Goal: Task Accomplishment & Management: Complete application form

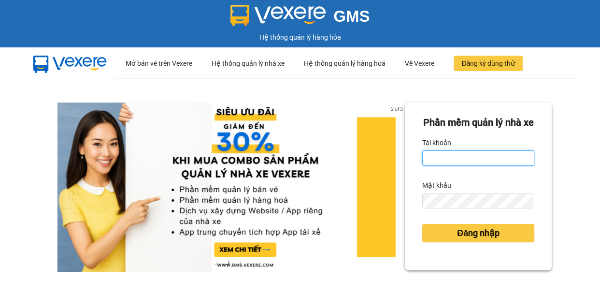
click at [464, 166] on input "Tài khoản" at bounding box center [478, 157] width 112 height 15
type input "vi.nhuquynh"
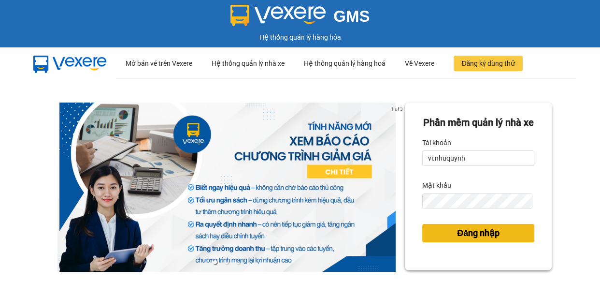
click at [473, 242] on button "Đăng nhập" at bounding box center [478, 233] width 112 height 18
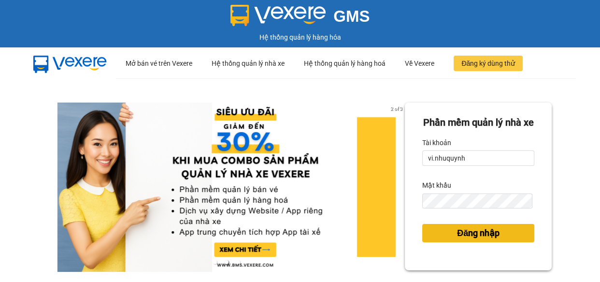
click at [476, 240] on span "Đăng nhập" at bounding box center [478, 233] width 43 height 14
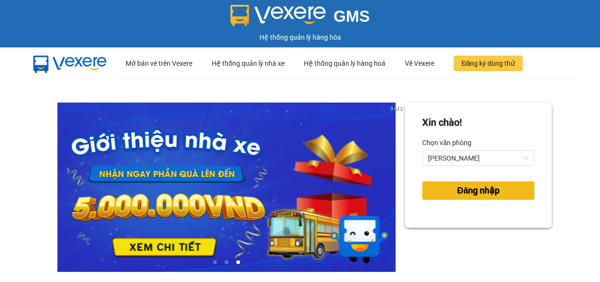
click at [434, 187] on button "Đăng nhập" at bounding box center [478, 190] width 112 height 18
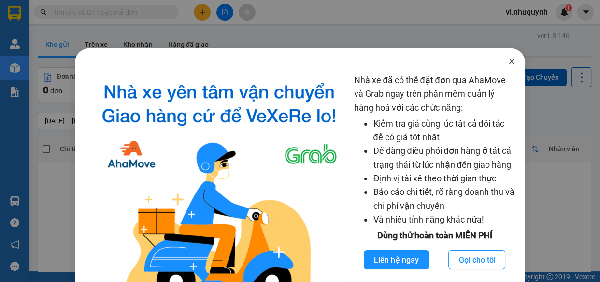
click at [508, 61] on icon "close" at bounding box center [512, 62] width 8 height 8
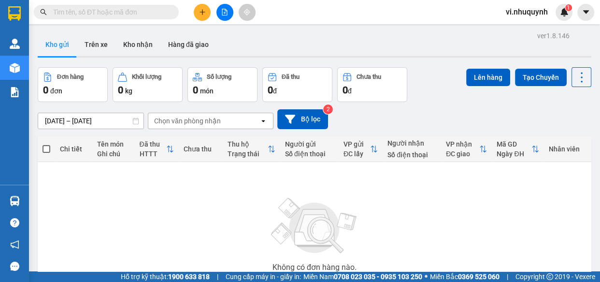
click at [103, 14] on input "text" at bounding box center [110, 12] width 114 height 11
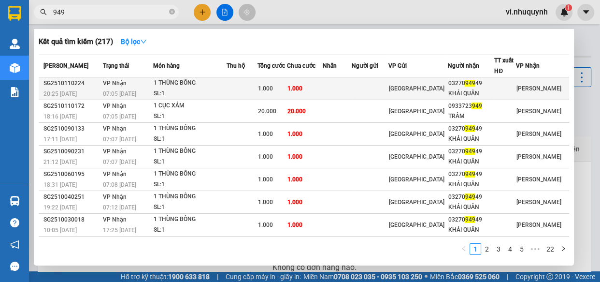
type input "949"
click at [465, 90] on div "KHẢI QUÂN" at bounding box center [471, 93] width 46 height 10
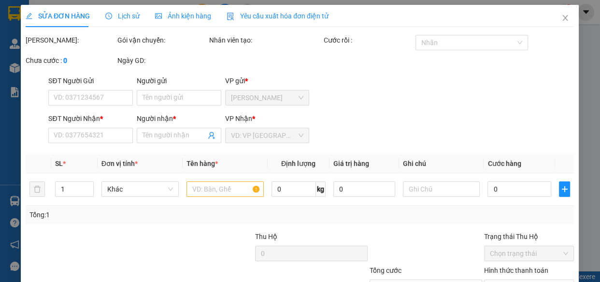
type input "0327094949"
type input "KHẢI QUÂN"
type input "1.000"
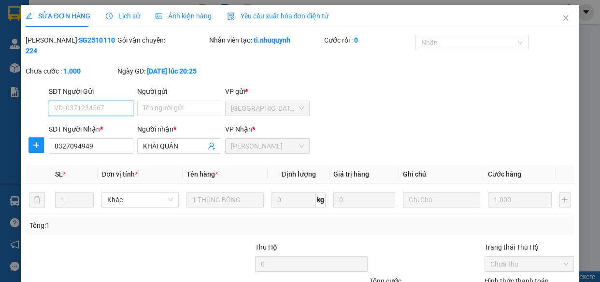
scroll to position [72, 0]
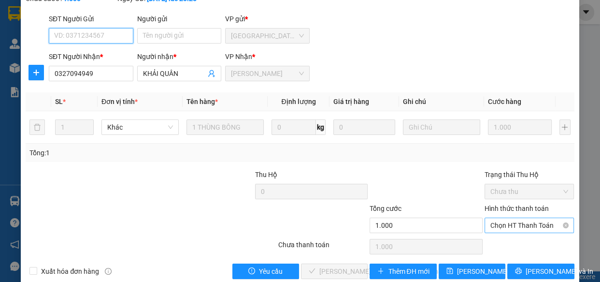
click at [509, 224] on span "Chọn HT Thanh Toán" at bounding box center [530, 225] width 78 height 14
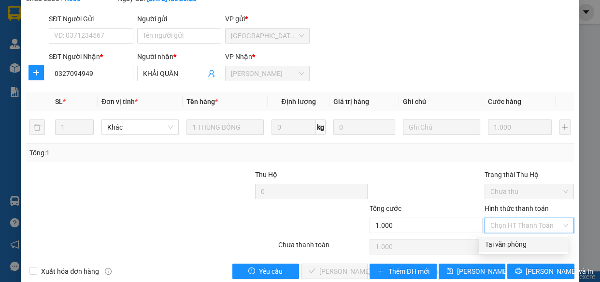
click at [504, 245] on div "Tại văn phòng" at bounding box center [523, 244] width 77 height 11
type input "0"
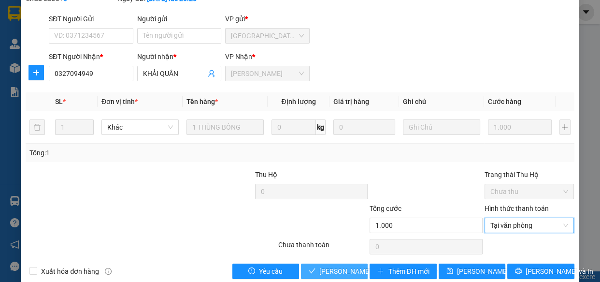
click at [331, 268] on span "[PERSON_NAME] và [PERSON_NAME] hàng" at bounding box center [384, 271] width 130 height 11
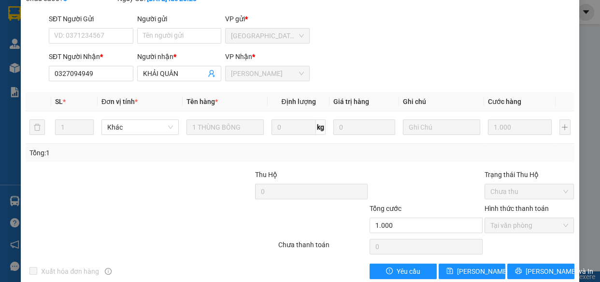
scroll to position [0, 0]
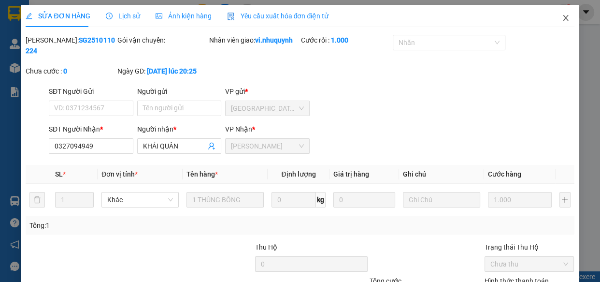
click at [562, 19] on icon "close" at bounding box center [566, 18] width 8 height 8
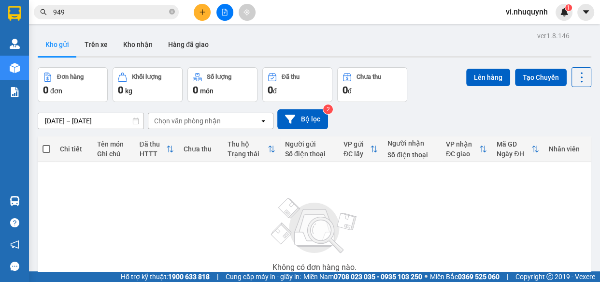
click at [129, 9] on input "949" at bounding box center [110, 12] width 114 height 11
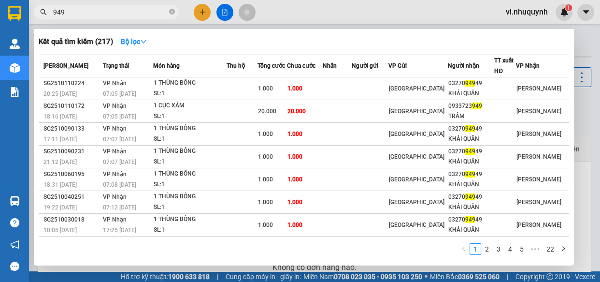
click at [129, 9] on input "949" at bounding box center [110, 12] width 114 height 11
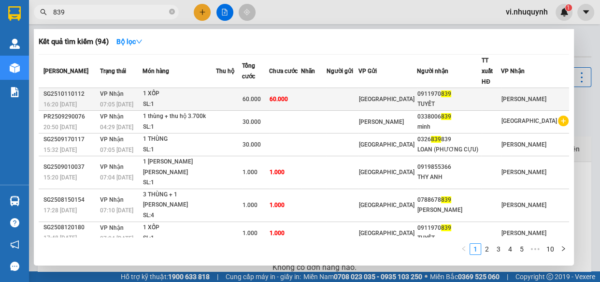
type input "839"
click at [467, 99] on div "TUYẾT" at bounding box center [450, 104] width 64 height 10
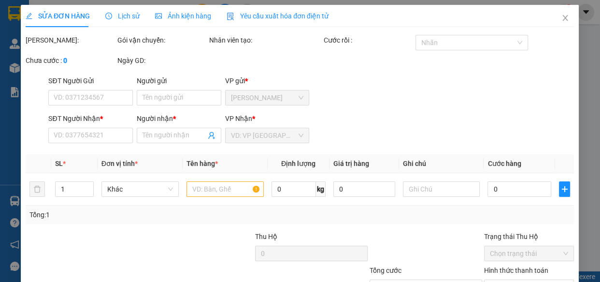
type input "0911970839"
type input "TUYẾT"
type input "60.000"
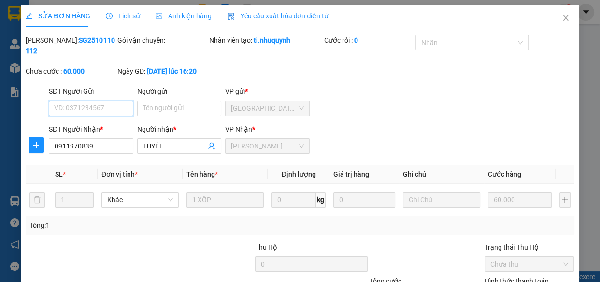
scroll to position [88, 0]
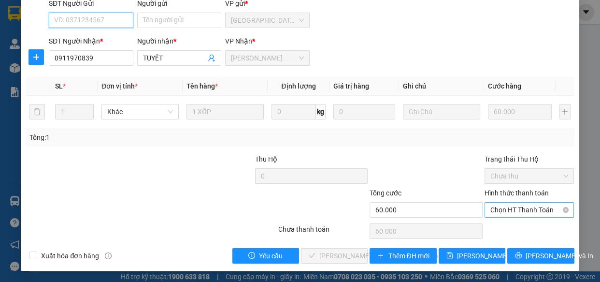
click at [508, 210] on span "Chọn HT Thanh Toán" at bounding box center [530, 210] width 78 height 14
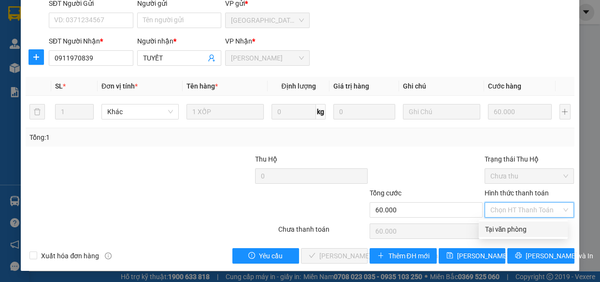
click at [506, 225] on div "Tại văn phòng" at bounding box center [523, 229] width 77 height 11
type input "0"
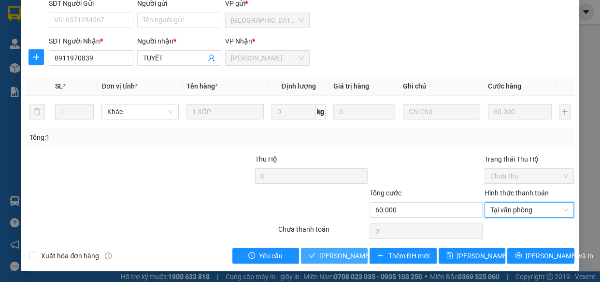
click at [360, 253] on span "[PERSON_NAME] và [PERSON_NAME] hàng" at bounding box center [384, 255] width 130 height 11
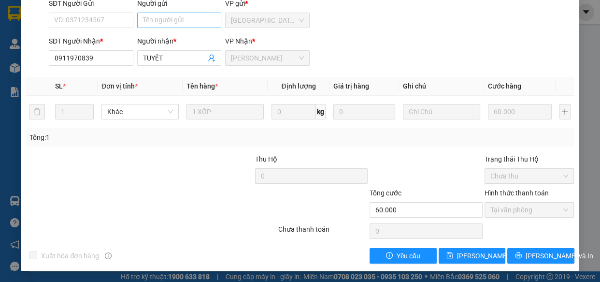
scroll to position [0, 0]
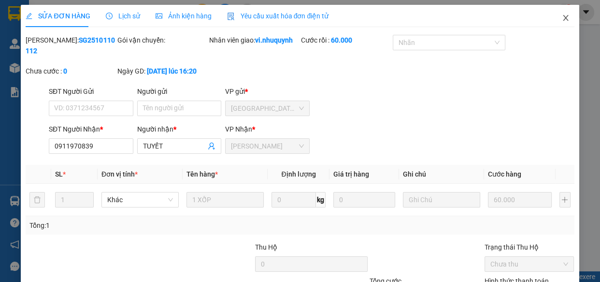
click at [562, 20] on icon "close" at bounding box center [566, 18] width 8 height 8
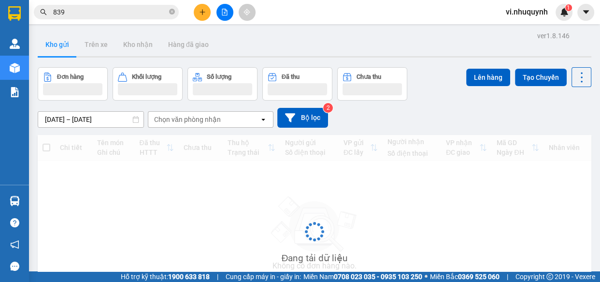
click at [105, 12] on input "839" at bounding box center [110, 12] width 114 height 11
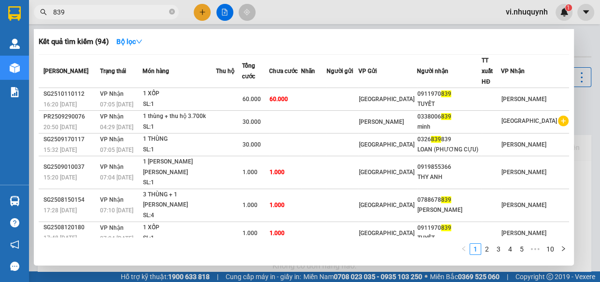
click at [105, 12] on input "839" at bounding box center [110, 12] width 114 height 11
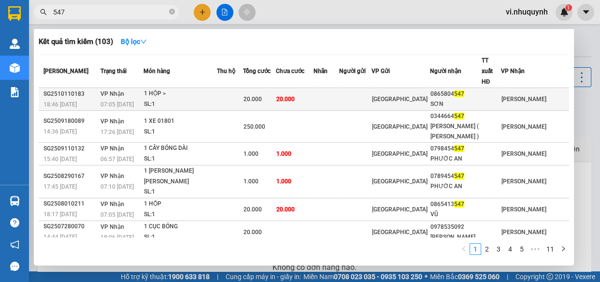
type input "547"
click at [454, 89] on div "0865804 547" at bounding box center [456, 94] width 51 height 10
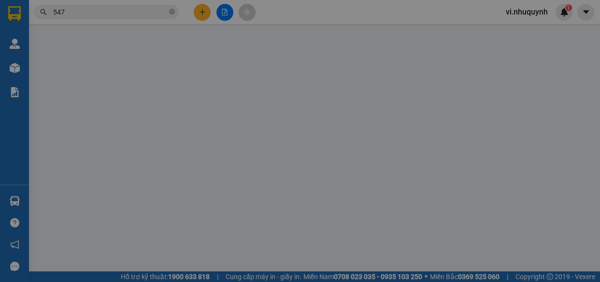
type input "0865804547"
type input "SƠN"
type input "20.000"
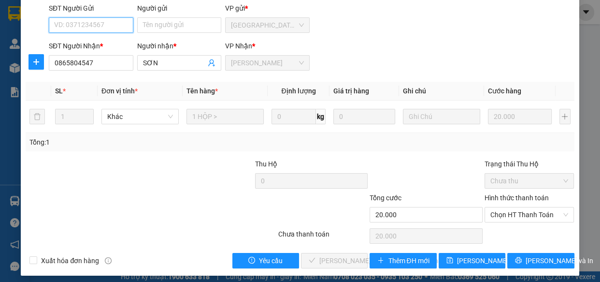
scroll to position [88, 0]
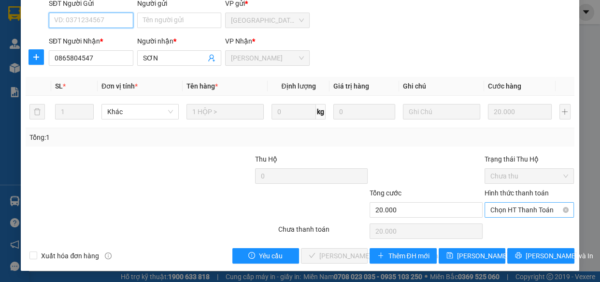
click at [495, 213] on span "Chọn HT Thanh Toán" at bounding box center [530, 210] width 78 height 14
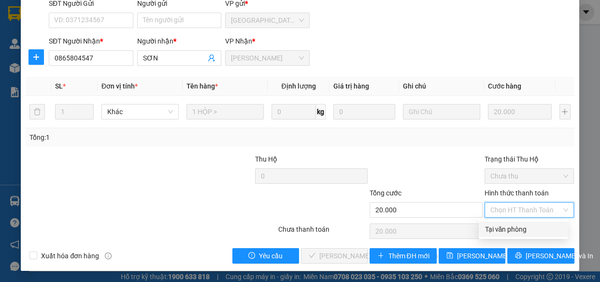
click at [500, 229] on div "Tại văn phòng" at bounding box center [523, 229] width 77 height 11
type input "0"
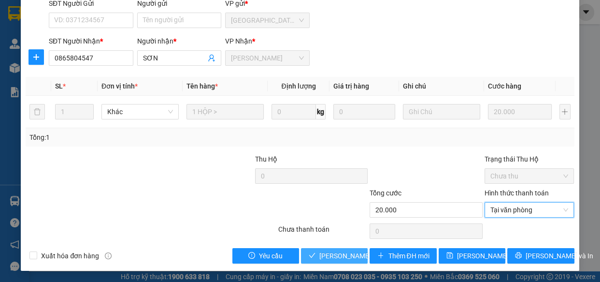
click at [333, 253] on span "[PERSON_NAME] và [PERSON_NAME] hàng" at bounding box center [384, 255] width 130 height 11
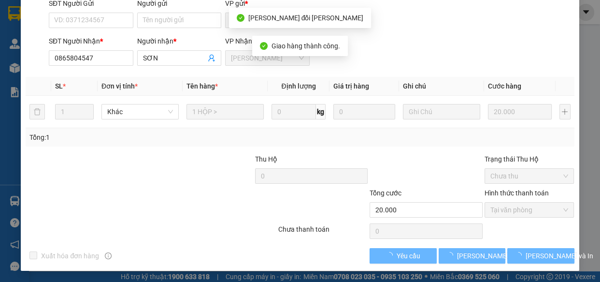
scroll to position [0, 0]
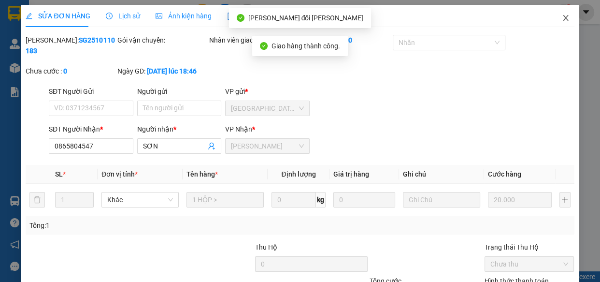
click at [562, 18] on icon "close" at bounding box center [566, 18] width 8 height 8
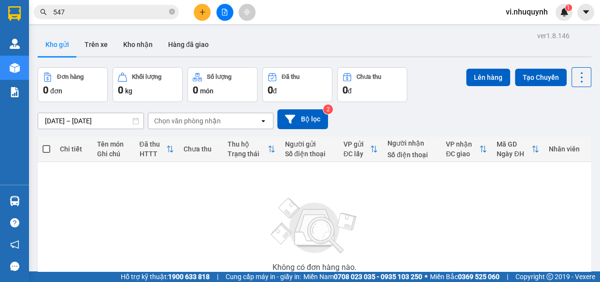
click at [116, 14] on input "547" at bounding box center [110, 12] width 114 height 11
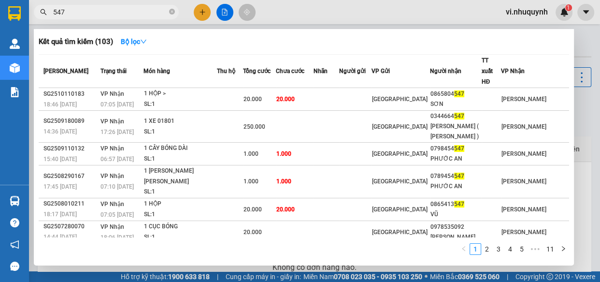
click at [116, 14] on input "547" at bounding box center [110, 12] width 114 height 11
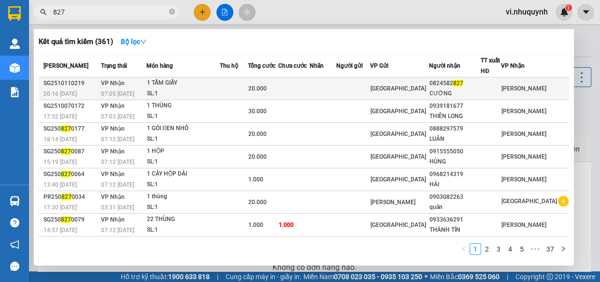
type input "827"
click at [429, 85] on div "[GEOGRAPHIC_DATA]" at bounding box center [400, 88] width 58 height 11
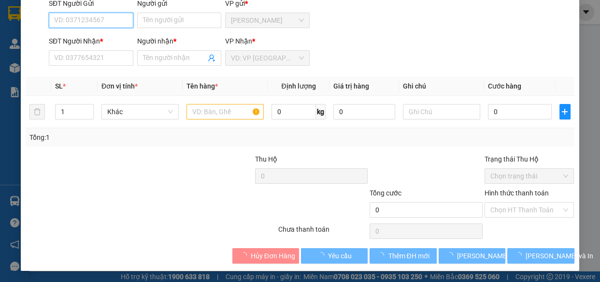
type input "0824582827"
type input "CƯỜNG"
type input "20.000"
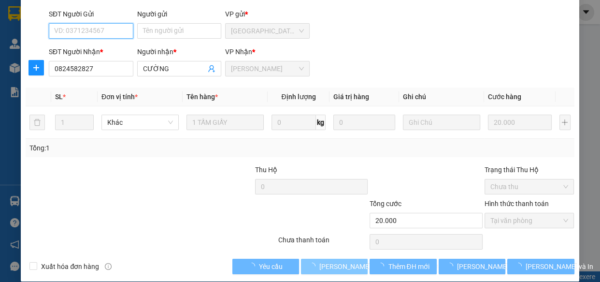
scroll to position [87, 0]
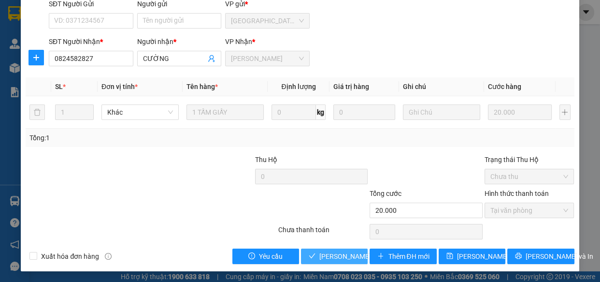
click at [338, 255] on span "[PERSON_NAME] và [PERSON_NAME] hàng" at bounding box center [384, 256] width 130 height 11
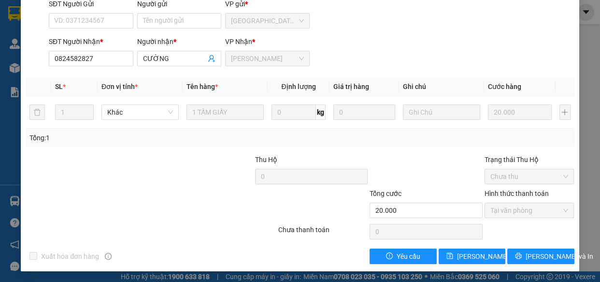
scroll to position [0, 0]
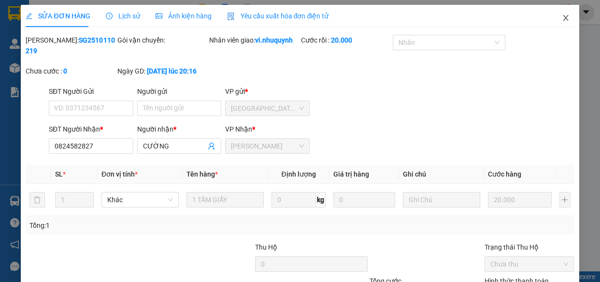
click at [562, 17] on icon "close" at bounding box center [566, 18] width 8 height 8
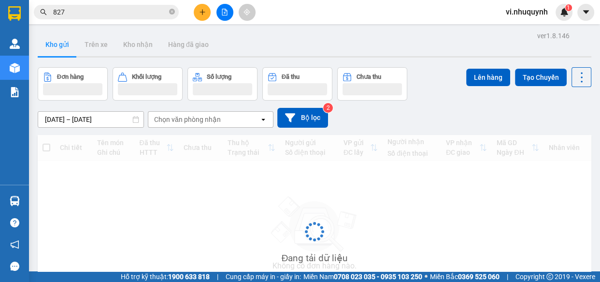
click at [101, 14] on input "827" at bounding box center [110, 12] width 114 height 11
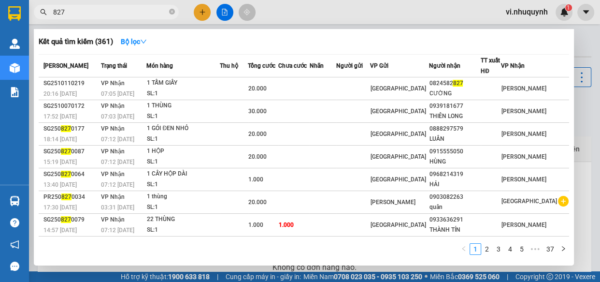
click at [101, 14] on input "827" at bounding box center [110, 12] width 114 height 11
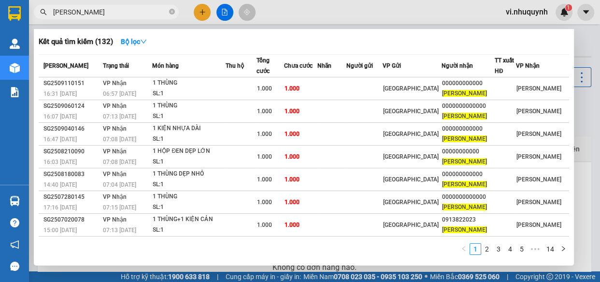
click at [101, 14] on input "mạnh dũng" at bounding box center [110, 12] width 114 height 11
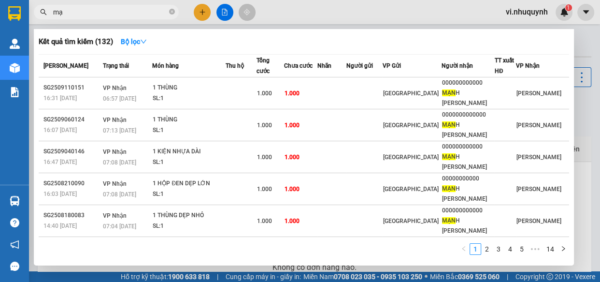
type input "m"
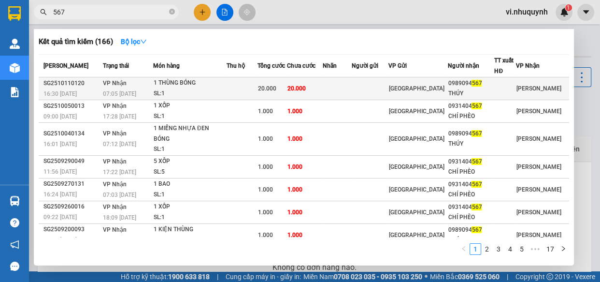
type input "567"
click at [479, 91] on div "THÚY" at bounding box center [471, 93] width 46 height 10
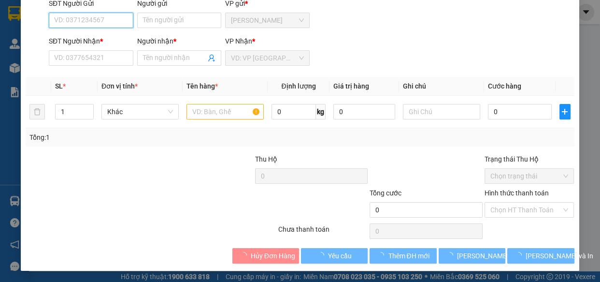
type input "0989094567"
type input "THÚY"
type input "20.000"
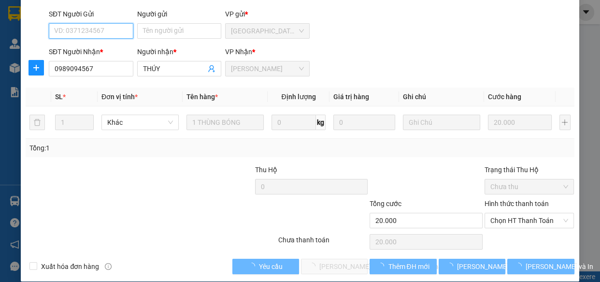
scroll to position [88, 0]
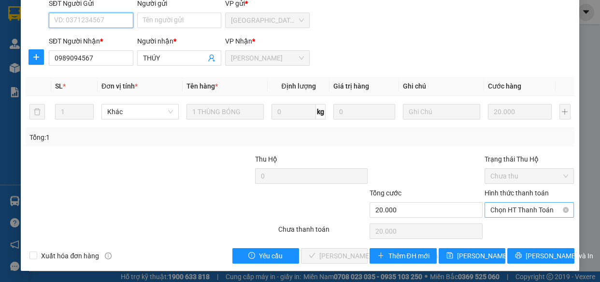
click at [495, 211] on span "Chọn HT Thanh Toán" at bounding box center [530, 210] width 78 height 14
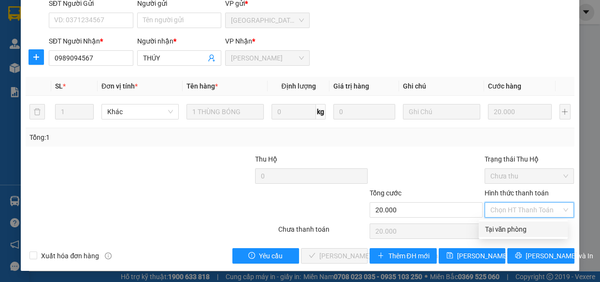
click at [499, 231] on div "Tại văn phòng" at bounding box center [523, 229] width 77 height 11
type input "0"
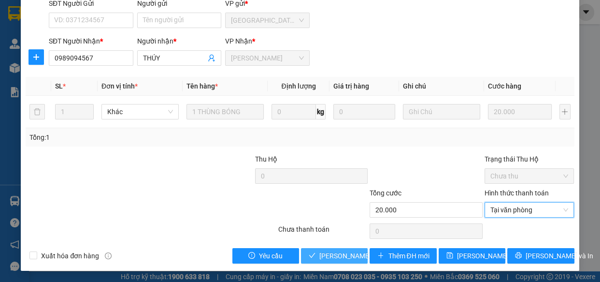
click at [338, 257] on span "[PERSON_NAME] và [PERSON_NAME] hàng" at bounding box center [384, 255] width 130 height 11
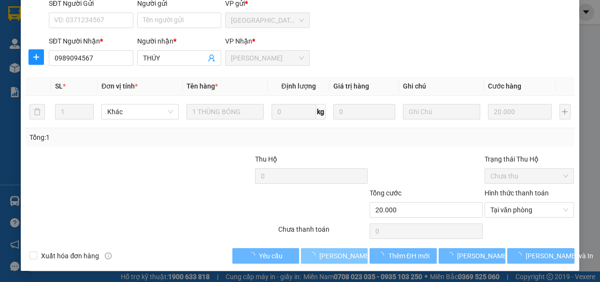
scroll to position [0, 0]
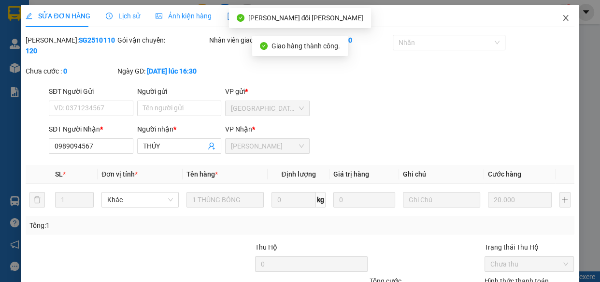
click at [562, 19] on icon "close" at bounding box center [566, 18] width 8 height 8
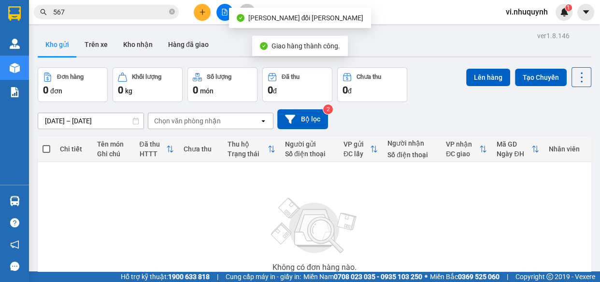
click at [88, 16] on input "567" at bounding box center [110, 12] width 114 height 11
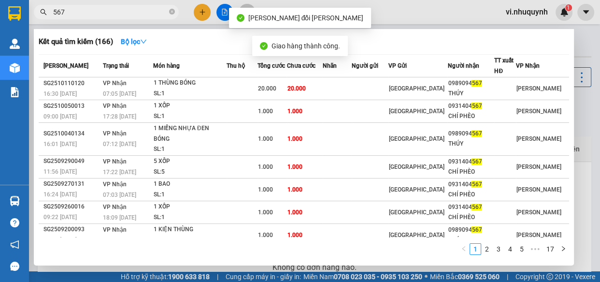
click at [88, 16] on input "567" at bounding box center [110, 12] width 114 height 11
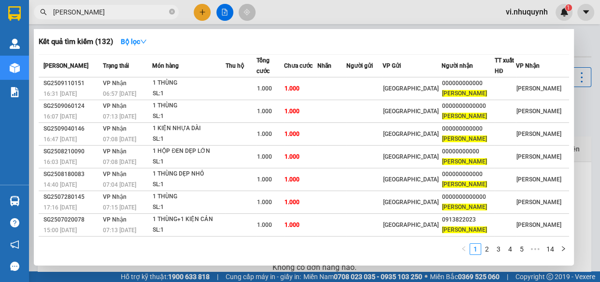
click at [99, 14] on input "mạnh dũng" at bounding box center [110, 12] width 114 height 11
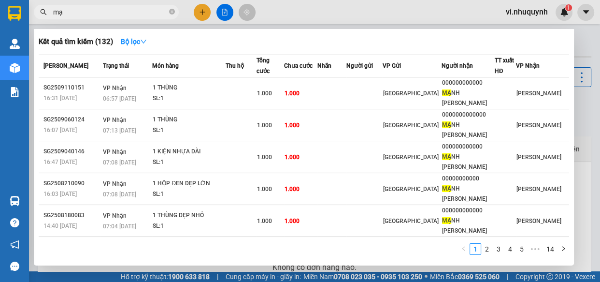
type input "m"
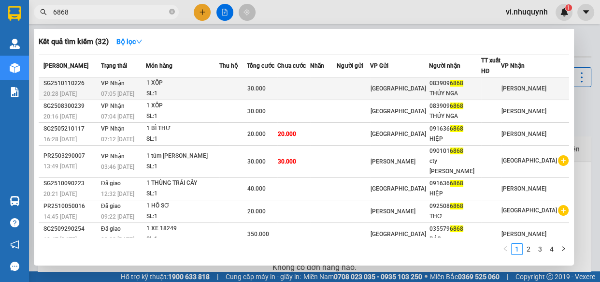
type input "6868"
click at [414, 86] on span "[GEOGRAPHIC_DATA]" at bounding box center [399, 88] width 56 height 7
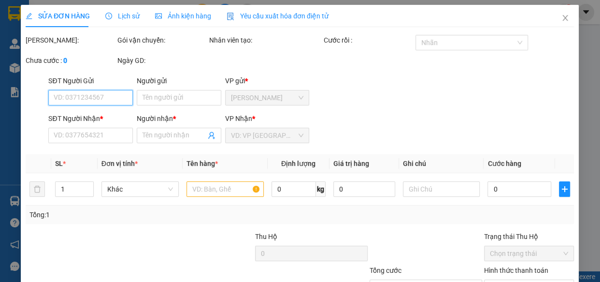
type input "0839096868"
type input "THÚY NGA"
type input "30.000"
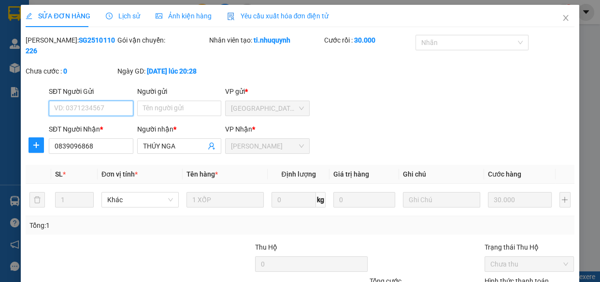
scroll to position [88, 0]
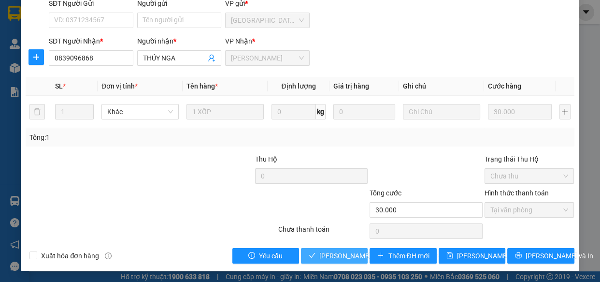
click at [353, 256] on span "[PERSON_NAME] và [PERSON_NAME] hàng" at bounding box center [384, 255] width 130 height 11
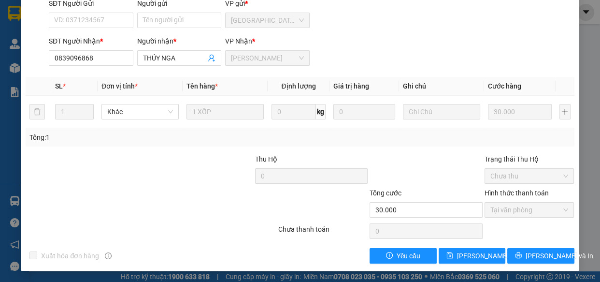
scroll to position [0, 0]
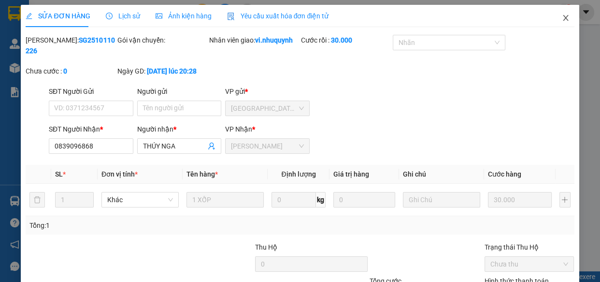
click at [563, 16] on icon "close" at bounding box center [565, 18] width 5 height 6
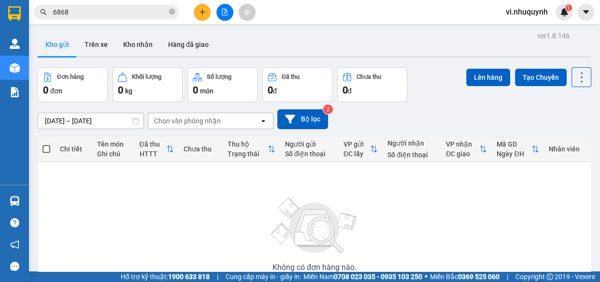
click at [76, 13] on input "6868" at bounding box center [110, 12] width 114 height 11
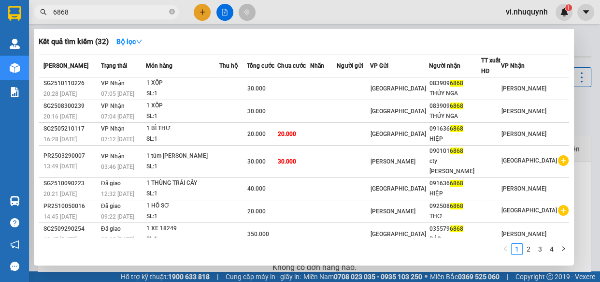
click at [76, 13] on input "6868" at bounding box center [110, 12] width 114 height 11
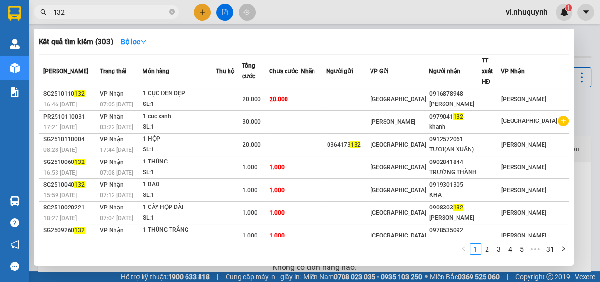
click at [93, 10] on input "132" at bounding box center [110, 12] width 114 height 11
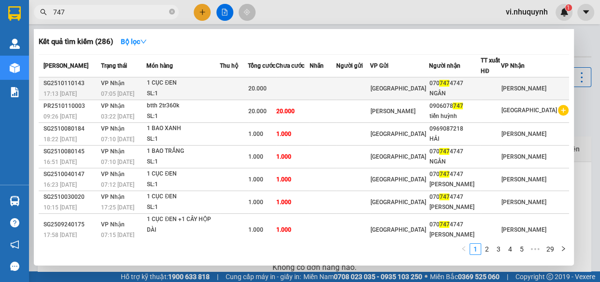
type input "747"
click at [478, 85] on div "070 747 4747" at bounding box center [454, 83] width 51 height 10
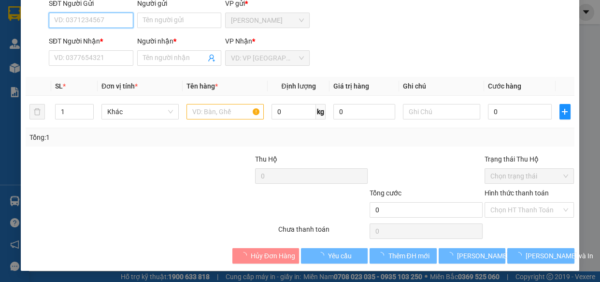
type input "0707474747"
type input "NGÂN"
type input "20.000"
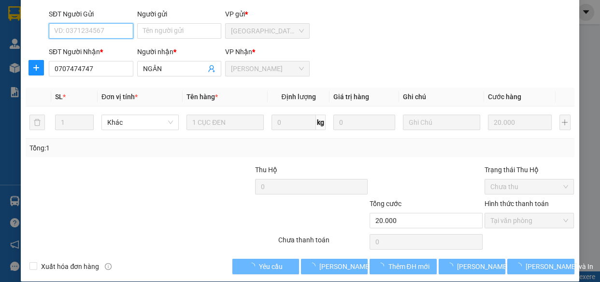
scroll to position [88, 0]
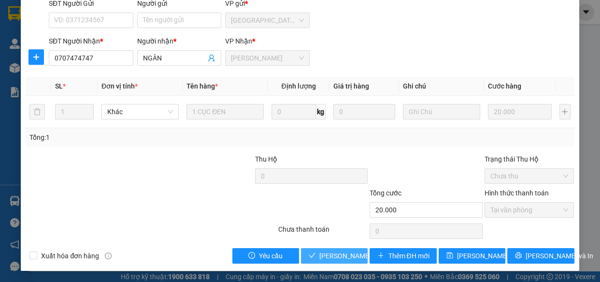
click at [349, 255] on span "[PERSON_NAME] và [PERSON_NAME] hàng" at bounding box center [384, 255] width 130 height 11
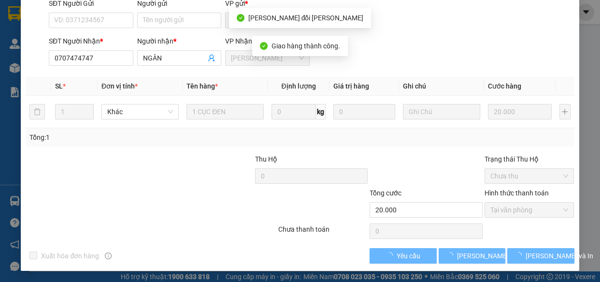
scroll to position [0, 0]
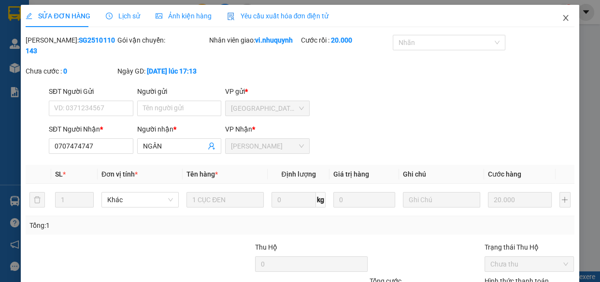
click at [562, 18] on icon "close" at bounding box center [566, 18] width 8 height 8
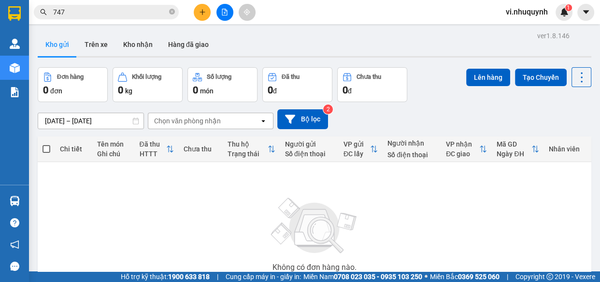
click at [82, 12] on input "747" at bounding box center [110, 12] width 114 height 11
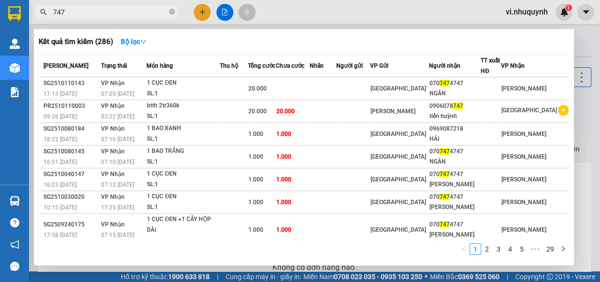
click at [82, 12] on input "747" at bounding box center [110, 12] width 114 height 11
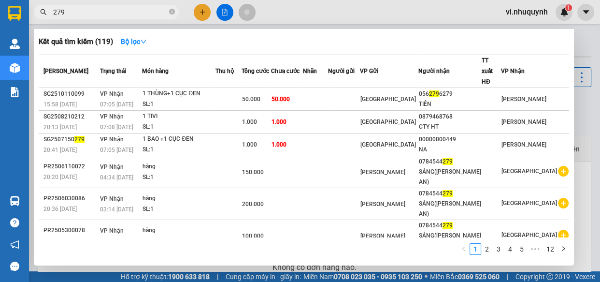
type input "279"
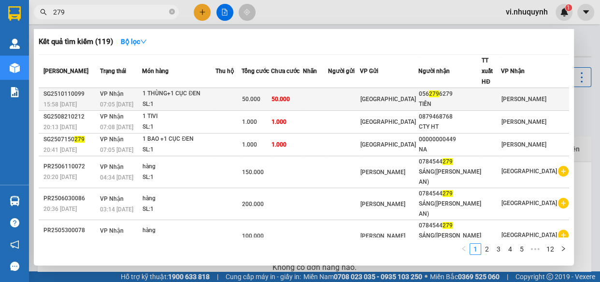
click at [470, 99] on div "TIẾN" at bounding box center [450, 104] width 62 height 10
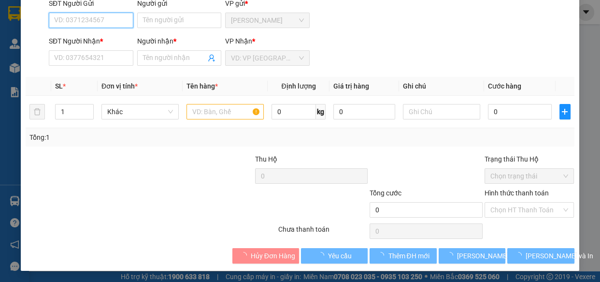
type input "0562796279"
type input "TIẾN"
type input "50.000"
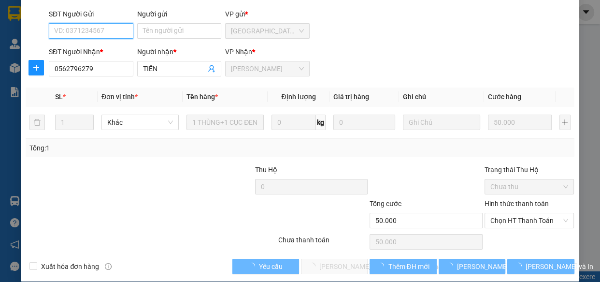
scroll to position [88, 0]
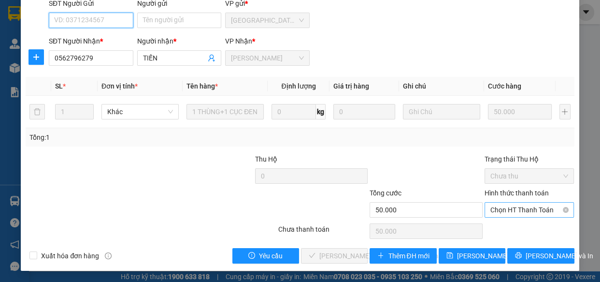
click at [491, 214] on span "Chọn HT Thanh Toán" at bounding box center [530, 210] width 78 height 14
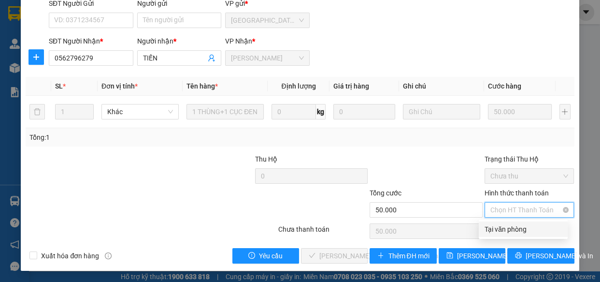
click at [492, 231] on div "Tại văn phòng" at bounding box center [523, 229] width 77 height 11
type input "0"
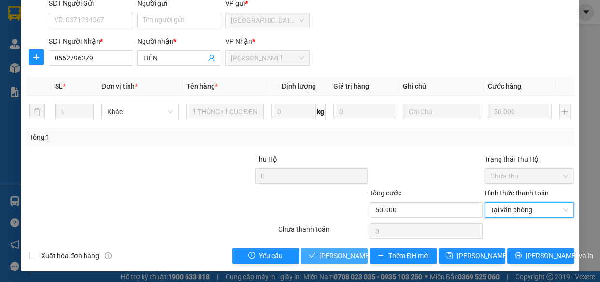
click at [321, 260] on span "[PERSON_NAME] và [PERSON_NAME] hàng" at bounding box center [384, 255] width 130 height 11
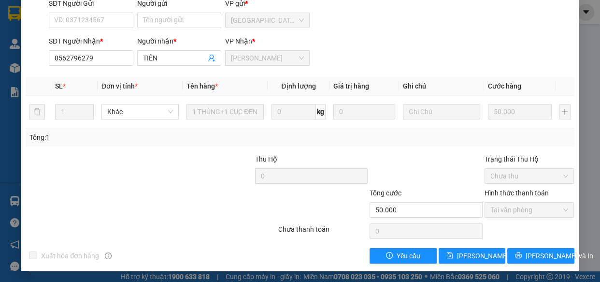
scroll to position [0, 0]
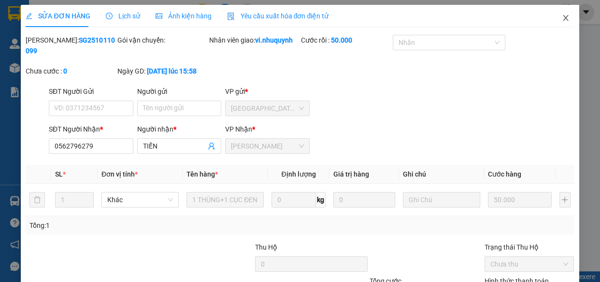
click at [562, 19] on icon "close" at bounding box center [566, 18] width 8 height 8
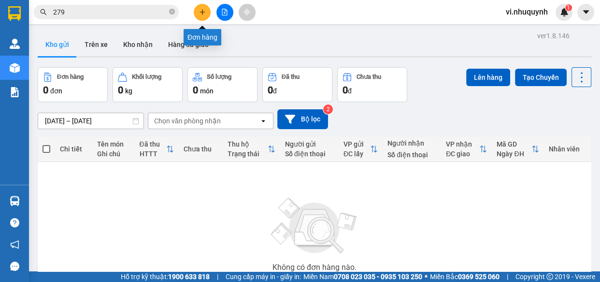
click at [199, 11] on icon "plus" at bounding box center [202, 12] width 7 height 7
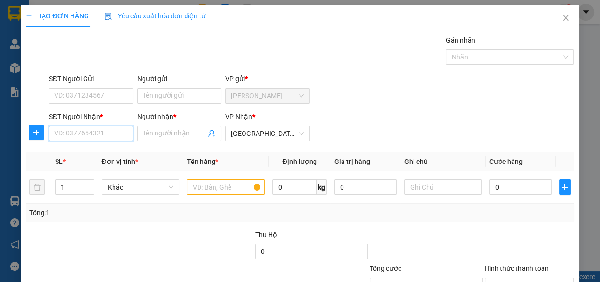
click at [101, 136] on input "SĐT Người Nhận *" at bounding box center [91, 133] width 85 height 15
type input "0978430360"
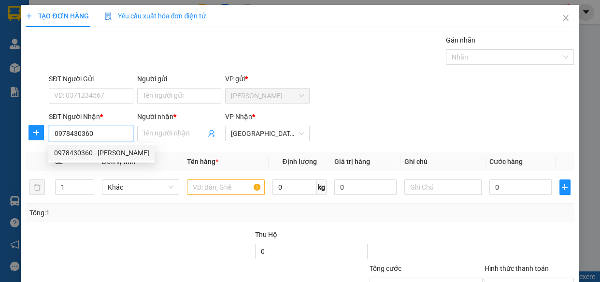
click at [107, 150] on div "0978430360 - PHÚC" at bounding box center [101, 152] width 95 height 11
type input "PHÚC"
type input "30.000"
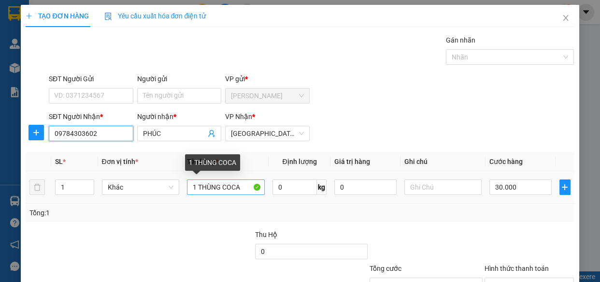
type input "09784303602"
drag, startPoint x: 243, startPoint y: 187, endPoint x: 189, endPoint y: 195, distance: 54.3
click at [191, 195] on div "1 THÙNG COCA" at bounding box center [226, 186] width 78 height 19
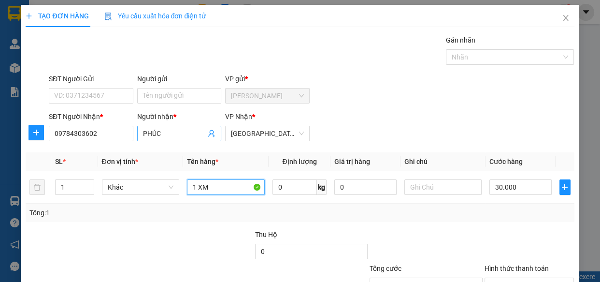
type input "1 XM"
click at [178, 136] on input "PHÚC" at bounding box center [174, 133] width 63 height 11
type input "PHÚC KT2"
click at [216, 191] on input "1 XM" at bounding box center [226, 186] width 78 height 15
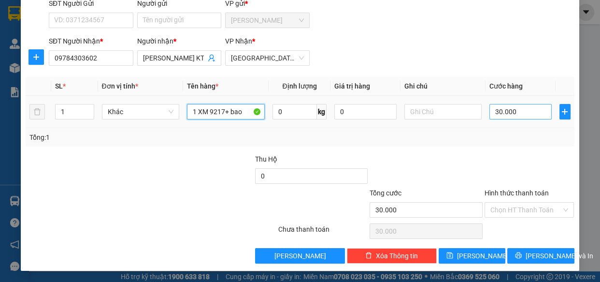
type input "1 XM 9217+ bao"
click at [517, 116] on input "30.000" at bounding box center [521, 111] width 62 height 15
type input "2"
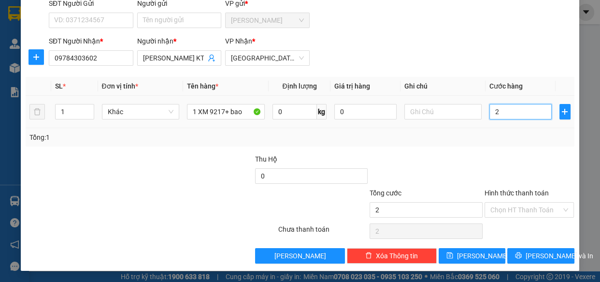
type input "25"
type input "250"
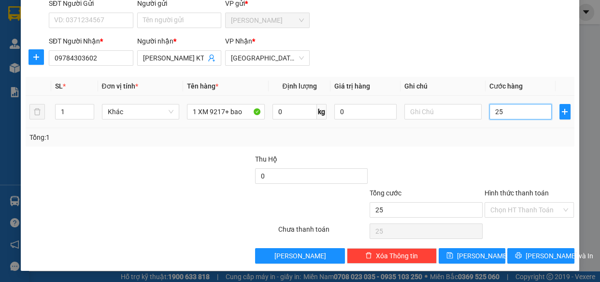
type input "250"
type input "2.500"
type input "25.000"
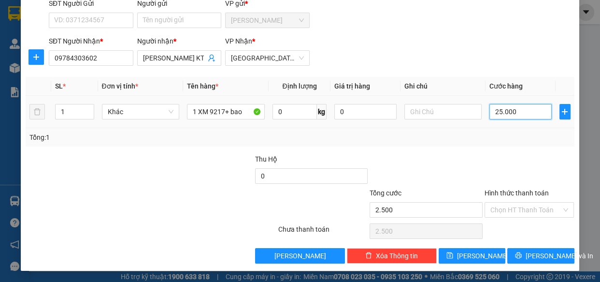
type input "25.000"
type input "250.000"
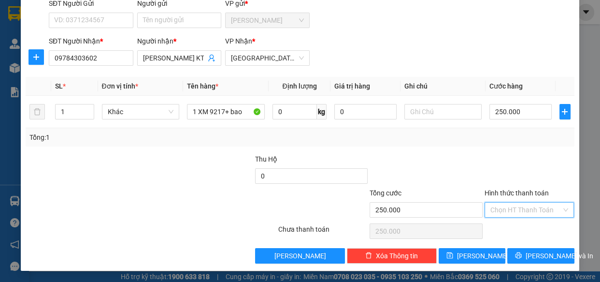
click at [510, 207] on input "Hình thức thanh toán" at bounding box center [527, 210] width 72 height 14
click at [505, 226] on div "Tại văn phòng" at bounding box center [523, 228] width 77 height 11
type input "0"
click at [541, 257] on span "[PERSON_NAME] và In" at bounding box center [560, 255] width 68 height 11
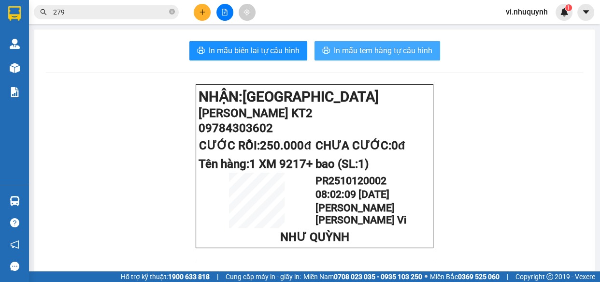
click at [363, 55] on span "In mẫu tem hàng tự cấu hình" at bounding box center [383, 50] width 99 height 12
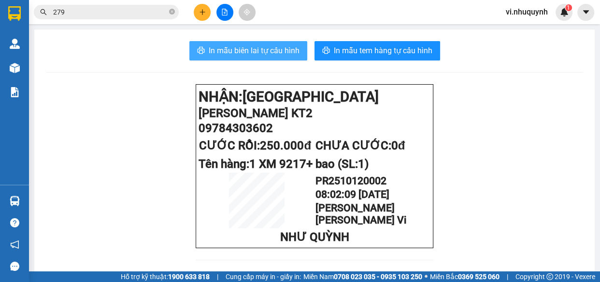
click at [255, 51] on span "In mẫu biên lai tự cấu hình" at bounding box center [254, 50] width 91 height 12
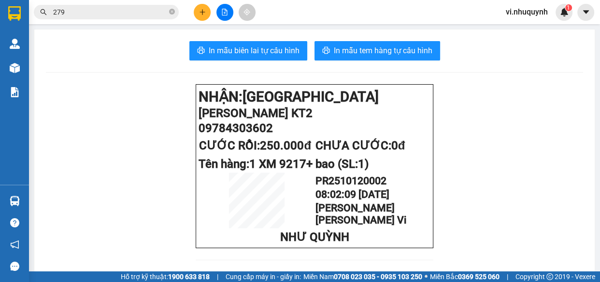
click at [85, 11] on input "279" at bounding box center [110, 12] width 114 height 11
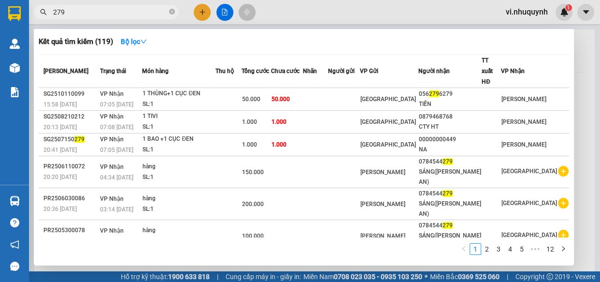
click at [85, 11] on input "279" at bounding box center [110, 12] width 114 height 11
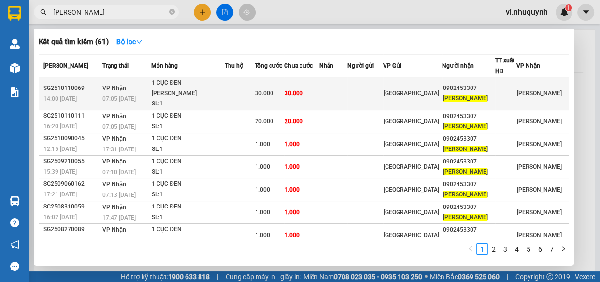
type input "mỹ hồng"
click at [472, 95] on span "[PERSON_NAME]" at bounding box center [465, 98] width 45 height 7
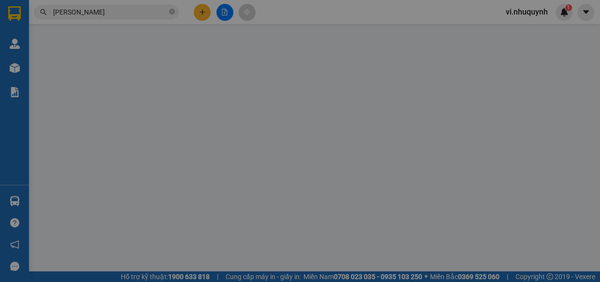
type input "0902453307"
type input "[PERSON_NAME]"
type input "30.000"
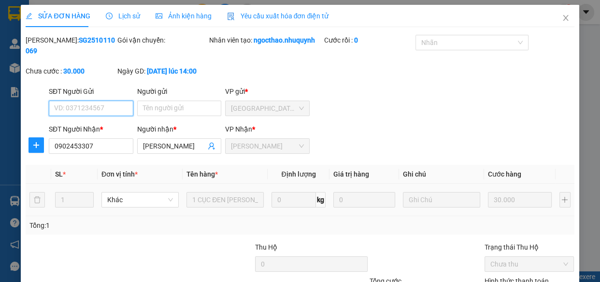
scroll to position [88, 0]
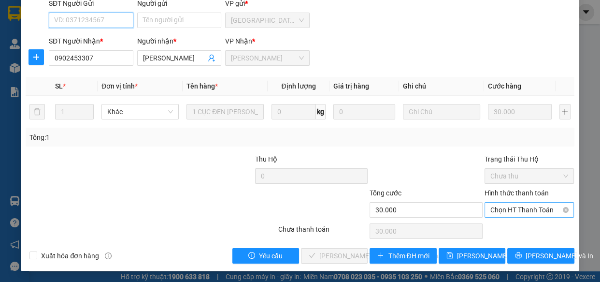
click at [494, 210] on span "Chọn HT Thanh Toán" at bounding box center [530, 210] width 78 height 14
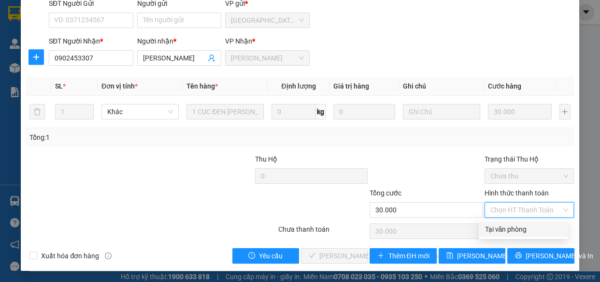
drag, startPoint x: 499, startPoint y: 224, endPoint x: 365, endPoint y: 253, distance: 137.1
click at [499, 225] on div "Tại văn phòng" at bounding box center [523, 229] width 77 height 11
type input "0"
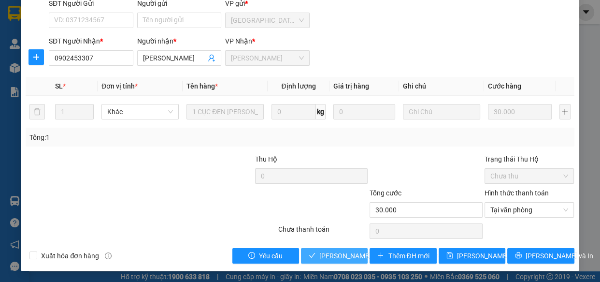
click at [355, 253] on span "[PERSON_NAME] và [PERSON_NAME] hàng" at bounding box center [384, 255] width 130 height 11
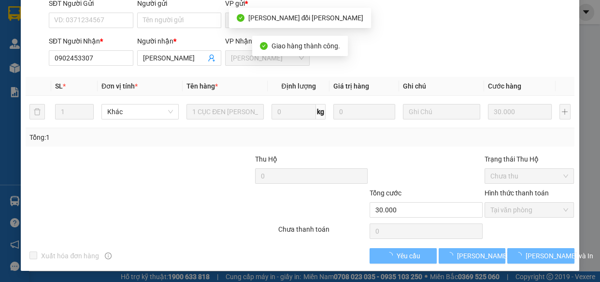
scroll to position [0, 0]
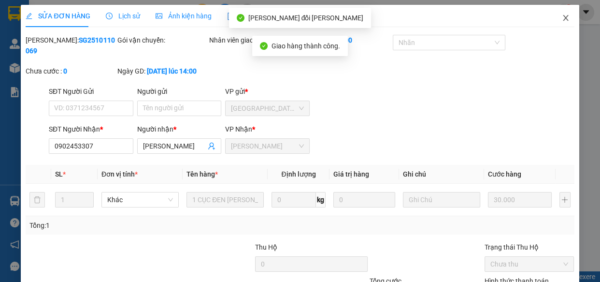
click at [563, 18] on icon "close" at bounding box center [565, 18] width 5 height 6
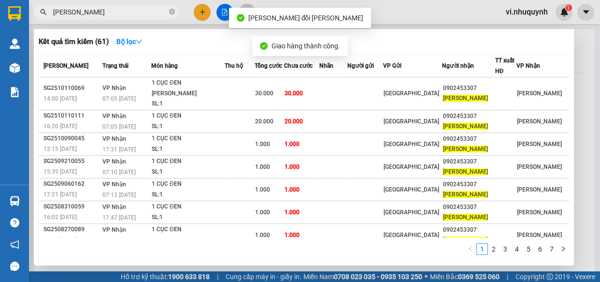
click at [134, 9] on input "mỹ hồng" at bounding box center [110, 12] width 114 height 11
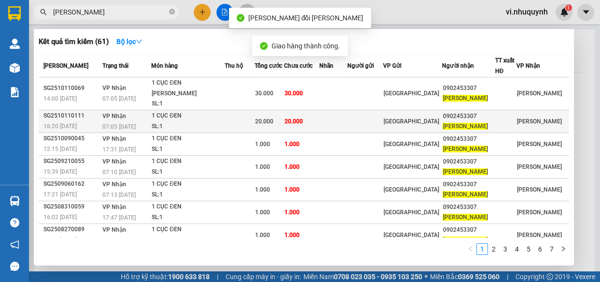
click at [478, 121] on div "[PERSON_NAME]" at bounding box center [469, 126] width 52 height 10
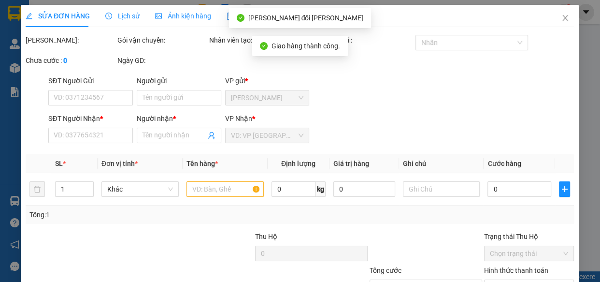
type input "0902453307"
type input "[PERSON_NAME]"
type input "20.000"
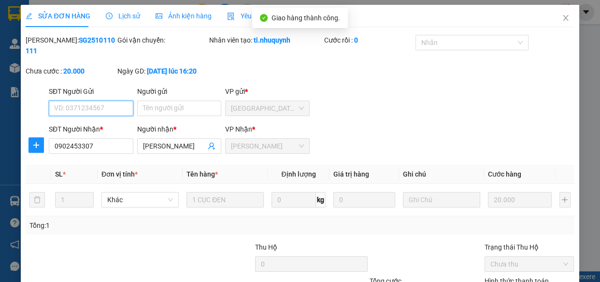
scroll to position [88, 0]
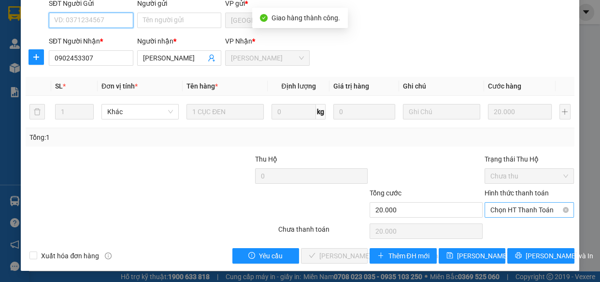
click at [494, 207] on span "Chọn HT Thanh Toán" at bounding box center [530, 210] width 78 height 14
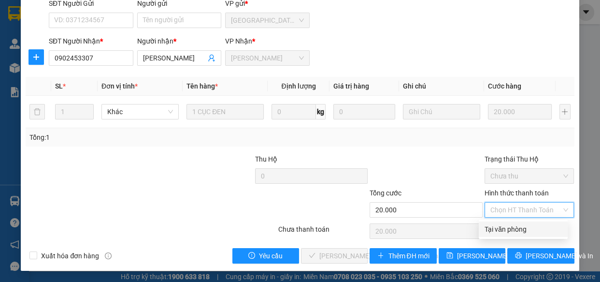
click at [496, 229] on div "Tại văn phòng" at bounding box center [523, 229] width 77 height 11
type input "0"
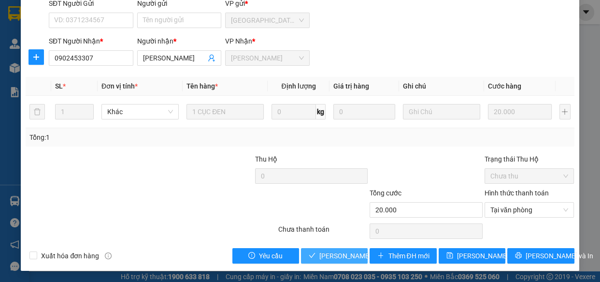
click at [342, 251] on span "[PERSON_NAME] và [PERSON_NAME] hàng" at bounding box center [384, 255] width 130 height 11
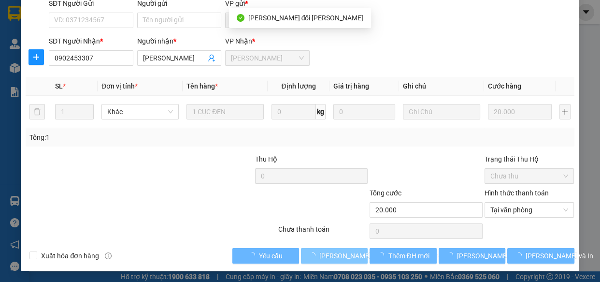
scroll to position [0, 0]
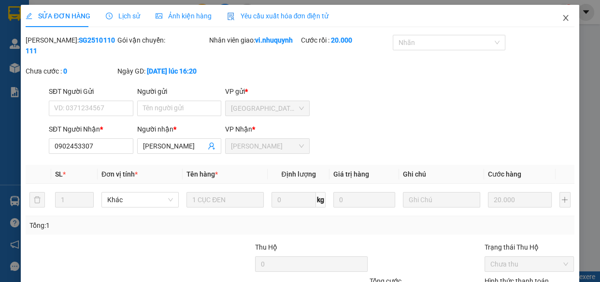
click at [562, 19] on icon "close" at bounding box center [566, 18] width 8 height 8
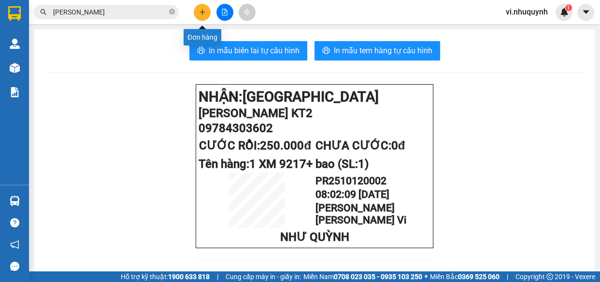
click at [201, 12] on icon "plus" at bounding box center [202, 12] width 5 height 0
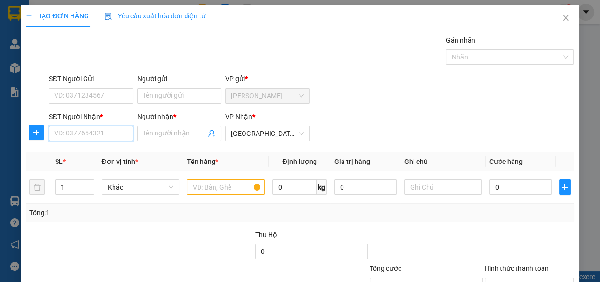
click at [91, 133] on input "SĐT Người Nhận *" at bounding box center [91, 133] width 85 height 15
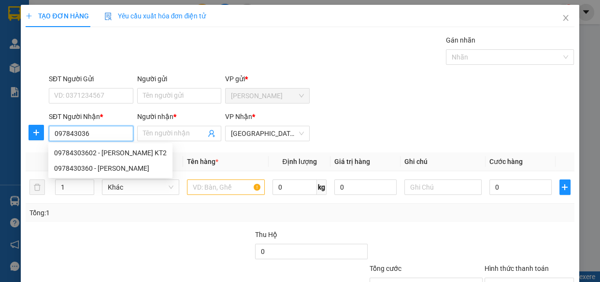
type input "0978430360"
click at [101, 170] on div "0978430360 - PHÚC" at bounding box center [110, 168] width 113 height 11
type input "PHÚC"
type input "30.000"
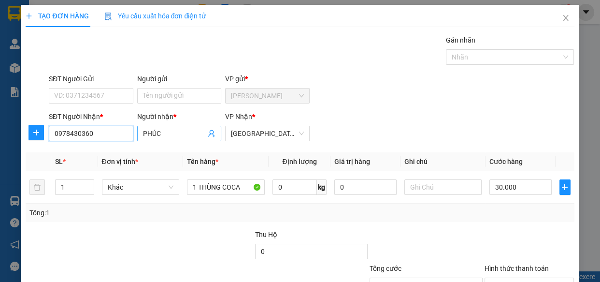
type input "0978430360"
click at [178, 134] on input "PHÚC" at bounding box center [174, 133] width 63 height 11
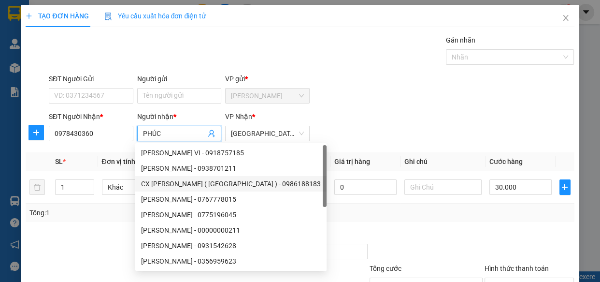
type input "PHÚC"
click at [449, 104] on div "SĐT Người Gửi VD: 0371234567 Người gửi Tên người gửi VP gửi * Phan Rang" at bounding box center [312, 90] width 530 height 34
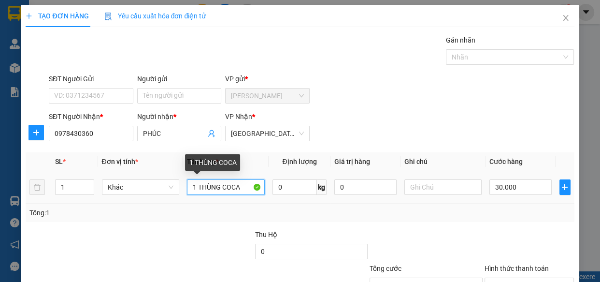
drag, startPoint x: 189, startPoint y: 190, endPoint x: 156, endPoint y: 196, distance: 33.9
click at [156, 196] on tr "1 Khác 1 THÙNG COCA 0 kg 0 30.000" at bounding box center [300, 187] width 549 height 32
type input "1 XM 9217"
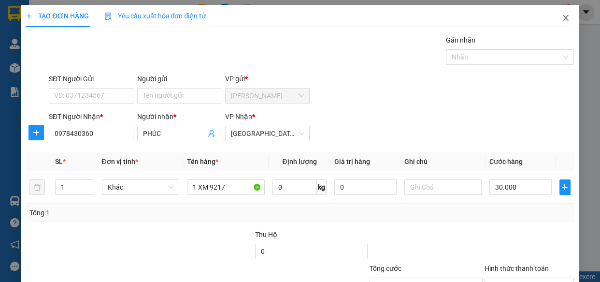
click at [563, 19] on icon "close" at bounding box center [565, 18] width 5 height 6
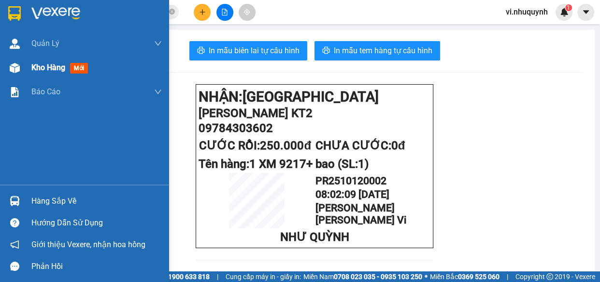
click at [49, 68] on span "Kho hàng" at bounding box center [48, 67] width 34 height 9
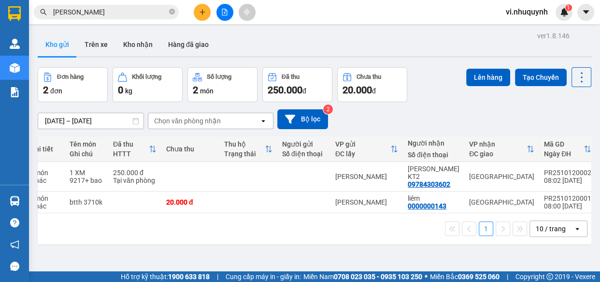
scroll to position [0, 32]
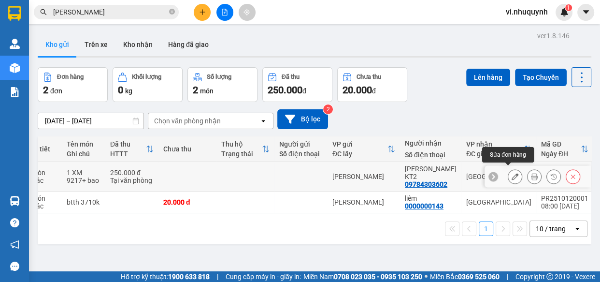
click at [512, 173] on icon at bounding box center [515, 176] width 7 height 7
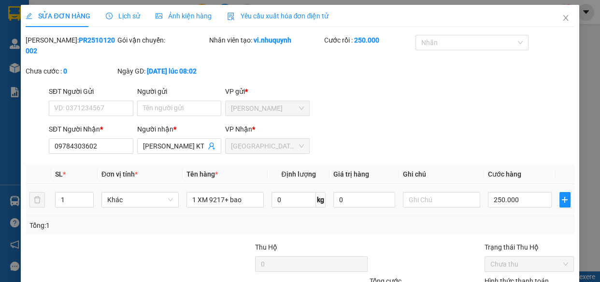
type input "09784303602"
type input "PHÚC KT2"
type input "250.000"
click at [95, 146] on input "09784303602" at bounding box center [91, 145] width 85 height 15
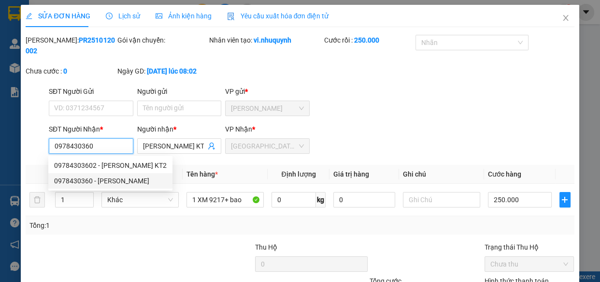
scroll to position [87, 0]
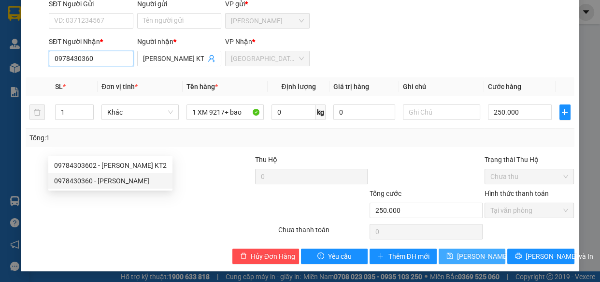
type input "0978430360"
click at [470, 258] on span "[PERSON_NAME] đổi" at bounding box center [488, 256] width 62 height 11
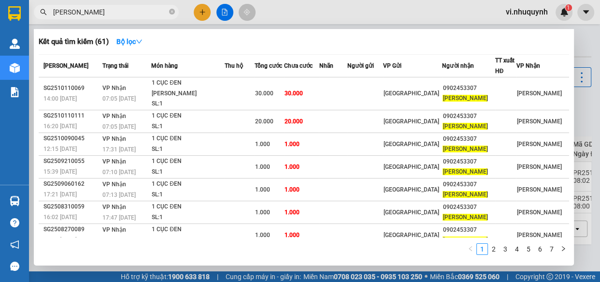
click at [111, 9] on input "mỹ hồng" at bounding box center [110, 12] width 114 height 11
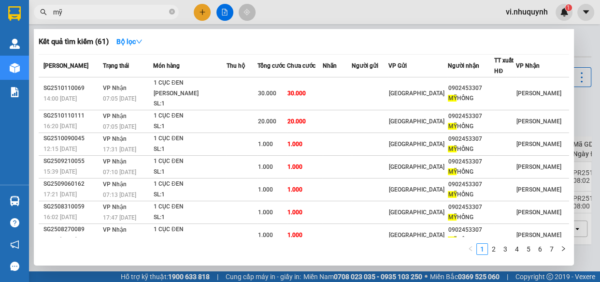
type input "m"
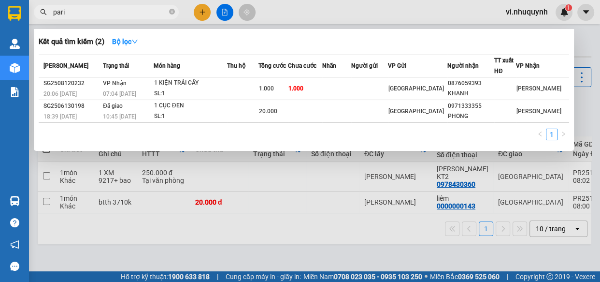
click at [121, 10] on input "pari" at bounding box center [110, 12] width 114 height 11
click at [120, 10] on input "pari" at bounding box center [110, 12] width 114 height 11
type input "p"
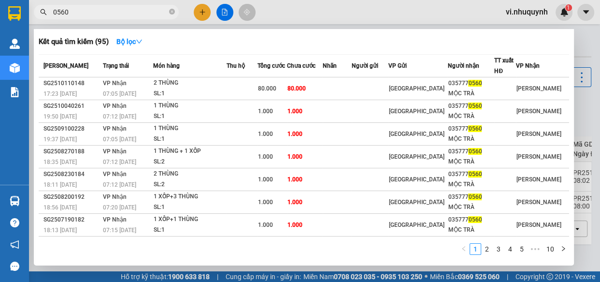
type input "0560"
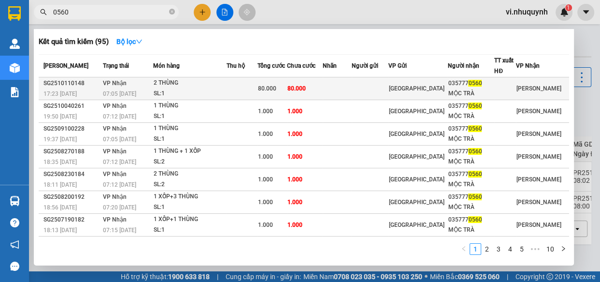
click at [486, 89] on div "MỘC TRÀ" at bounding box center [471, 93] width 46 height 10
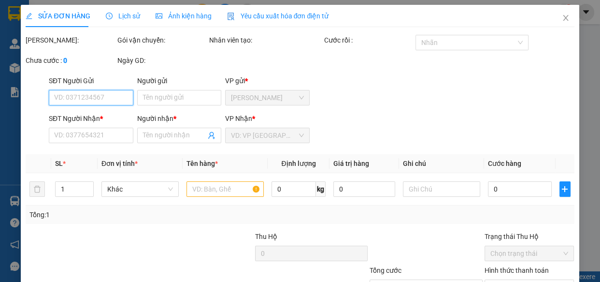
type input "0357770560"
type input "MỘC TRÀ"
type input "80.000"
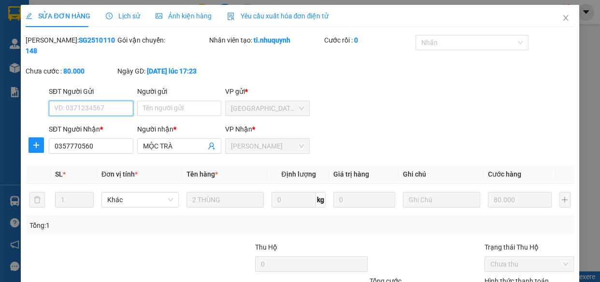
scroll to position [88, 0]
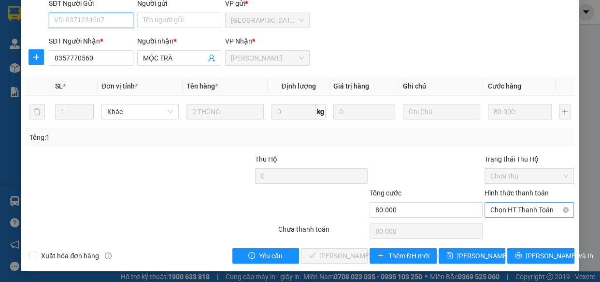
click at [498, 210] on span "Chọn HT Thanh Toán" at bounding box center [530, 210] width 78 height 14
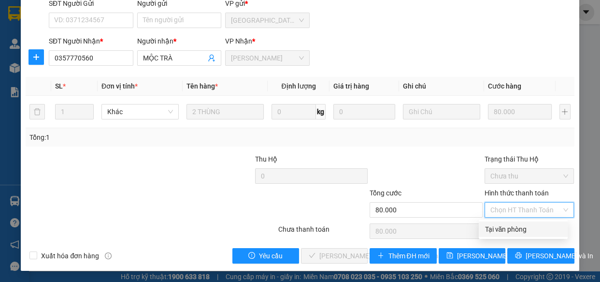
click at [499, 227] on div "Tại văn phòng" at bounding box center [523, 229] width 77 height 11
type input "0"
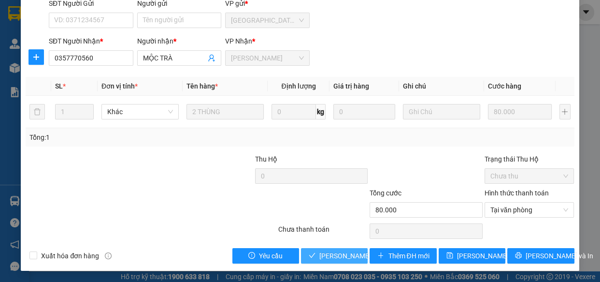
click at [341, 255] on span "[PERSON_NAME] và [PERSON_NAME] hàng" at bounding box center [384, 255] width 130 height 11
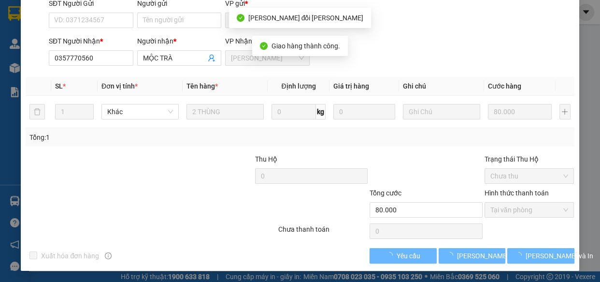
scroll to position [0, 0]
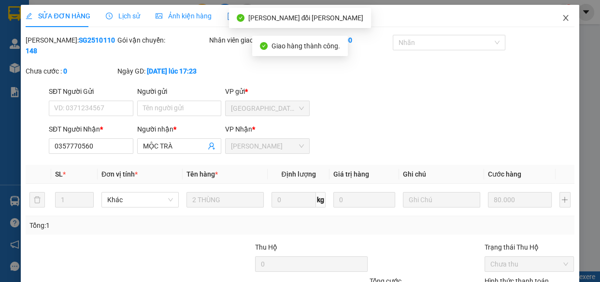
click at [562, 19] on icon "close" at bounding box center [566, 18] width 8 height 8
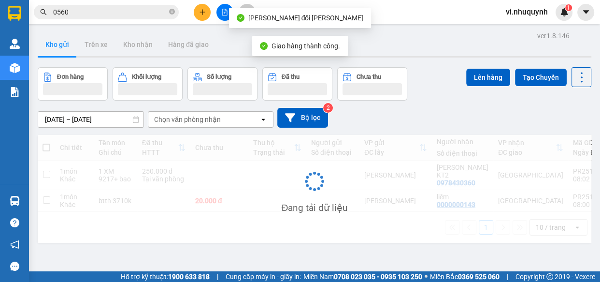
click at [74, 13] on input "0560" at bounding box center [110, 12] width 114 height 11
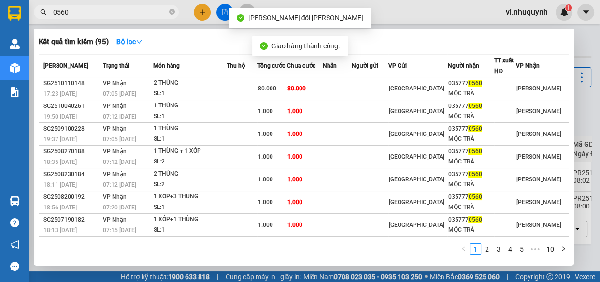
click at [74, 13] on input "0560" at bounding box center [110, 12] width 114 height 11
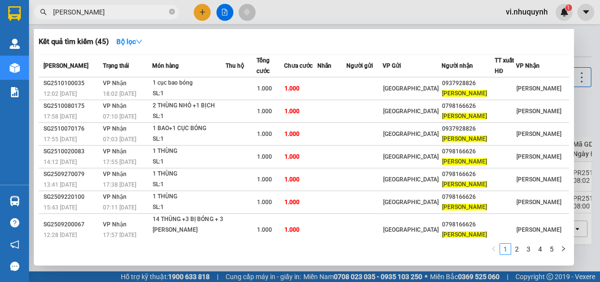
click at [118, 14] on input "phước hùng" at bounding box center [110, 12] width 114 height 11
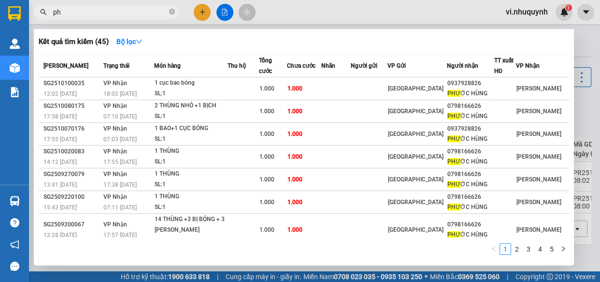
type input "p"
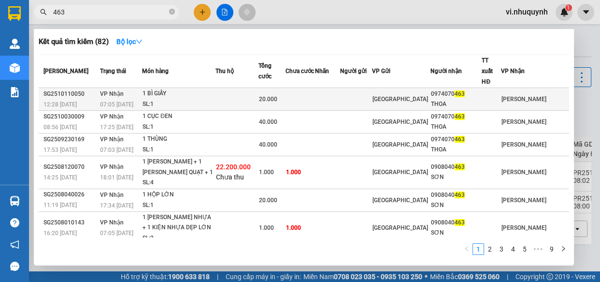
type input "463"
click at [467, 89] on div "0974070 463" at bounding box center [456, 94] width 50 height 10
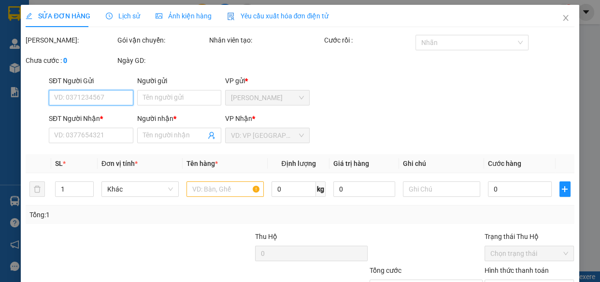
type input "0974070463"
type input "THOA"
type input "20.000"
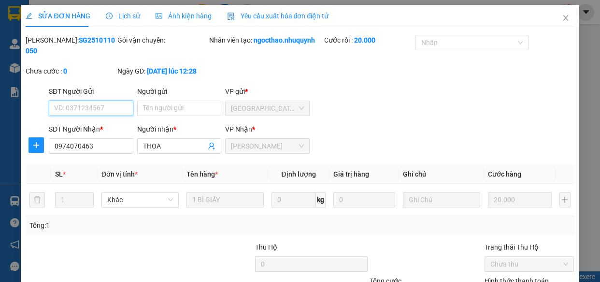
scroll to position [88, 0]
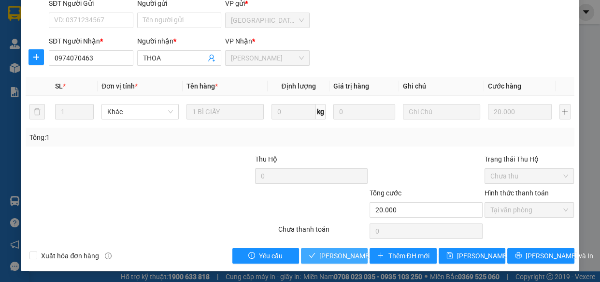
click at [347, 259] on span "[PERSON_NAME] và [PERSON_NAME] hàng" at bounding box center [384, 255] width 130 height 11
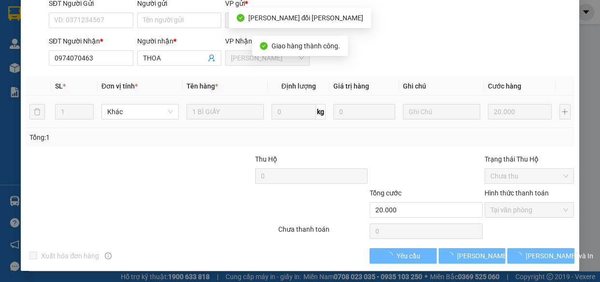
scroll to position [0, 0]
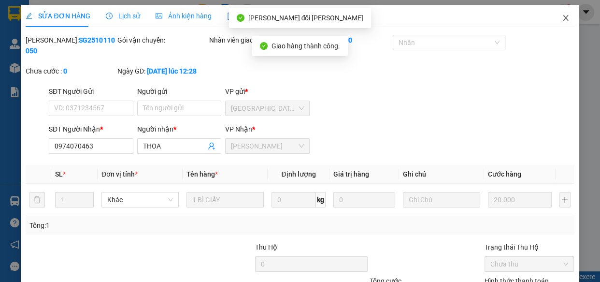
click at [562, 19] on icon "close" at bounding box center [566, 18] width 8 height 8
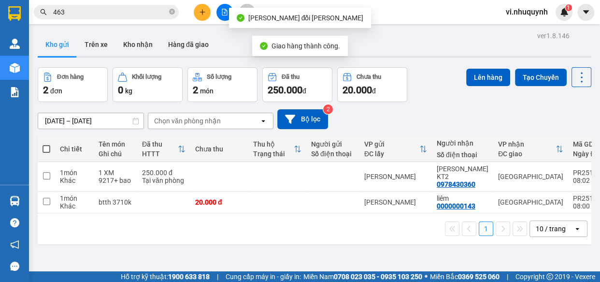
click at [88, 13] on input "463" at bounding box center [110, 12] width 114 height 11
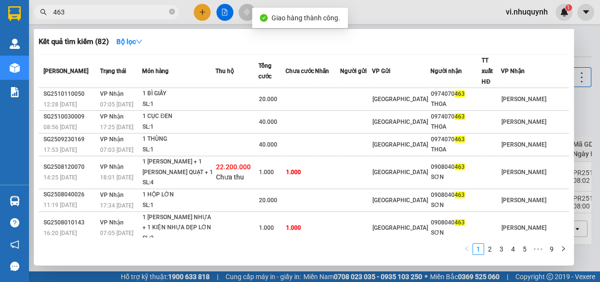
click at [88, 13] on input "463" at bounding box center [110, 12] width 114 height 11
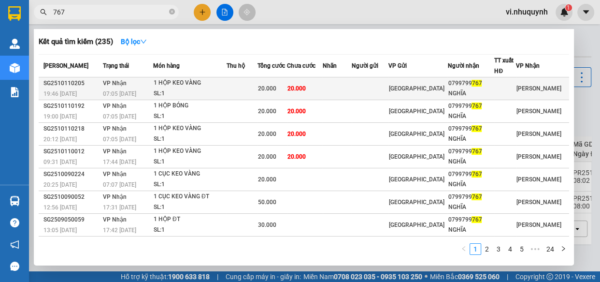
type input "767"
click at [488, 90] on div "NGHĨA" at bounding box center [471, 93] width 46 height 10
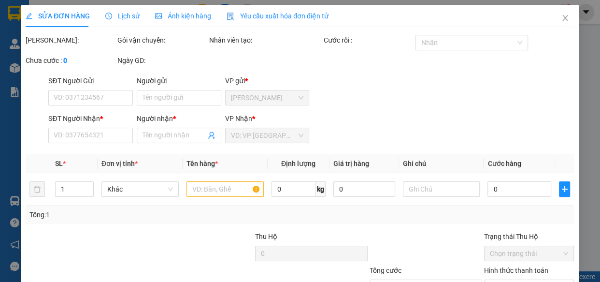
type input "0799799767"
type input "NGHĨA"
type input "20.000"
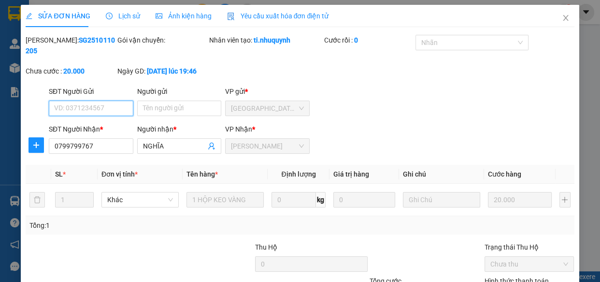
scroll to position [88, 0]
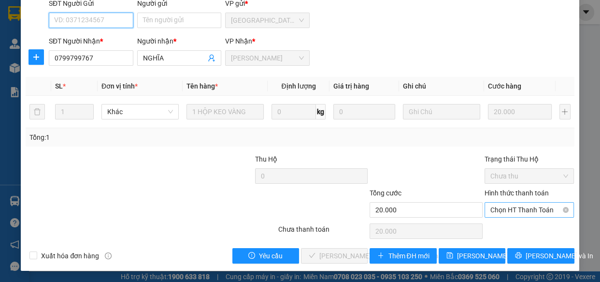
click at [497, 209] on span "Chọn HT Thanh Toán" at bounding box center [530, 210] width 78 height 14
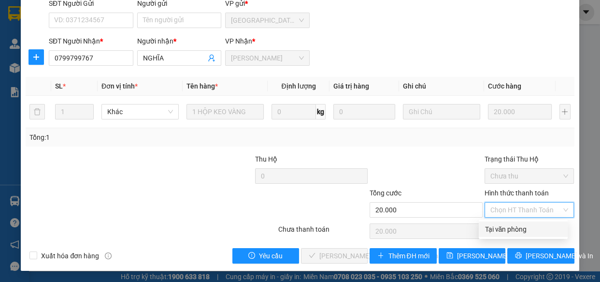
click at [498, 228] on div "Tại văn phòng" at bounding box center [523, 229] width 77 height 11
type input "0"
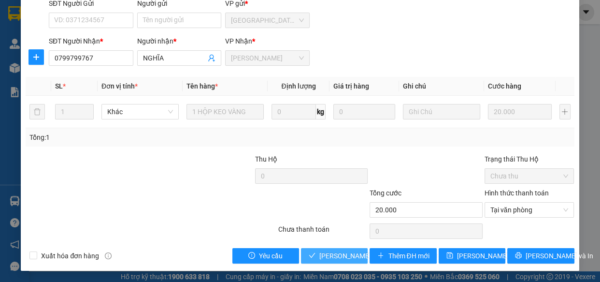
click at [319, 258] on span "[PERSON_NAME] và [PERSON_NAME] hàng" at bounding box center [384, 255] width 130 height 11
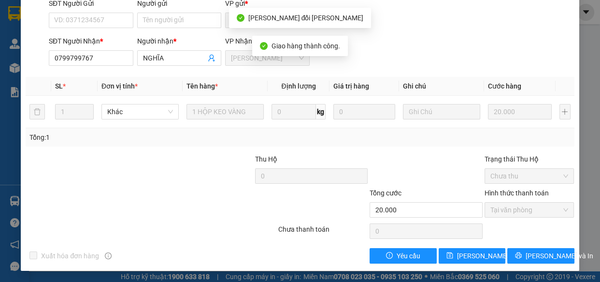
scroll to position [0, 0]
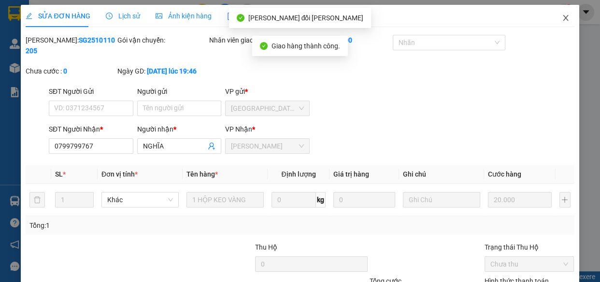
click at [562, 19] on icon "close" at bounding box center [566, 18] width 8 height 8
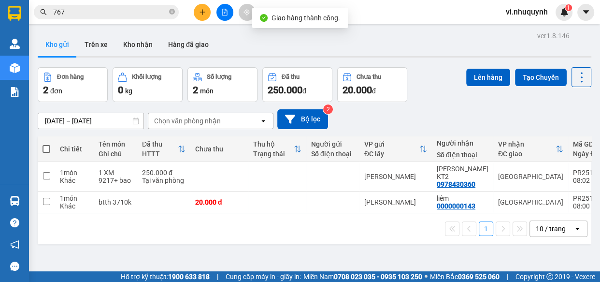
click at [121, 13] on input "767" at bounding box center [110, 12] width 114 height 11
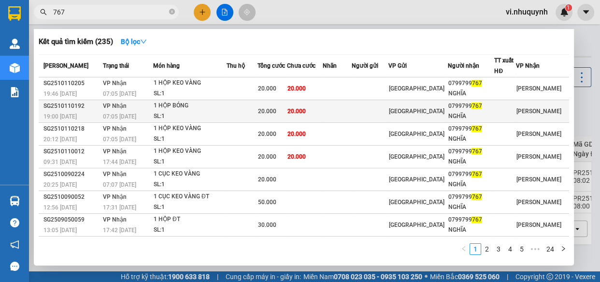
click at [475, 111] on div "NGHĨA" at bounding box center [471, 116] width 46 height 10
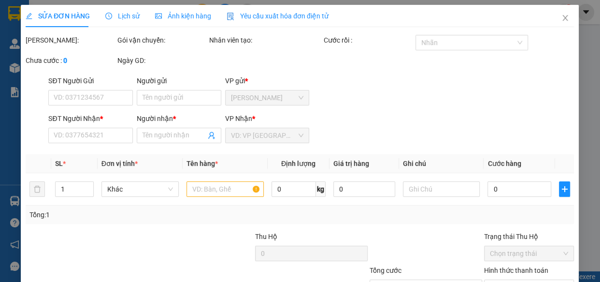
type input "0799799767"
type input "NGHĨA"
type input "20.000"
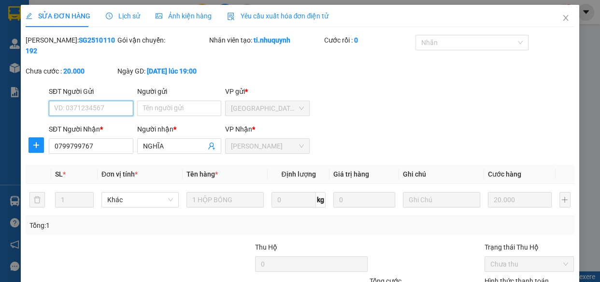
scroll to position [88, 0]
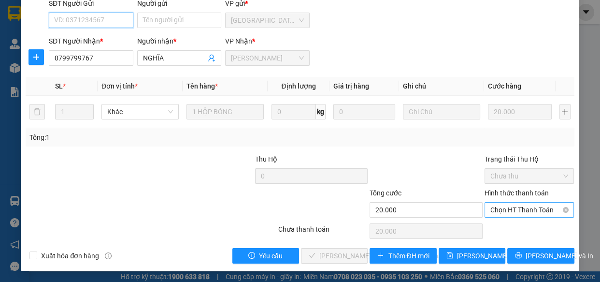
click at [501, 207] on span "Chọn HT Thanh Toán" at bounding box center [530, 210] width 78 height 14
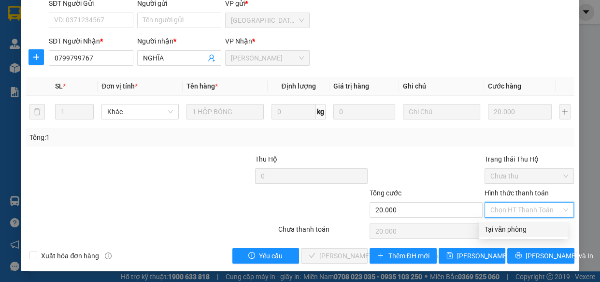
click at [505, 226] on div "Tại văn phòng" at bounding box center [523, 229] width 77 height 11
type input "0"
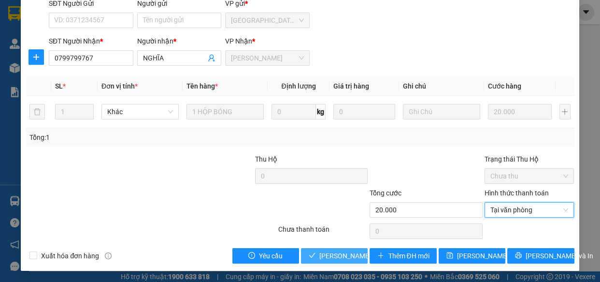
click at [319, 253] on span "[PERSON_NAME] và [PERSON_NAME] hàng" at bounding box center [384, 255] width 130 height 11
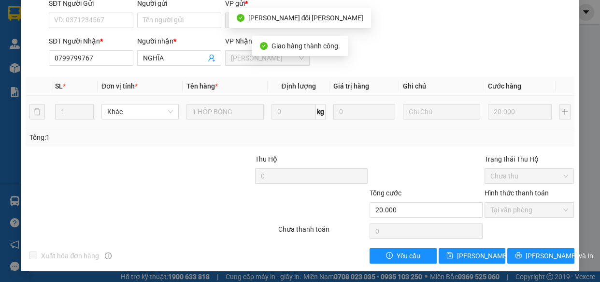
scroll to position [0, 0]
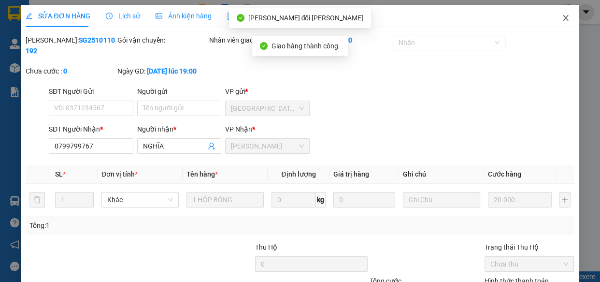
click at [563, 19] on icon "close" at bounding box center [565, 18] width 5 height 6
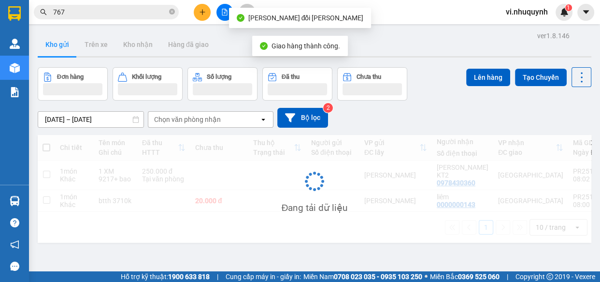
click at [81, 13] on input "767" at bounding box center [110, 12] width 114 height 11
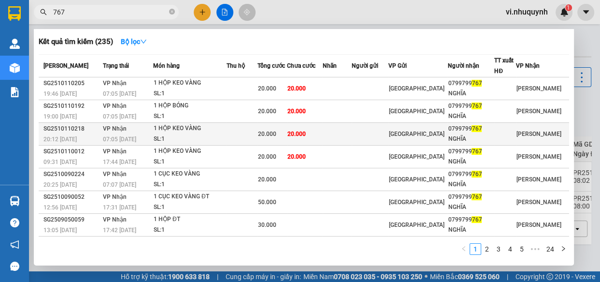
click at [464, 124] on div "0799799 767" at bounding box center [471, 129] width 46 height 10
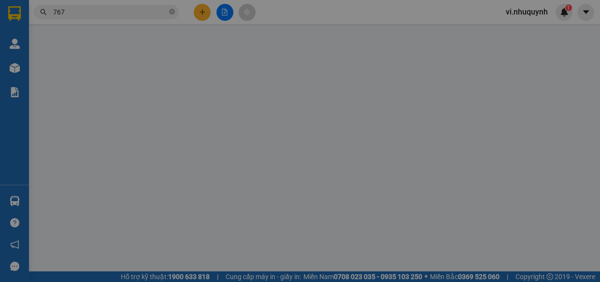
type input "0799799767"
type input "NGHĨA"
type input "20.000"
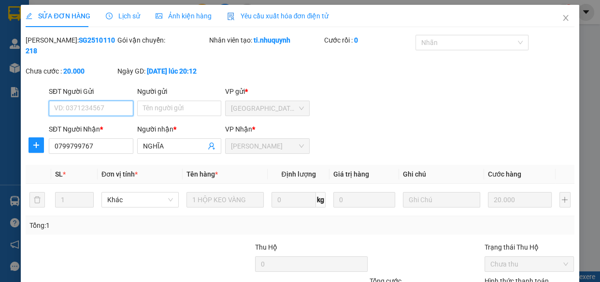
scroll to position [88, 0]
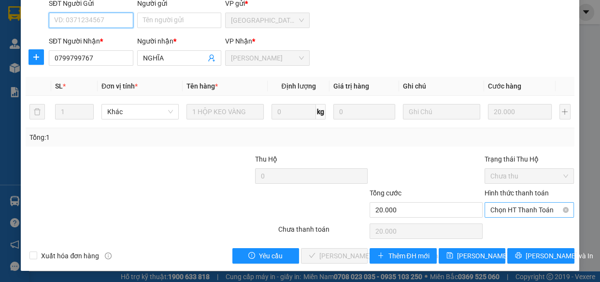
click at [492, 209] on span "Chọn HT Thanh Toán" at bounding box center [530, 210] width 78 height 14
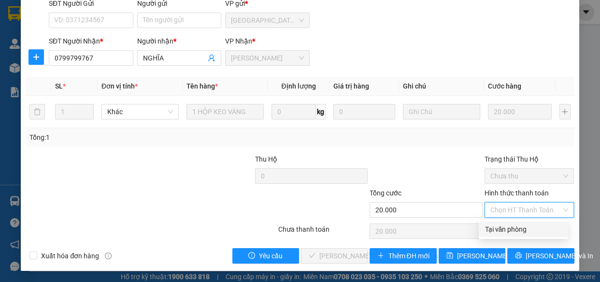
click at [496, 226] on div "Tại văn phòng" at bounding box center [523, 229] width 77 height 11
type input "0"
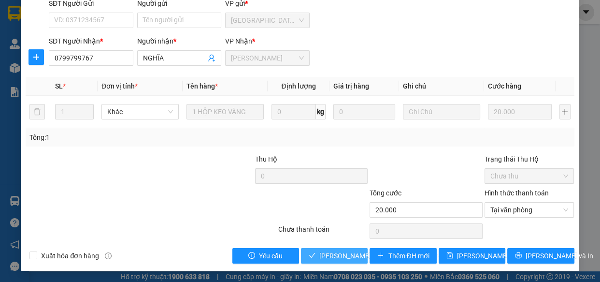
click at [337, 254] on span "[PERSON_NAME] và [PERSON_NAME] hàng" at bounding box center [384, 255] width 130 height 11
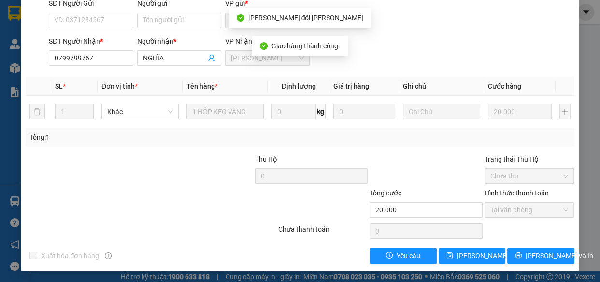
scroll to position [0, 0]
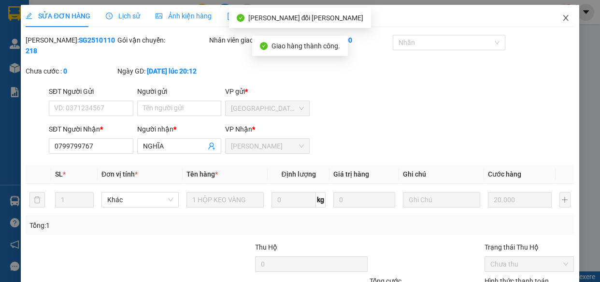
click at [562, 19] on icon "close" at bounding box center [566, 18] width 8 height 8
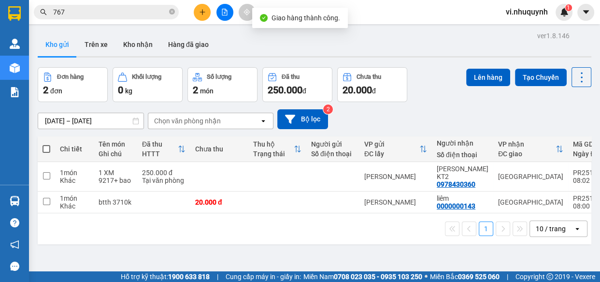
click at [92, 11] on input "767" at bounding box center [110, 12] width 114 height 11
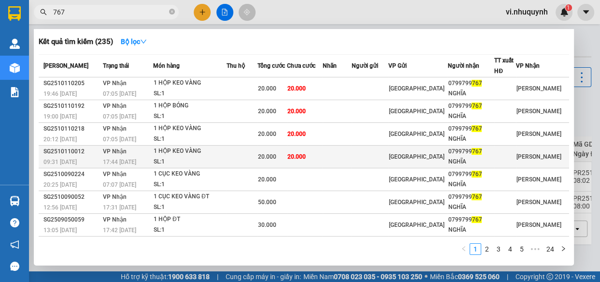
click at [473, 160] on div "NGHĨA" at bounding box center [471, 162] width 46 height 10
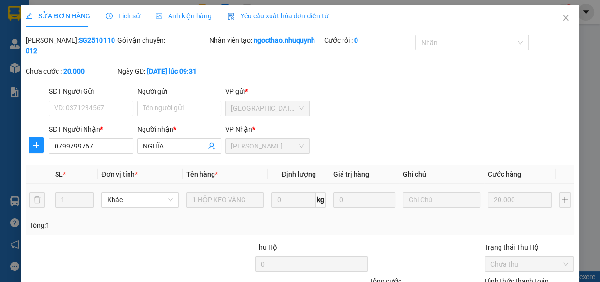
type input "0799799767"
type input "NGHĨA"
type input "20.000"
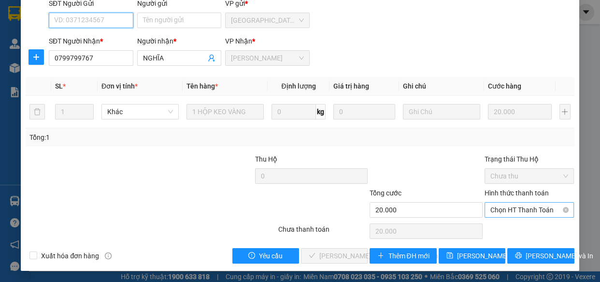
click at [498, 211] on span "Chọn HT Thanh Toán" at bounding box center [530, 210] width 78 height 14
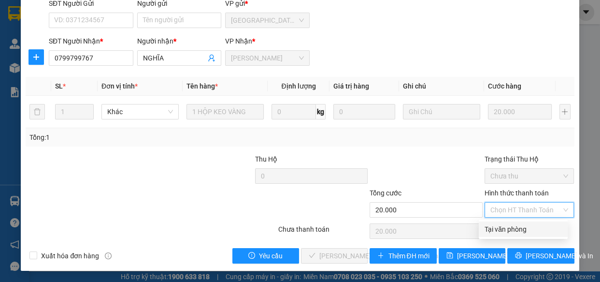
click at [501, 228] on div "Tại văn phòng" at bounding box center [523, 229] width 77 height 11
type input "0"
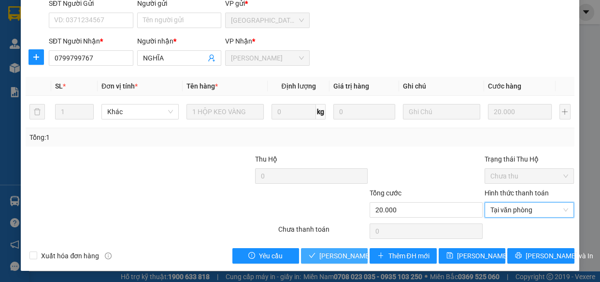
click at [349, 251] on span "[PERSON_NAME] và [PERSON_NAME] hàng" at bounding box center [384, 255] width 130 height 11
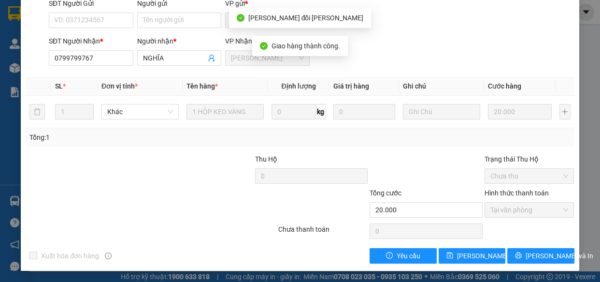
scroll to position [0, 0]
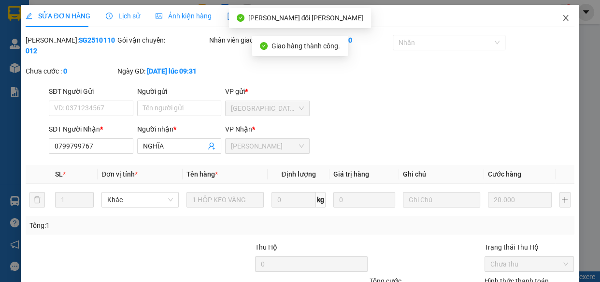
click at [562, 15] on icon "close" at bounding box center [566, 18] width 8 height 8
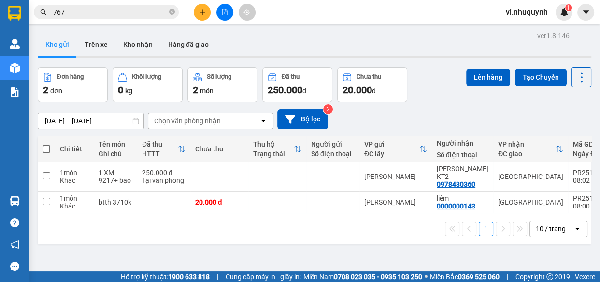
click at [92, 13] on input "767" at bounding box center [110, 12] width 114 height 11
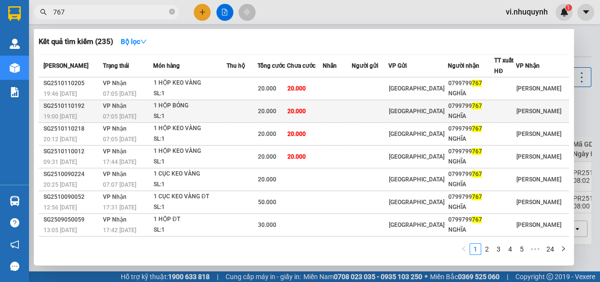
click at [481, 113] on div "NGHĨA" at bounding box center [471, 116] width 46 height 10
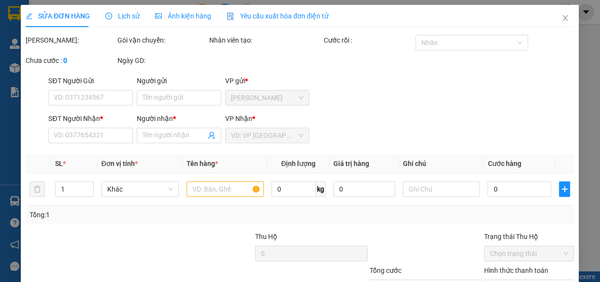
type input "0799799767"
type input "NGHĨA"
type input "20.000"
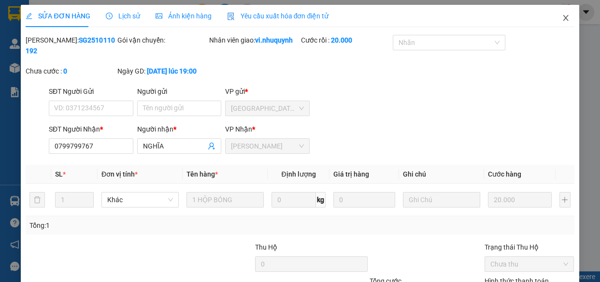
click at [562, 21] on icon "close" at bounding box center [566, 18] width 8 height 8
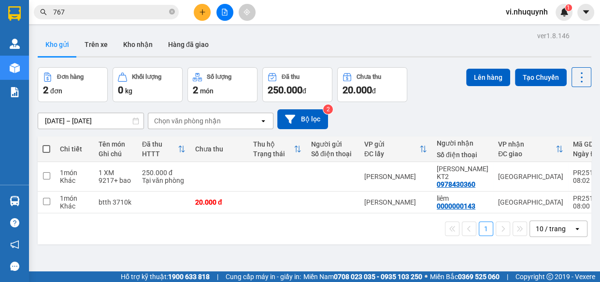
click at [97, 8] on input "767" at bounding box center [110, 12] width 114 height 11
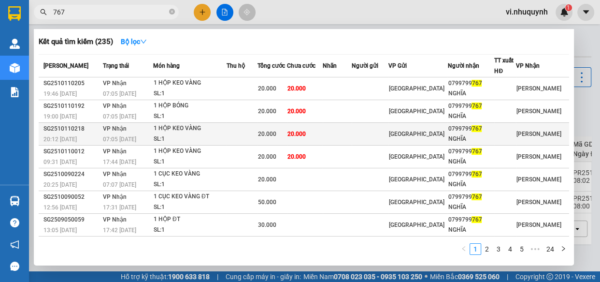
click at [480, 135] on div "NGHĨA" at bounding box center [471, 139] width 46 height 10
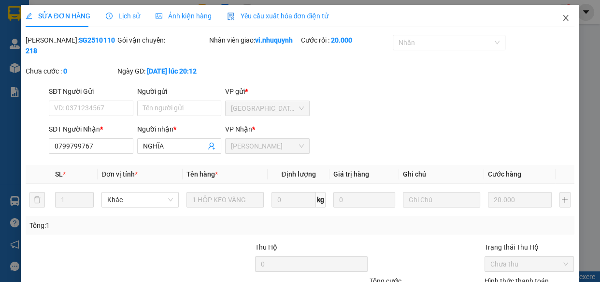
click at [562, 19] on icon "close" at bounding box center [566, 18] width 8 height 8
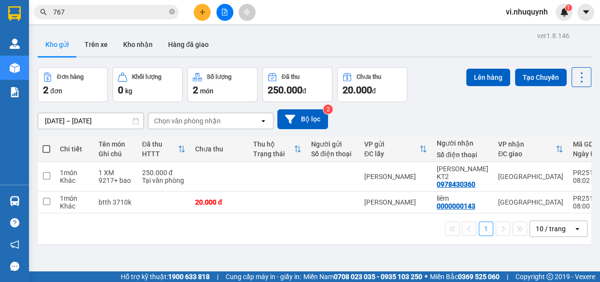
click at [99, 13] on input "767" at bounding box center [110, 12] width 114 height 11
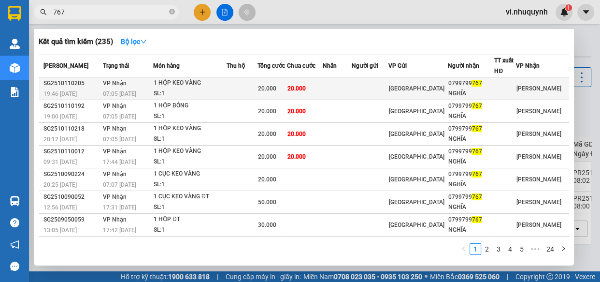
click at [501, 85] on div at bounding box center [505, 89] width 21 height 10
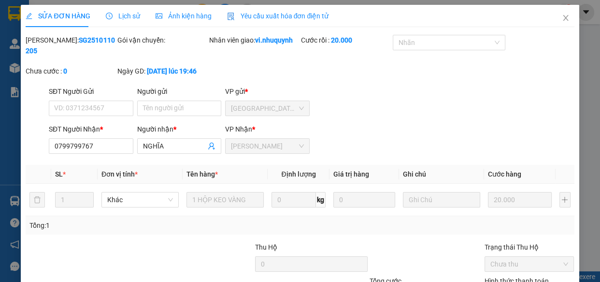
type input "0799799767"
type input "NGHĨA"
type input "20.000"
click at [562, 19] on icon "close" at bounding box center [566, 18] width 8 height 8
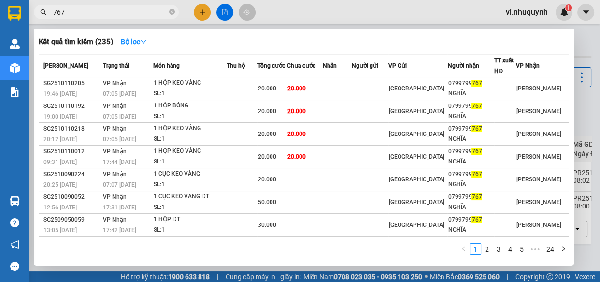
click at [121, 10] on input "767" at bounding box center [110, 12] width 114 height 11
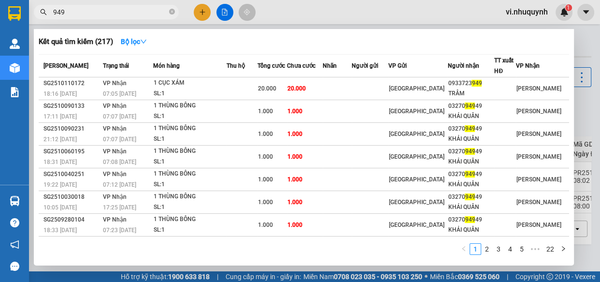
type input "949"
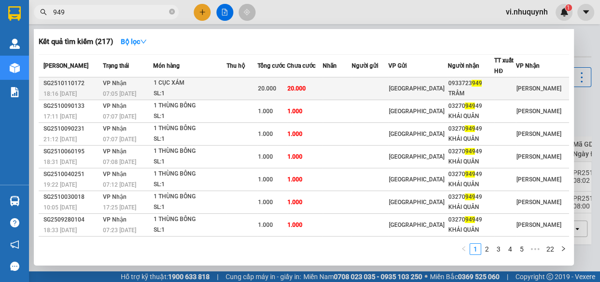
click at [494, 93] on div "TRÂM" at bounding box center [471, 93] width 46 height 10
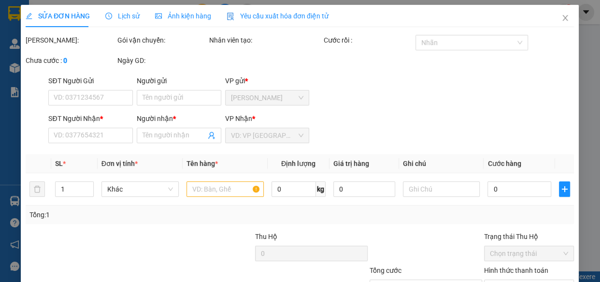
type input "0933723949"
type input "TRÂM"
type input "20.000"
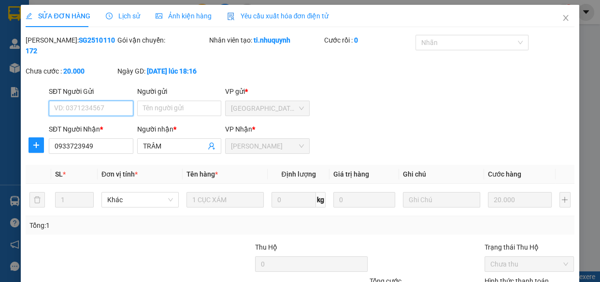
scroll to position [88, 0]
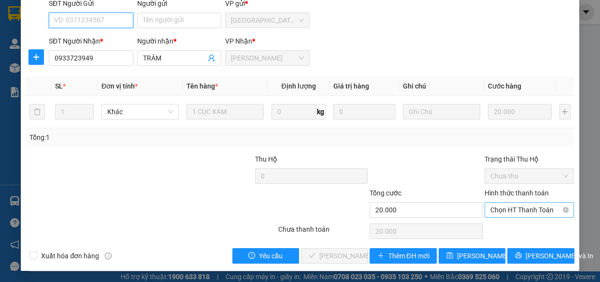
click at [492, 211] on span "Chọn HT Thanh Toán" at bounding box center [530, 210] width 78 height 14
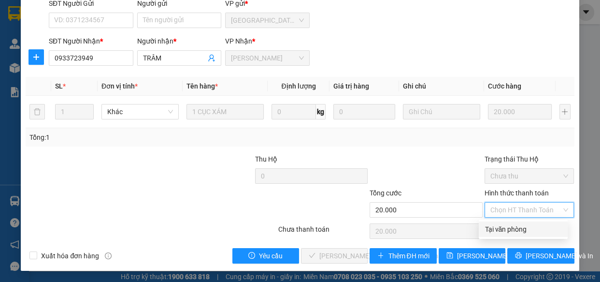
click at [499, 224] on div "Tại văn phòng" at bounding box center [523, 229] width 77 height 11
type input "0"
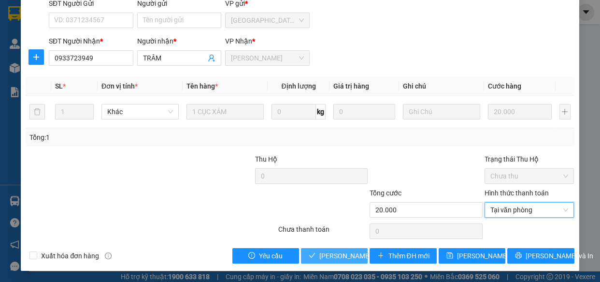
click at [350, 258] on span "[PERSON_NAME] và [PERSON_NAME] hàng" at bounding box center [384, 255] width 130 height 11
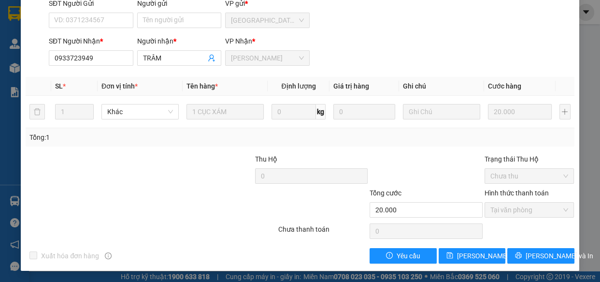
scroll to position [0, 0]
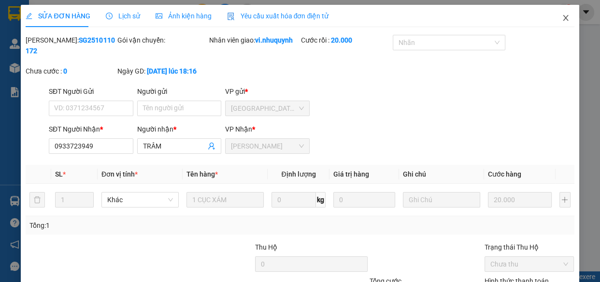
click at [563, 19] on icon "close" at bounding box center [565, 18] width 5 height 6
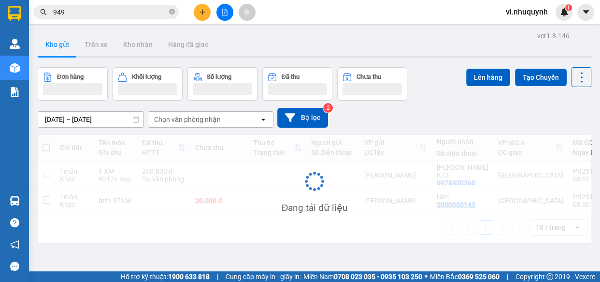
click at [85, 14] on input "949" at bounding box center [110, 12] width 114 height 11
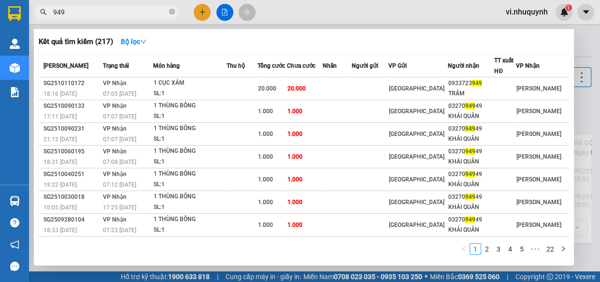
click at [85, 14] on input "949" at bounding box center [110, 12] width 114 height 11
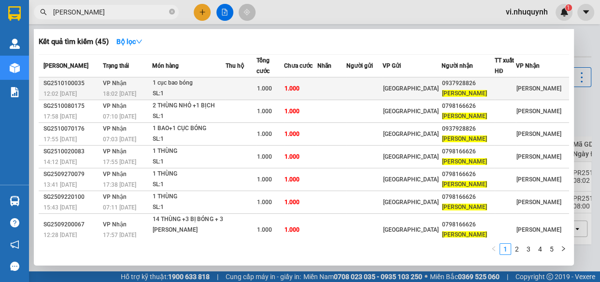
type input "phước hùng"
click at [481, 91] on span "[PERSON_NAME]" at bounding box center [464, 93] width 45 height 7
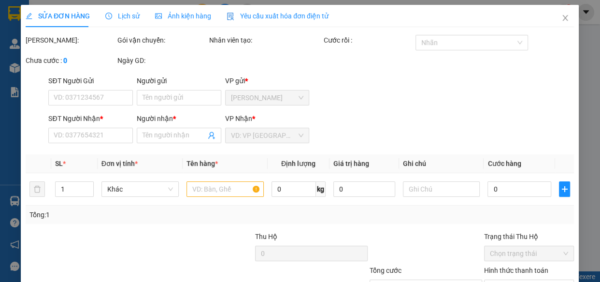
type input "0937928826"
type input "[PERSON_NAME]"
type input "1.000"
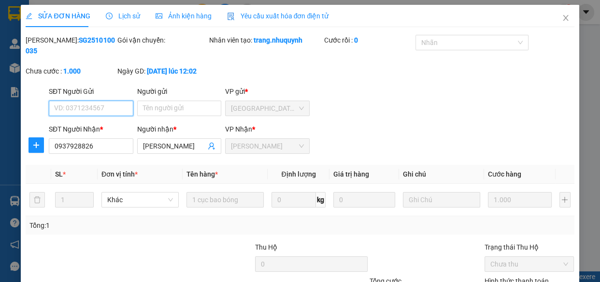
scroll to position [88, 0]
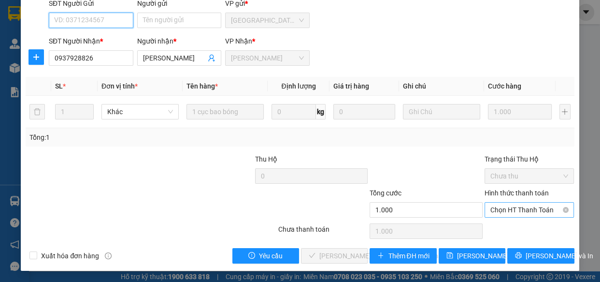
click at [506, 210] on span "Chọn HT Thanh Toán" at bounding box center [530, 210] width 78 height 14
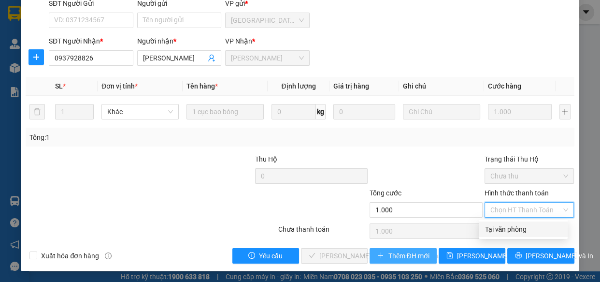
drag, startPoint x: 505, startPoint y: 227, endPoint x: 373, endPoint y: 246, distance: 132.9
click at [503, 227] on div "Tại văn phòng" at bounding box center [523, 229] width 77 height 11
type input "0"
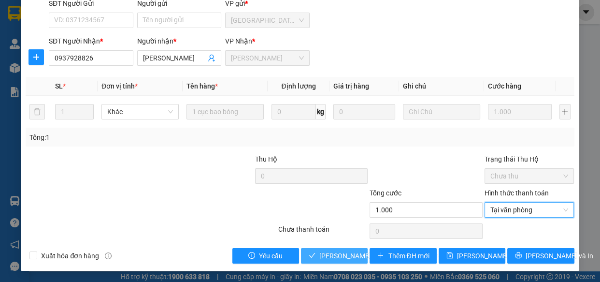
click at [352, 250] on span "[PERSON_NAME] và [PERSON_NAME] hàng" at bounding box center [384, 255] width 130 height 11
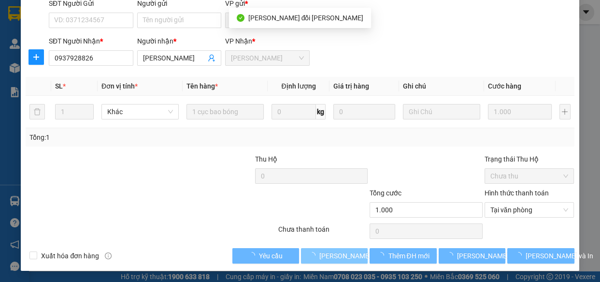
scroll to position [0, 0]
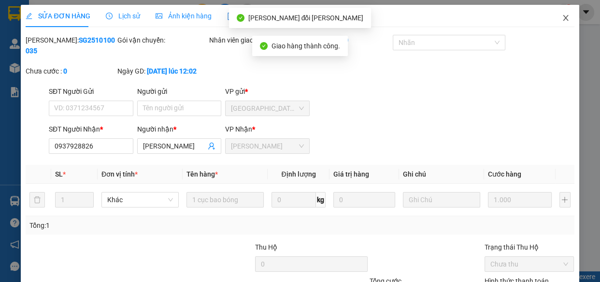
click at [562, 19] on icon "close" at bounding box center [566, 18] width 8 height 8
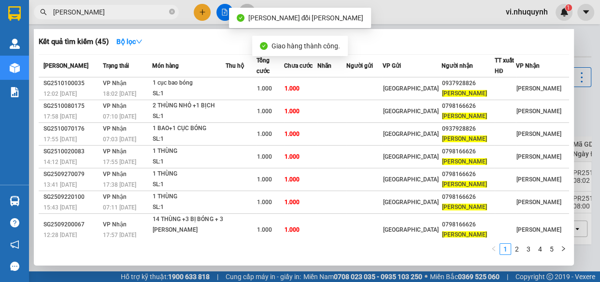
drag, startPoint x: 101, startPoint y: 10, endPoint x: 47, endPoint y: 16, distance: 55.0
click at [39, 14] on span "phước hùng" at bounding box center [106, 12] width 145 height 14
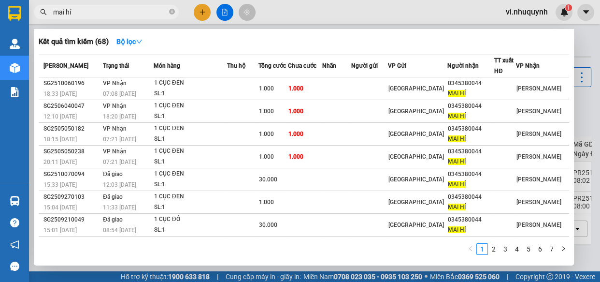
drag, startPoint x: 68, startPoint y: 6, endPoint x: 50, endPoint y: 11, distance: 17.9
click at [50, 11] on span "mai hí" at bounding box center [106, 12] width 145 height 14
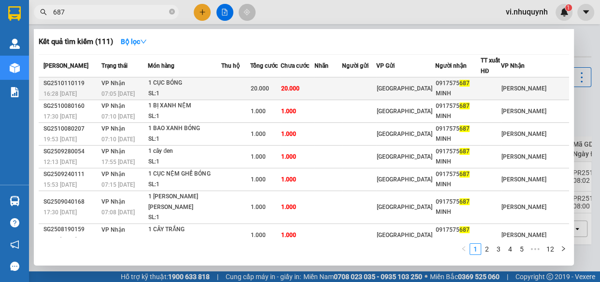
type input "687"
click at [466, 88] on div "MINH" at bounding box center [458, 93] width 44 height 10
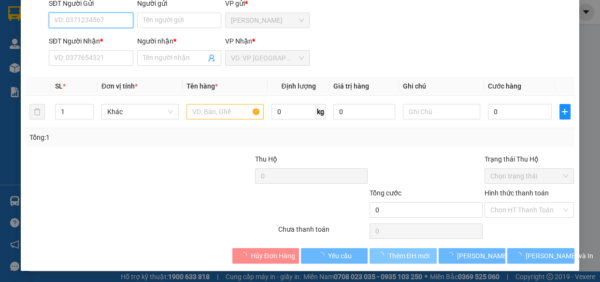
type input "0917575687"
type input "MINH"
type input "20.000"
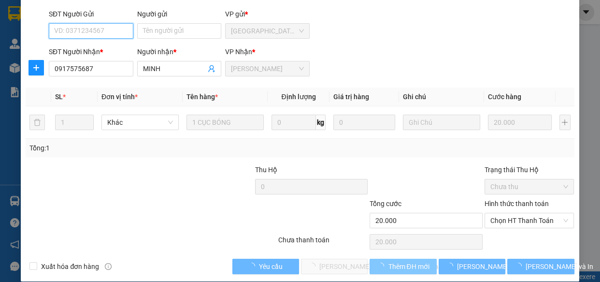
scroll to position [88, 0]
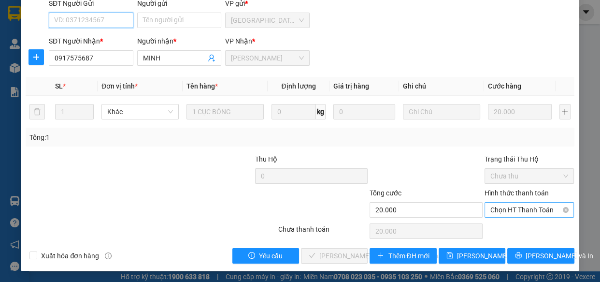
click at [496, 213] on span "Chọn HT Thanh Toán" at bounding box center [530, 210] width 78 height 14
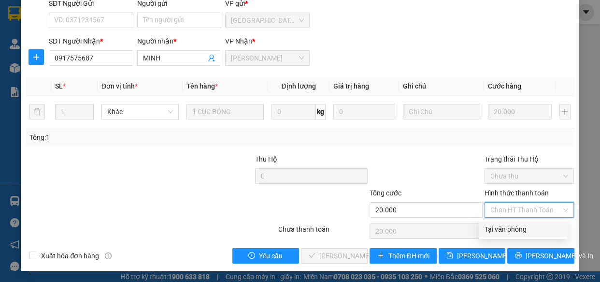
click at [500, 227] on div "Tại văn phòng" at bounding box center [523, 229] width 77 height 11
type input "0"
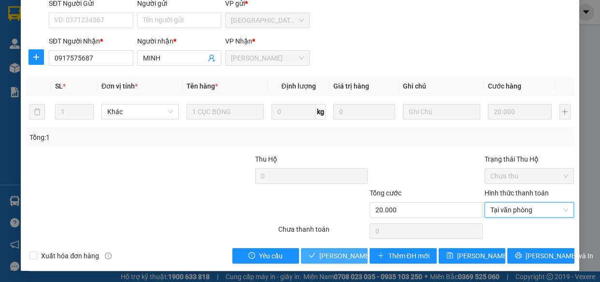
click at [348, 251] on span "[PERSON_NAME] và [PERSON_NAME] hàng" at bounding box center [384, 255] width 130 height 11
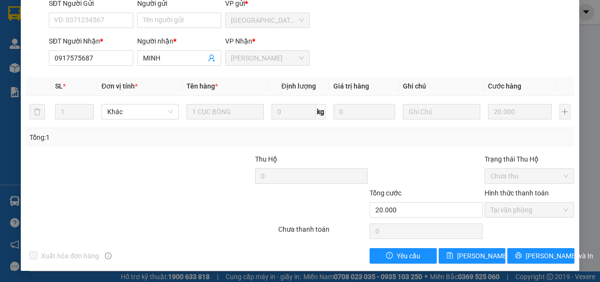
scroll to position [0, 0]
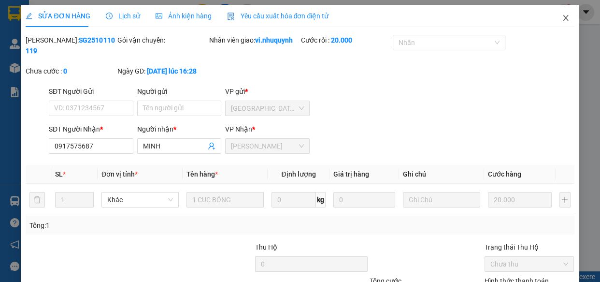
click at [562, 20] on icon "close" at bounding box center [566, 18] width 8 height 8
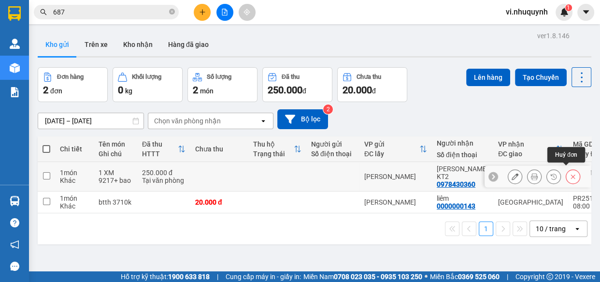
click at [570, 173] on icon at bounding box center [573, 176] width 7 height 7
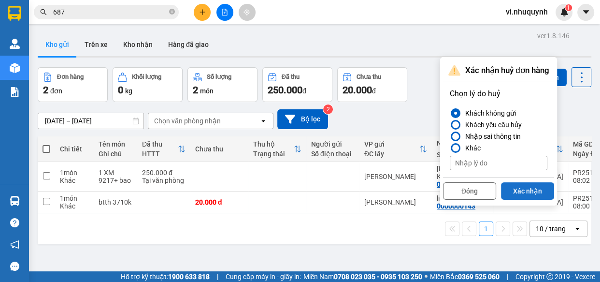
click at [521, 194] on button "Xác nhận" at bounding box center [527, 190] width 53 height 17
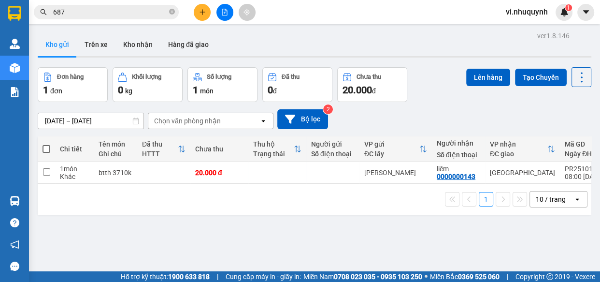
click at [87, 12] on input "687" at bounding box center [110, 12] width 114 height 11
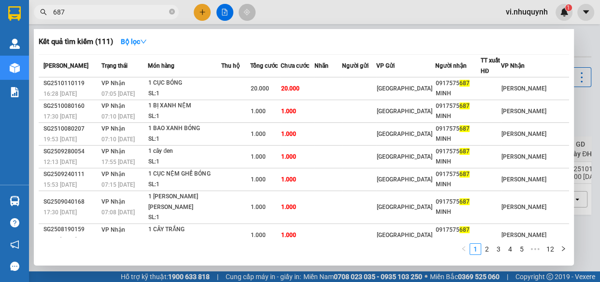
click at [87, 12] on input "687" at bounding box center [110, 12] width 114 height 11
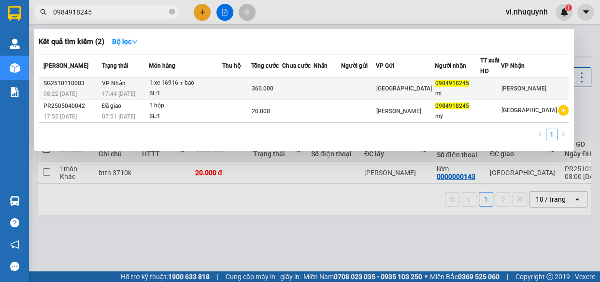
type input "0984918245"
click at [463, 87] on div "0984918245" at bounding box center [457, 83] width 44 height 10
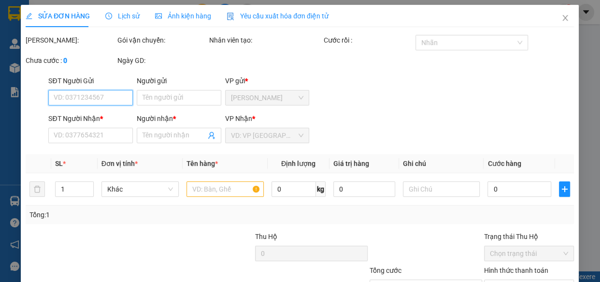
type input "0984918245"
type input "mi"
type input "360.000"
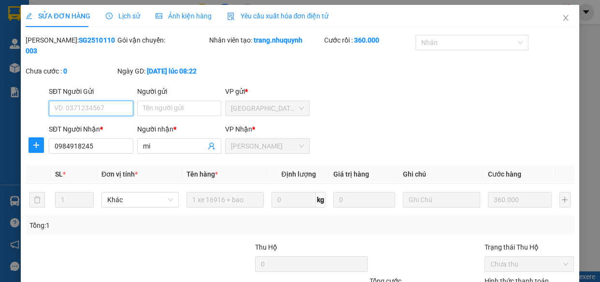
scroll to position [88, 0]
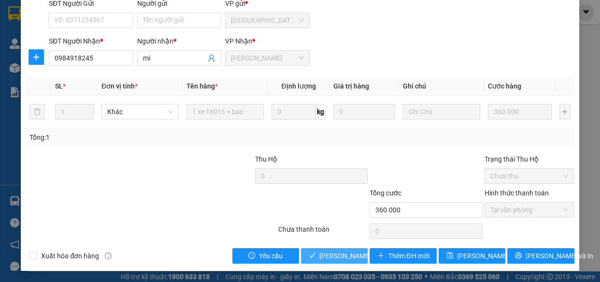
click at [336, 260] on span "[PERSON_NAME] và [PERSON_NAME] hàng" at bounding box center [384, 255] width 130 height 11
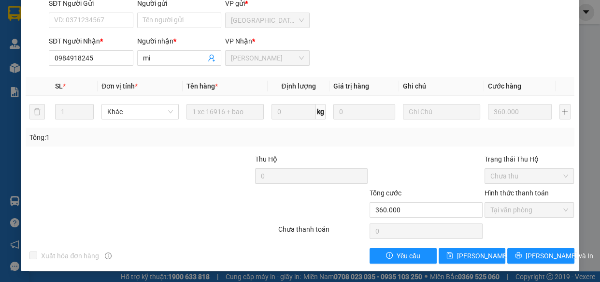
scroll to position [0, 0]
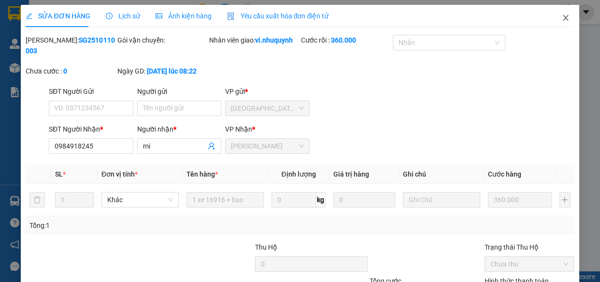
click at [563, 17] on icon "close" at bounding box center [565, 18] width 5 height 6
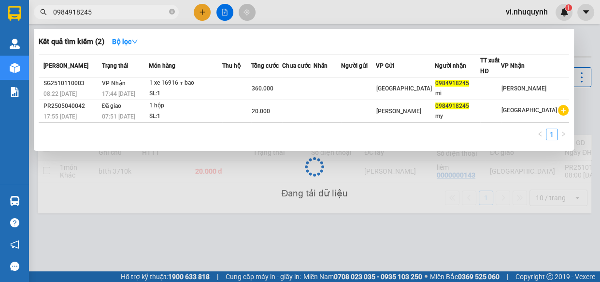
click at [97, 14] on input "0984918245" at bounding box center [110, 12] width 114 height 11
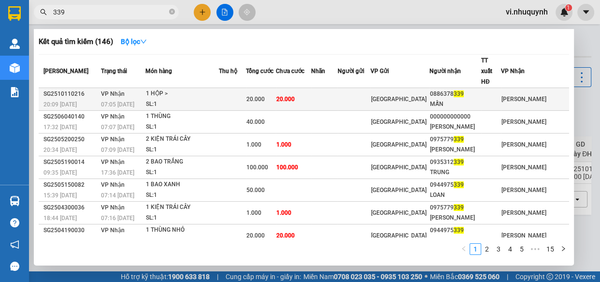
type input "339"
click at [426, 96] on span "[GEOGRAPHIC_DATA]" at bounding box center [399, 99] width 56 height 7
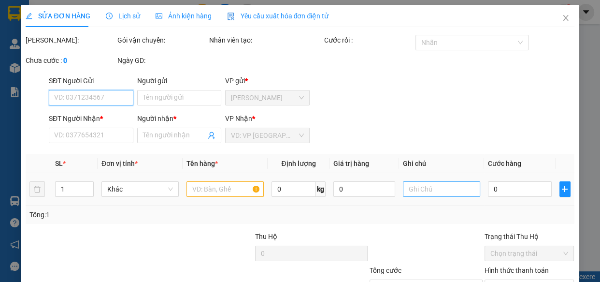
type input "0886378339"
type input "MẪN"
type input "20.000"
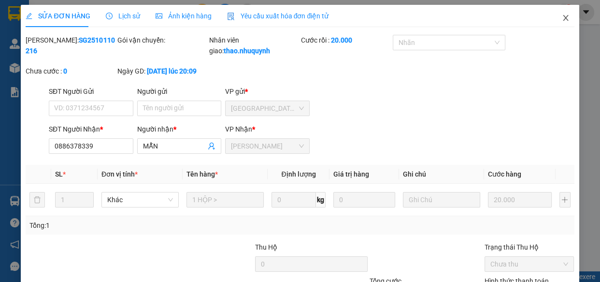
click at [562, 19] on icon "close" at bounding box center [566, 18] width 8 height 8
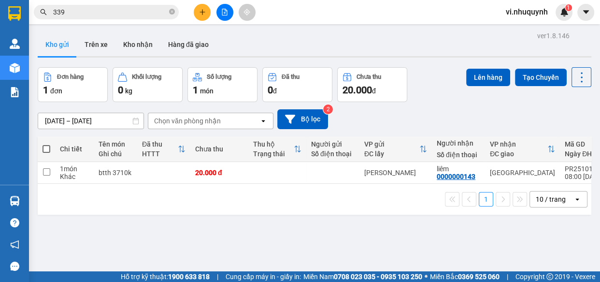
click at [140, 10] on input "339" at bounding box center [110, 12] width 114 height 11
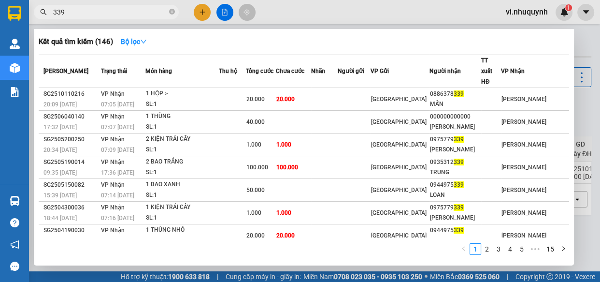
click at [140, 10] on input "339" at bounding box center [110, 12] width 114 height 11
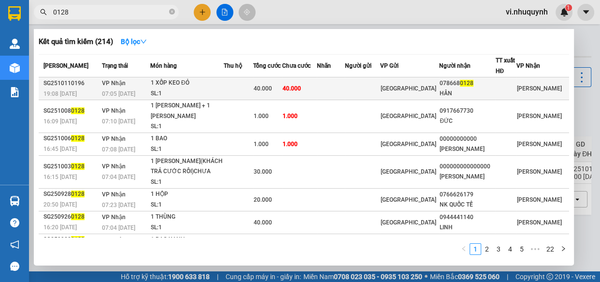
type input "0128"
click at [466, 93] on div "HÂN" at bounding box center [467, 93] width 55 height 10
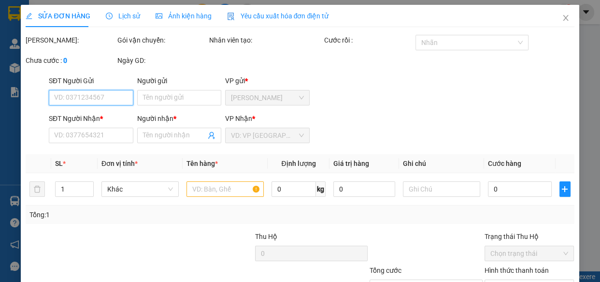
type input "0786680128"
type input "HÂN"
type input "40.000"
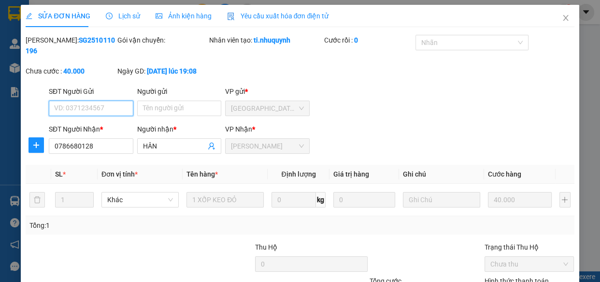
scroll to position [88, 0]
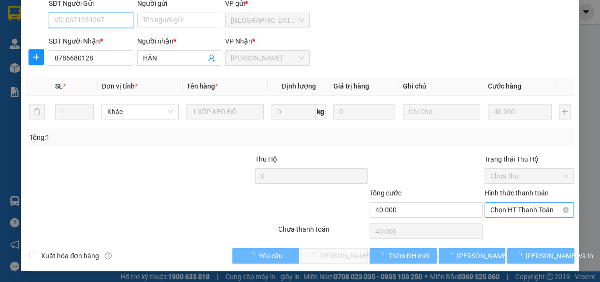
click at [498, 211] on span "Chọn HT Thanh Toán" at bounding box center [530, 210] width 78 height 14
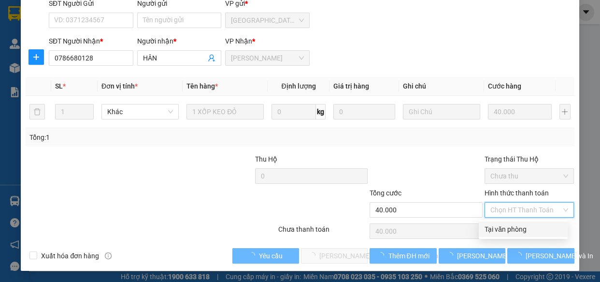
drag, startPoint x: 500, startPoint y: 227, endPoint x: 474, endPoint y: 236, distance: 27.7
click at [500, 228] on div "Tại văn phòng" at bounding box center [523, 229] width 77 height 11
type input "0"
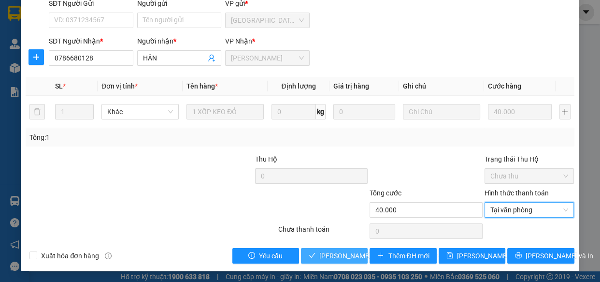
click at [332, 254] on span "[PERSON_NAME] và [PERSON_NAME] hàng" at bounding box center [384, 255] width 130 height 11
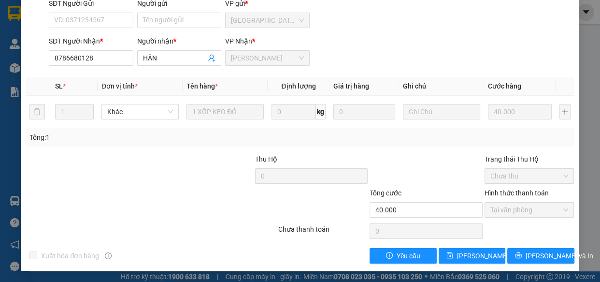
scroll to position [0, 0]
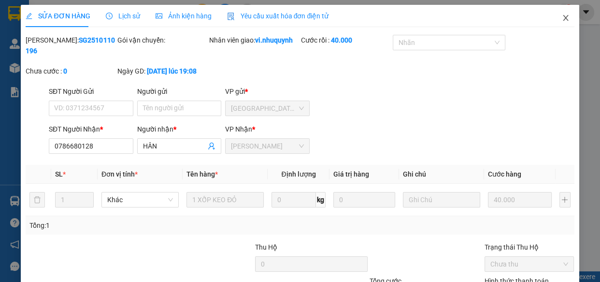
click at [562, 17] on icon "close" at bounding box center [566, 18] width 8 height 8
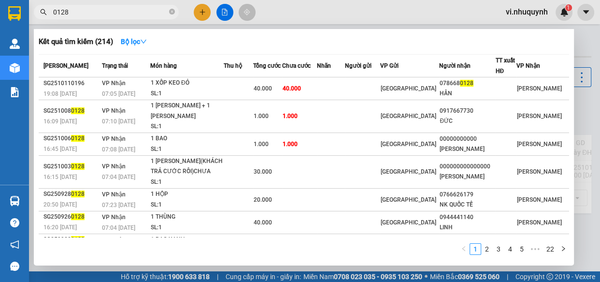
click at [93, 13] on input "0128" at bounding box center [110, 12] width 114 height 11
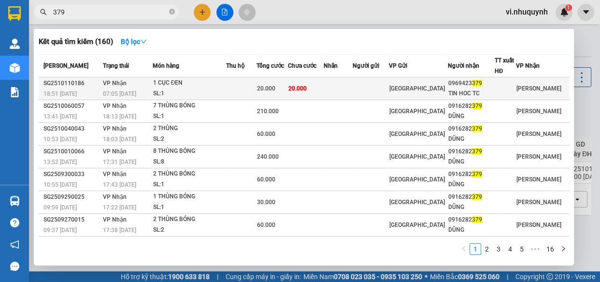
type input "379"
click at [462, 92] on div "TIN HOC TC" at bounding box center [470, 93] width 45 height 10
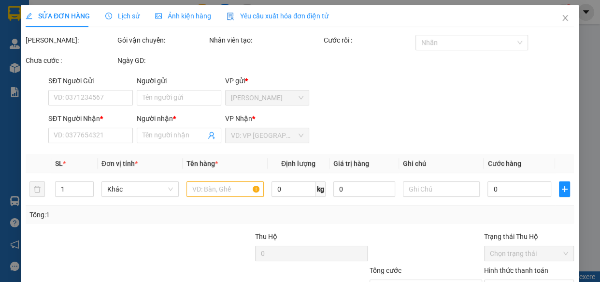
type input "0969423379"
type input "TIN HOC TC"
type input "20.000"
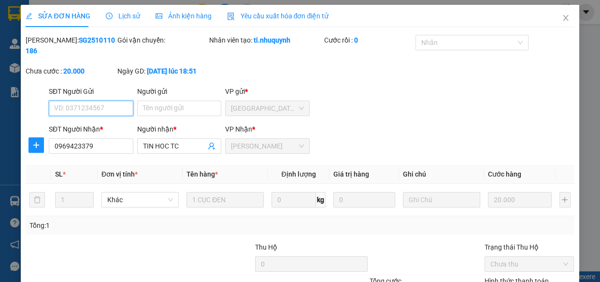
scroll to position [88, 0]
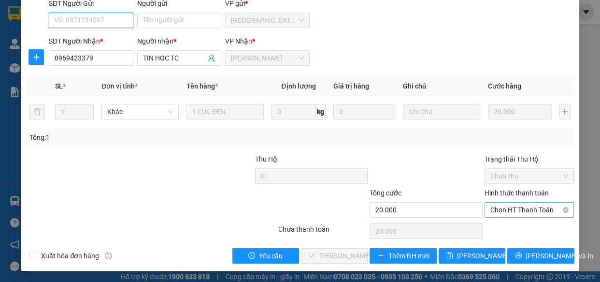
click at [499, 208] on span "Chọn HT Thanh Toán" at bounding box center [530, 210] width 78 height 14
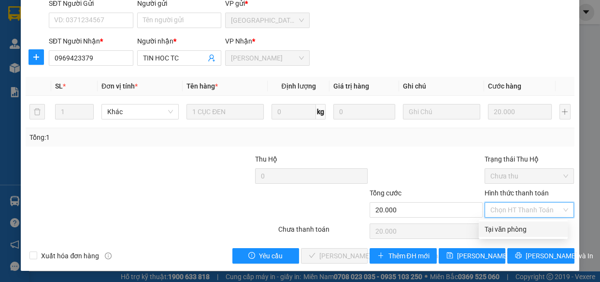
click at [499, 227] on div "Tại văn phòng" at bounding box center [523, 229] width 77 height 11
type input "0"
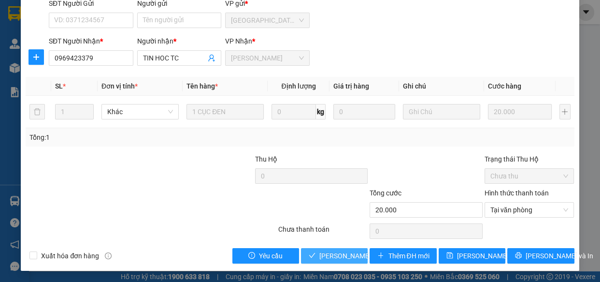
click at [343, 254] on span "[PERSON_NAME] và [PERSON_NAME] hàng" at bounding box center [384, 255] width 130 height 11
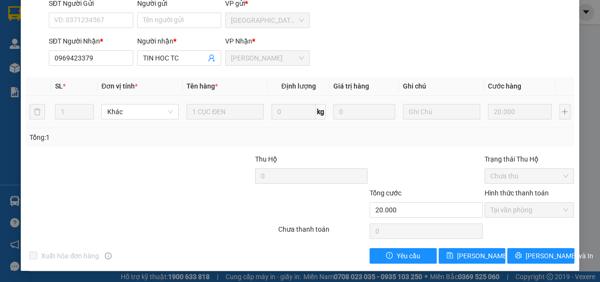
scroll to position [0, 0]
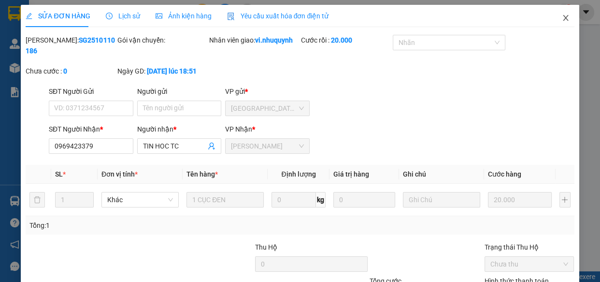
click at [563, 20] on icon "close" at bounding box center [565, 18] width 5 height 6
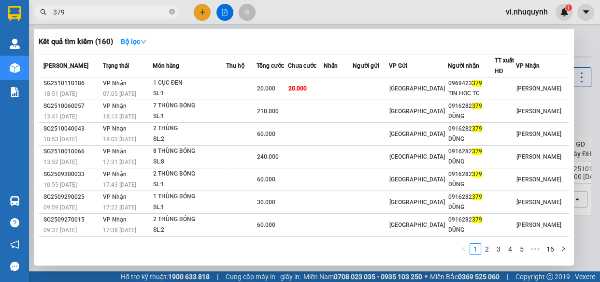
click at [129, 16] on input "379" at bounding box center [110, 12] width 114 height 11
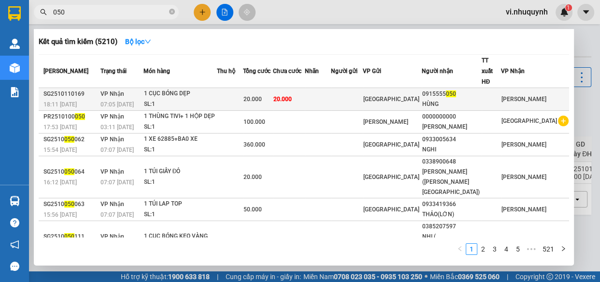
type input "050"
click at [305, 89] on td "20.000" at bounding box center [289, 99] width 32 height 23
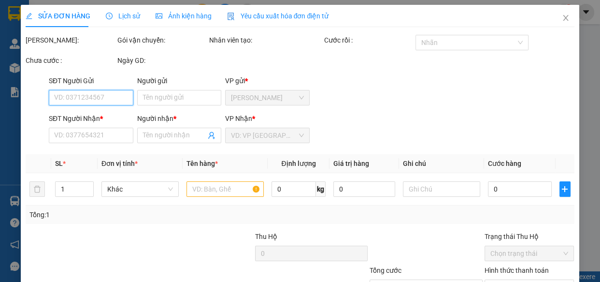
type input "0915555050"
type input "HÙNG"
type input "20.000"
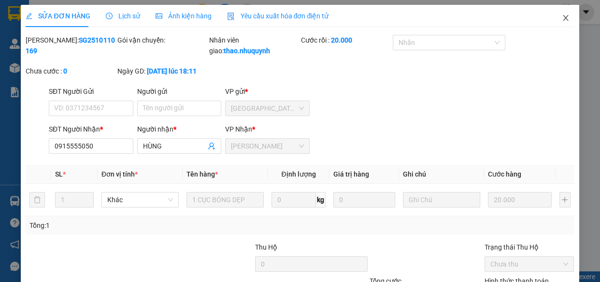
drag, startPoint x: 558, startPoint y: 20, endPoint x: 306, endPoint y: 1, distance: 253.0
click at [562, 19] on icon "close" at bounding box center [566, 18] width 8 height 8
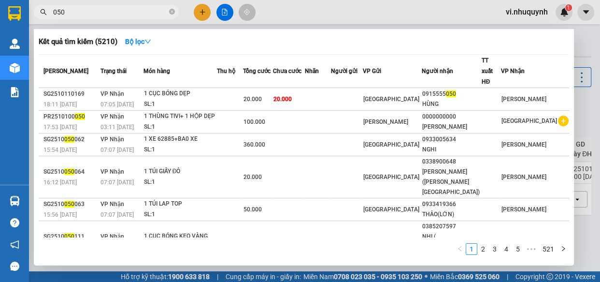
click at [153, 12] on input "050" at bounding box center [110, 12] width 114 height 11
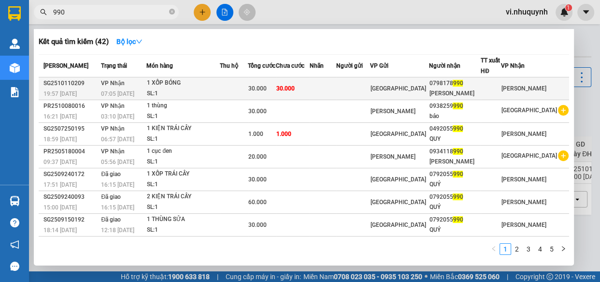
type input "990"
click at [469, 92] on div "VƯƠNG TRÚC" at bounding box center [454, 93] width 51 height 10
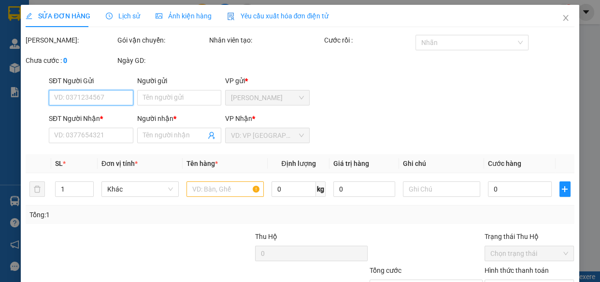
type input "0798178990"
type input "VƯƠNG TRÚC"
type input "30.000"
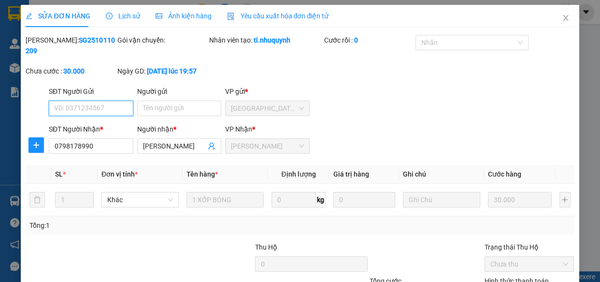
scroll to position [77, 0]
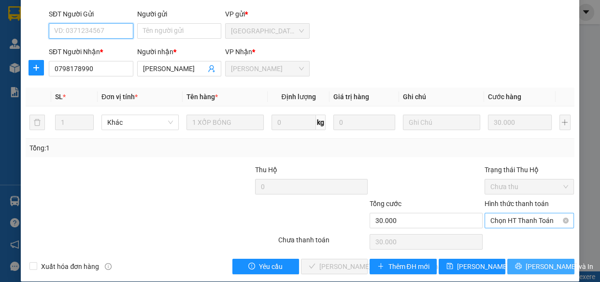
click at [496, 217] on span "Chọn HT Thanh Toán" at bounding box center [530, 220] width 78 height 14
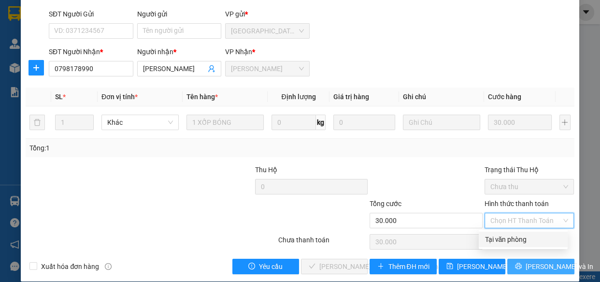
click at [503, 243] on div "Tại văn phòng" at bounding box center [523, 239] width 77 height 11
type input "0"
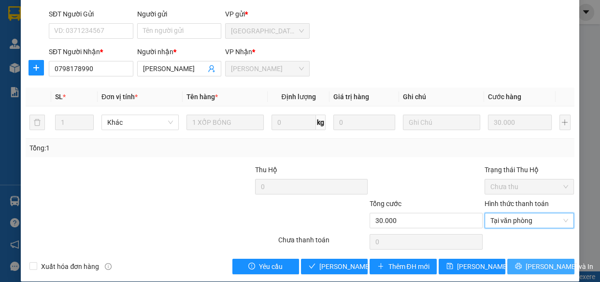
click at [327, 274] on div "SỬA ĐƠN HÀNG Lịch sử Ảnh kiện hàng Yêu cầu xuất hóa đơn điện tử Total Paid Fee …" at bounding box center [300, 105] width 558 height 354
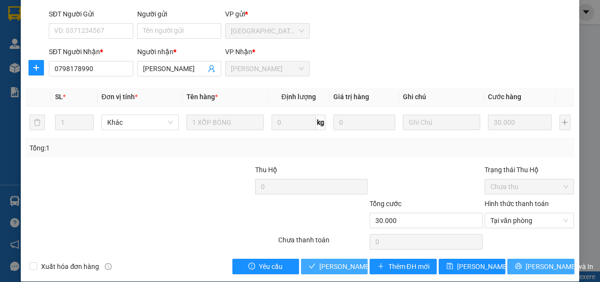
click at [328, 264] on span "[PERSON_NAME] và [PERSON_NAME] hàng" at bounding box center [384, 266] width 130 height 11
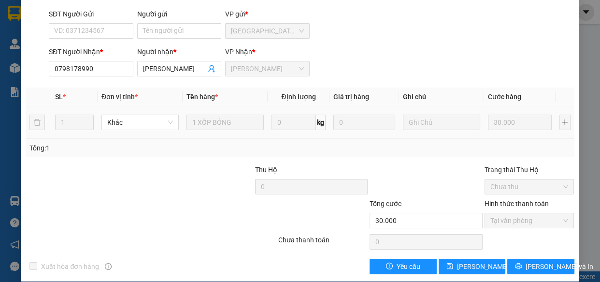
scroll to position [0, 0]
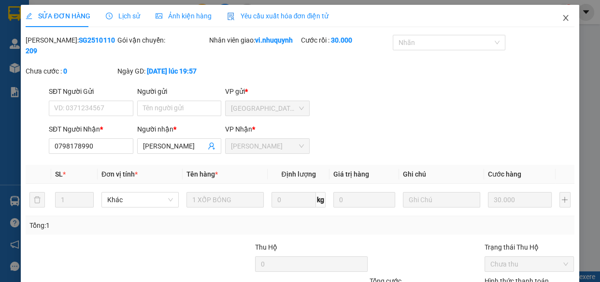
click at [562, 19] on icon "close" at bounding box center [566, 18] width 8 height 8
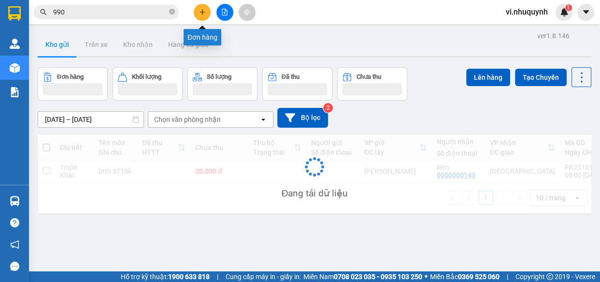
click at [197, 11] on button at bounding box center [202, 12] width 17 height 17
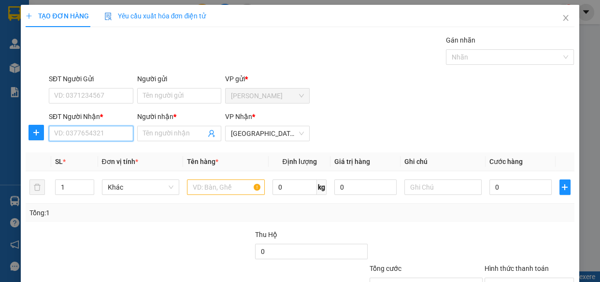
click at [80, 136] on input "SĐT Người Nhận *" at bounding box center [91, 133] width 85 height 15
type input "0000000000"
click at [169, 139] on span at bounding box center [179, 133] width 85 height 15
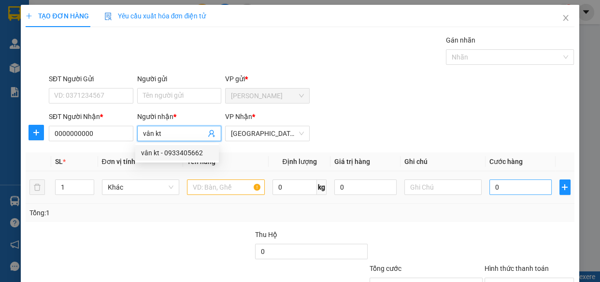
type input "vân kt"
click at [503, 188] on input "0" at bounding box center [521, 186] width 62 height 15
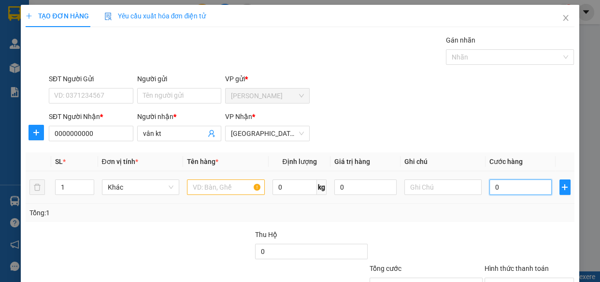
type input "5"
type input "50"
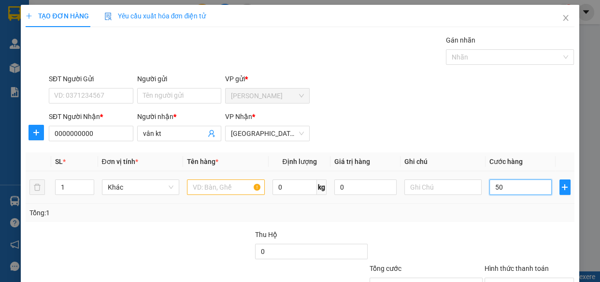
type input "50"
type input "500"
type input "5.000"
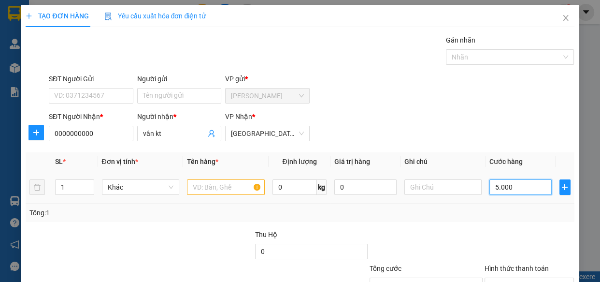
type input "5.000"
type input "50.000"
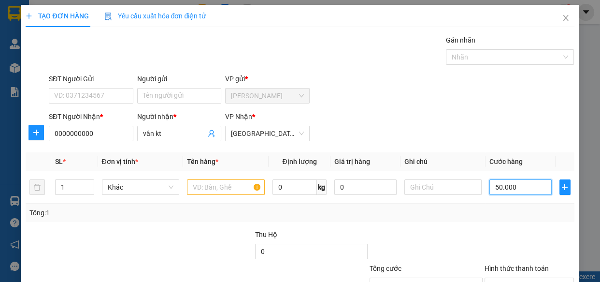
scroll to position [75, 0]
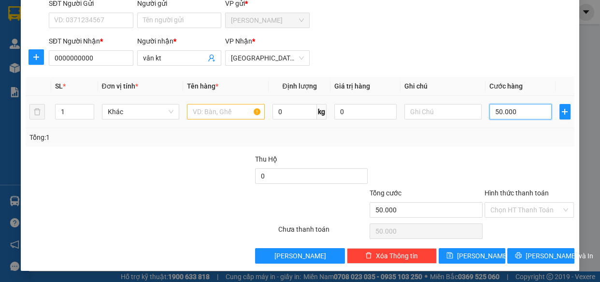
type input "50.000"
click at [201, 108] on input "text" at bounding box center [226, 111] width 78 height 15
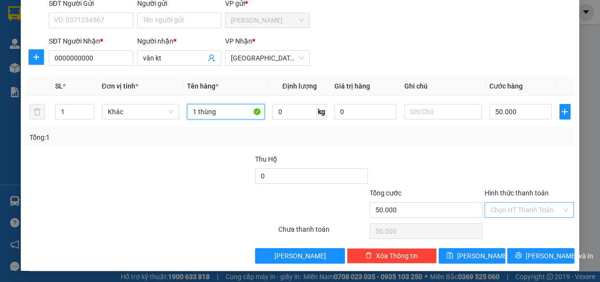
type input "1 thùng"
click at [499, 207] on input "Hình thức thanh toán" at bounding box center [527, 210] width 72 height 14
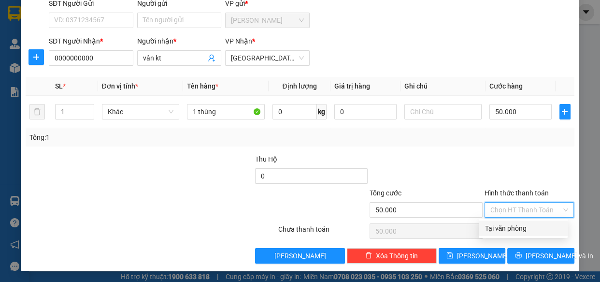
click at [507, 228] on div "Tại văn phòng" at bounding box center [523, 228] width 77 height 11
type input "0"
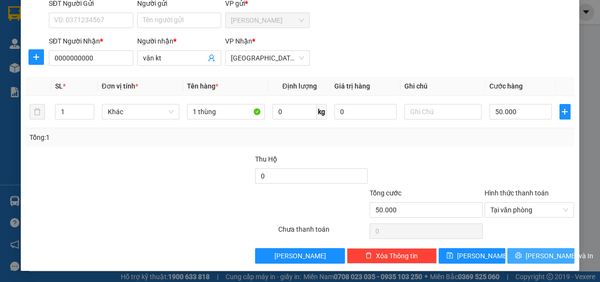
click at [534, 256] on span "[PERSON_NAME] và In" at bounding box center [560, 255] width 68 height 11
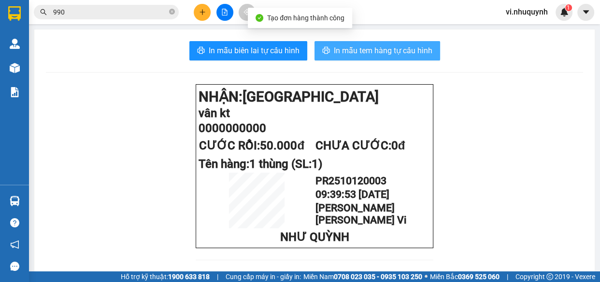
click at [372, 49] on span "In mẫu tem hàng tự cấu hình" at bounding box center [383, 50] width 99 height 12
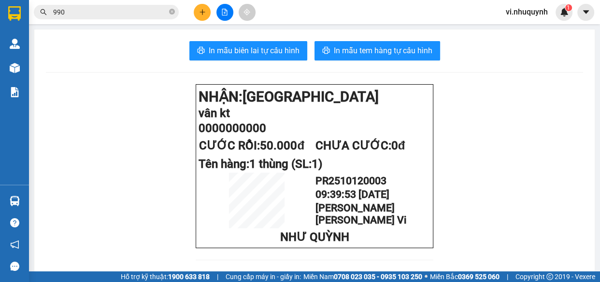
click at [124, 15] on input "990" at bounding box center [110, 12] width 114 height 11
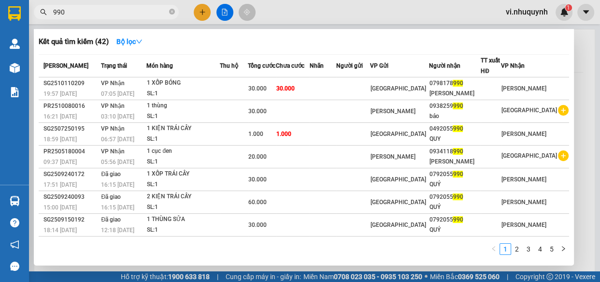
click at [124, 15] on input "990" at bounding box center [110, 12] width 114 height 11
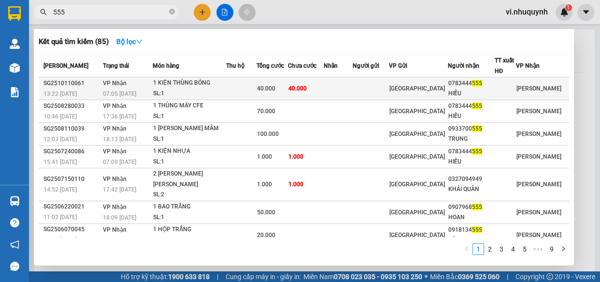
type input "555"
click at [467, 83] on div "0783444 555" at bounding box center [470, 83] width 45 height 10
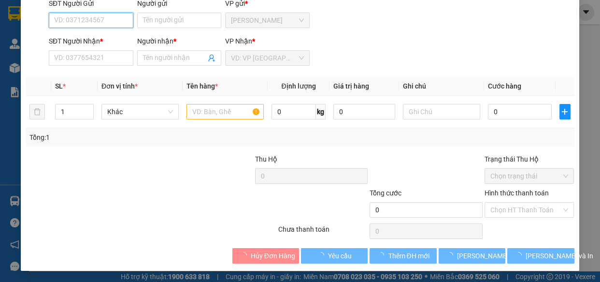
type input "0783444555"
type input "HIẾU"
type input "40.000"
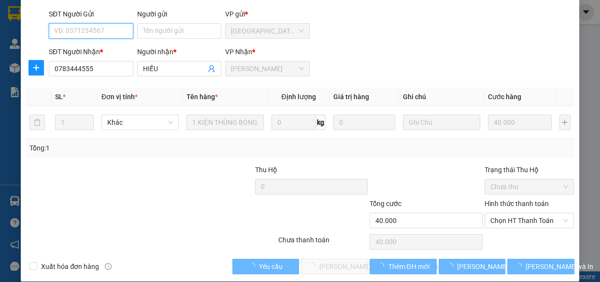
scroll to position [88, 0]
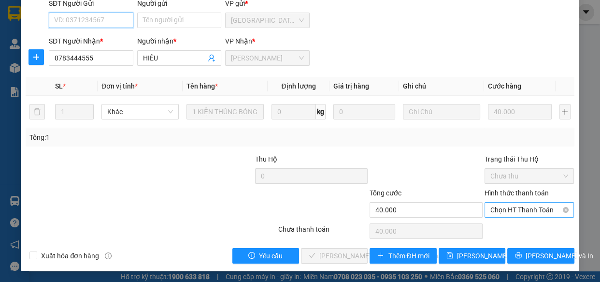
click at [494, 210] on span "Chọn HT Thanh Toán" at bounding box center [530, 210] width 78 height 14
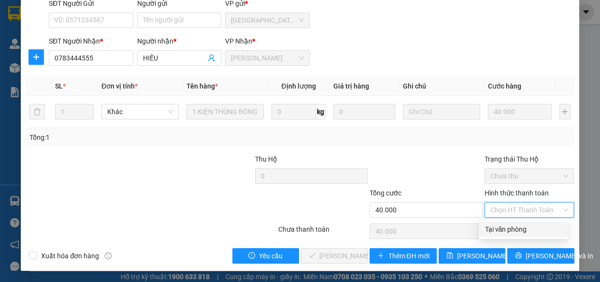
click at [494, 226] on div "Tại văn phòng" at bounding box center [523, 229] width 77 height 11
type input "0"
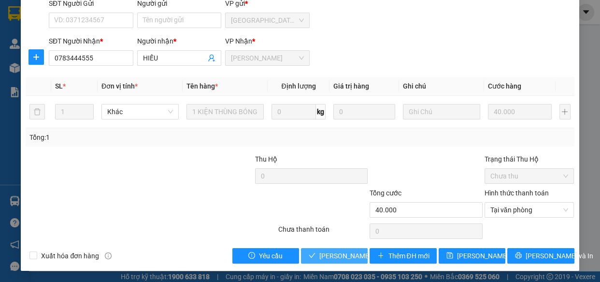
click at [347, 254] on span "[PERSON_NAME] và [PERSON_NAME] hàng" at bounding box center [384, 255] width 130 height 11
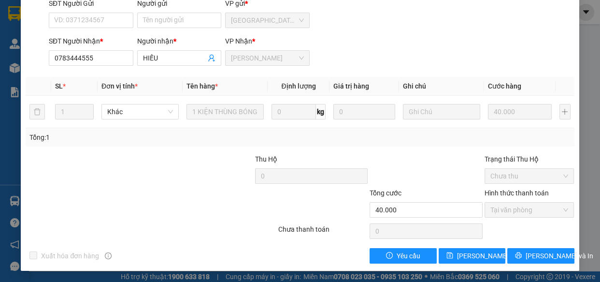
scroll to position [0, 0]
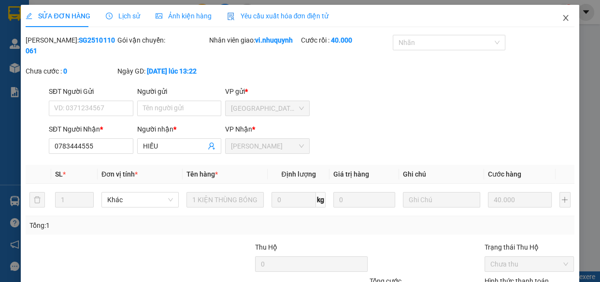
click at [562, 20] on icon "close" at bounding box center [566, 18] width 8 height 8
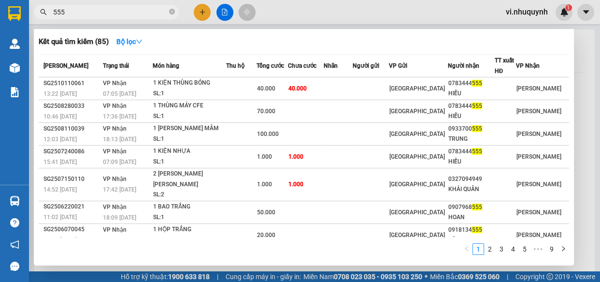
click at [121, 15] on input "555" at bounding box center [110, 12] width 114 height 11
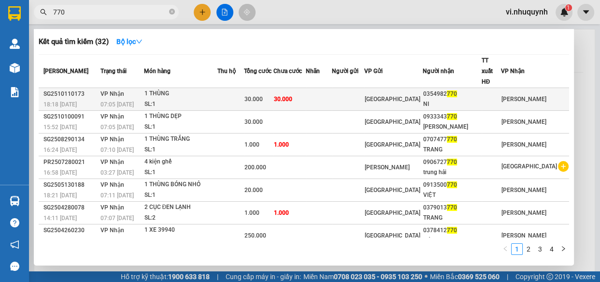
type input "770"
click at [456, 99] on div "NI" at bounding box center [452, 104] width 58 height 10
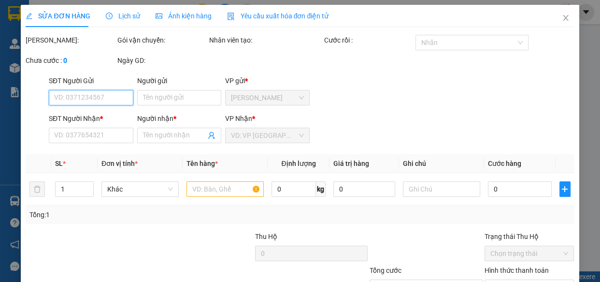
type input "0354982770"
type input "NI"
type input "30.000"
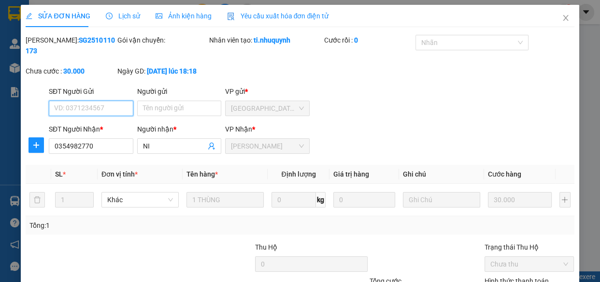
scroll to position [88, 0]
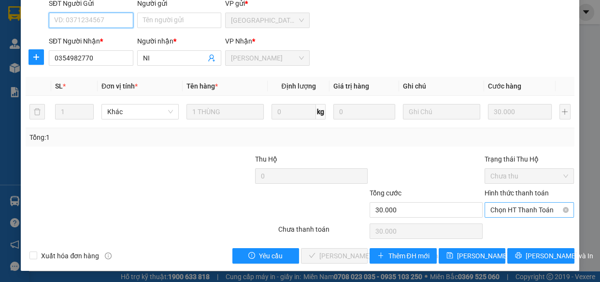
click at [499, 211] on span "Chọn HT Thanh Toán" at bounding box center [530, 210] width 78 height 14
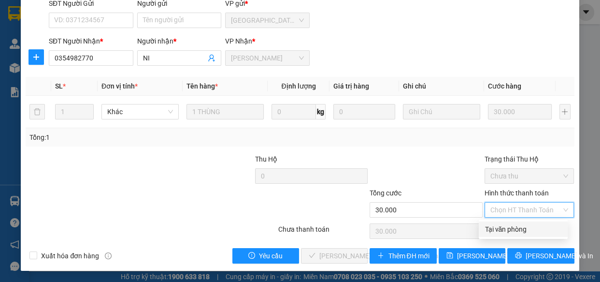
click at [501, 231] on div "Tại văn phòng" at bounding box center [523, 229] width 77 height 11
type input "0"
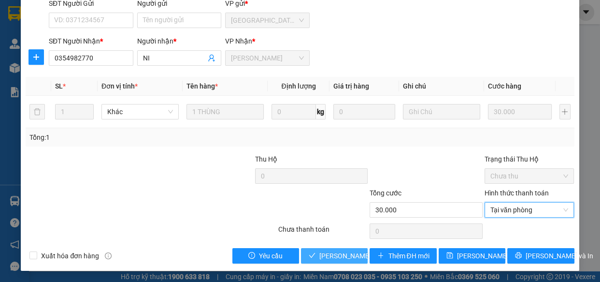
click at [340, 253] on span "[PERSON_NAME] và [PERSON_NAME] hàng" at bounding box center [384, 255] width 130 height 11
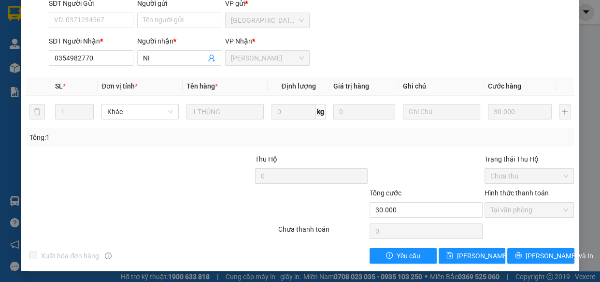
scroll to position [0, 0]
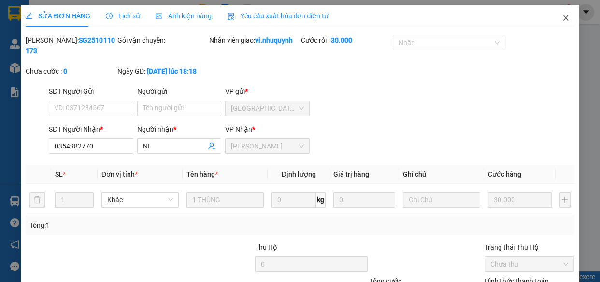
click at [563, 19] on icon "close" at bounding box center [565, 18] width 5 height 6
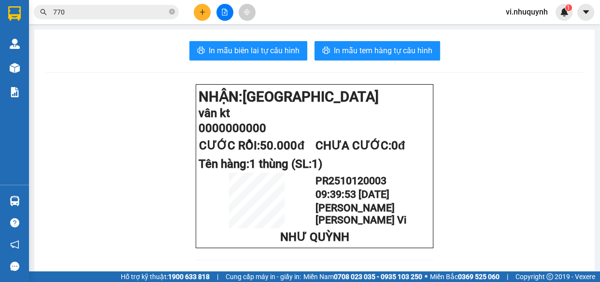
click at [113, 12] on input "770" at bounding box center [110, 12] width 114 height 11
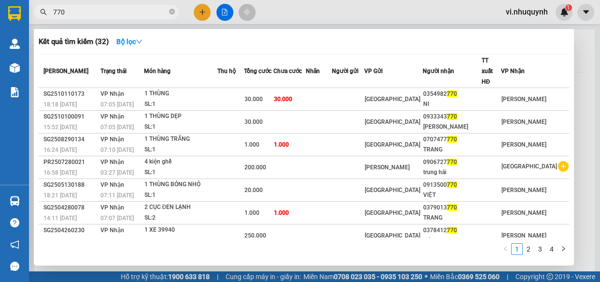
click at [113, 12] on input "770" at bounding box center [110, 12] width 114 height 11
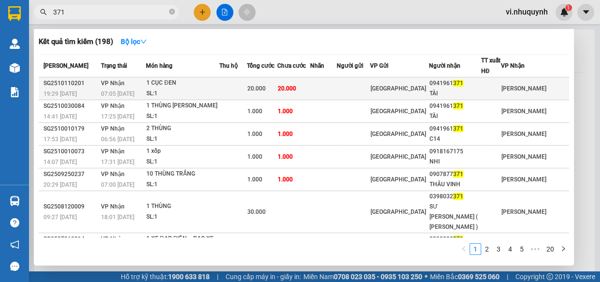
type input "371"
click at [459, 85] on div "0941961 371" at bounding box center [455, 83] width 51 height 10
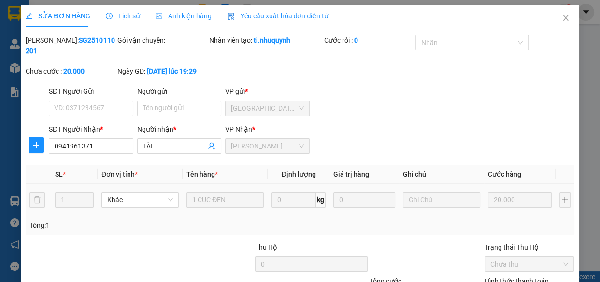
type input "0941961371"
type input "TÀI"
type input "20.000"
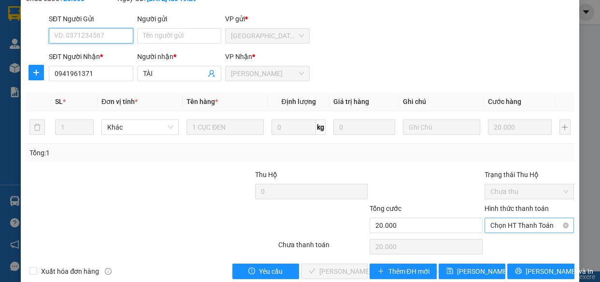
click at [491, 223] on span "Chọn HT Thanh Toán" at bounding box center [530, 225] width 78 height 14
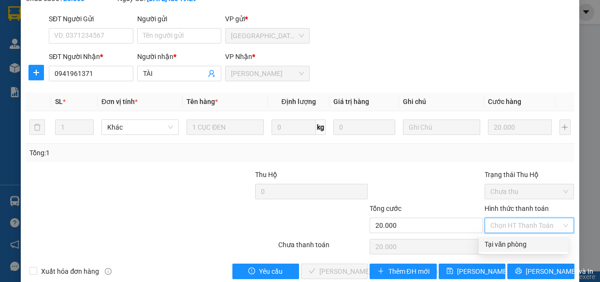
click at [498, 246] on div "Tại văn phòng" at bounding box center [523, 244] width 77 height 11
type input "0"
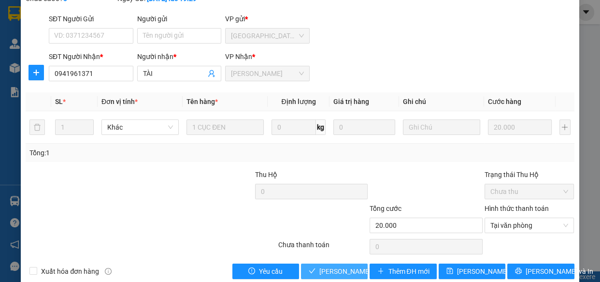
click at [348, 272] on span "[PERSON_NAME] và [PERSON_NAME] hàng" at bounding box center [384, 271] width 130 height 11
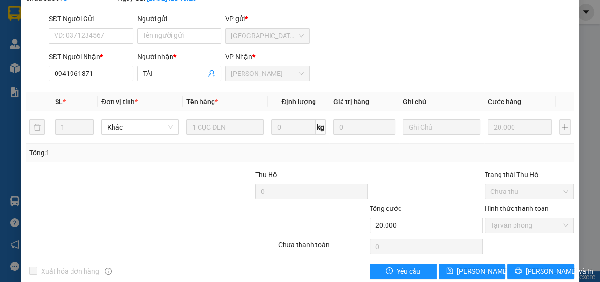
scroll to position [0, 0]
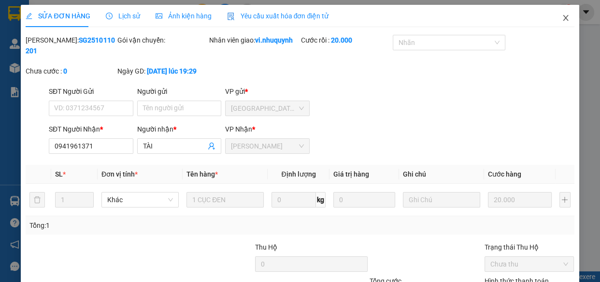
click at [562, 17] on icon "close" at bounding box center [566, 18] width 8 height 8
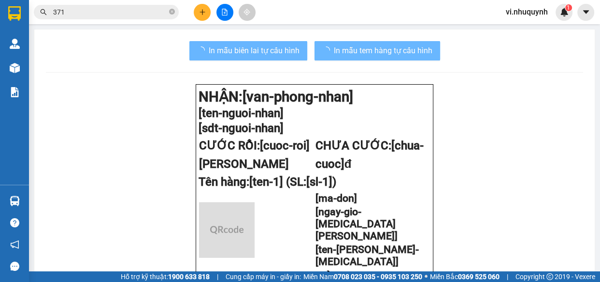
click at [116, 14] on input "371" at bounding box center [110, 12] width 114 height 11
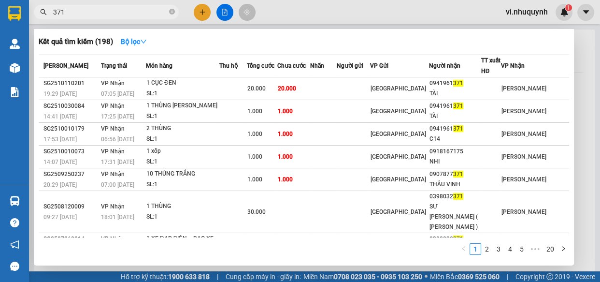
click at [116, 14] on input "371" at bounding box center [110, 12] width 114 height 11
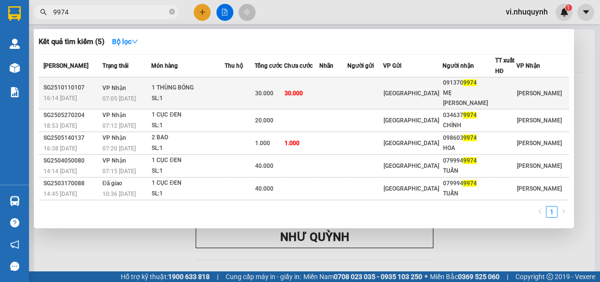
type input "9974"
click at [469, 85] on div "091370 9974" at bounding box center [469, 83] width 52 height 10
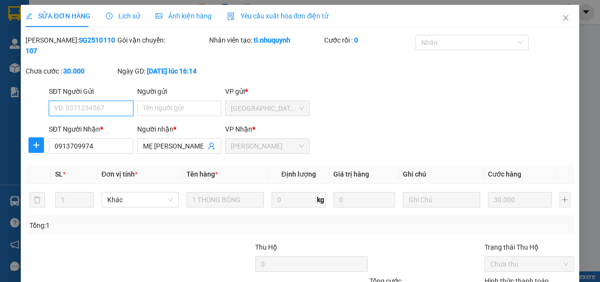
scroll to position [88, 0]
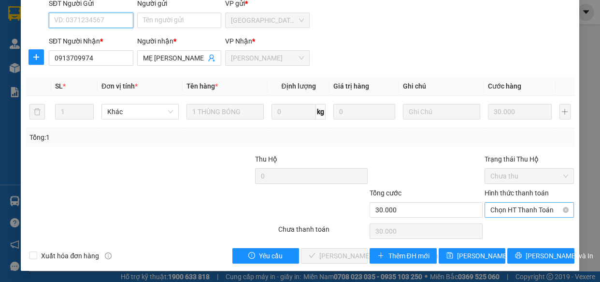
click at [492, 210] on span "Chọn HT Thanh Toán" at bounding box center [530, 210] width 78 height 14
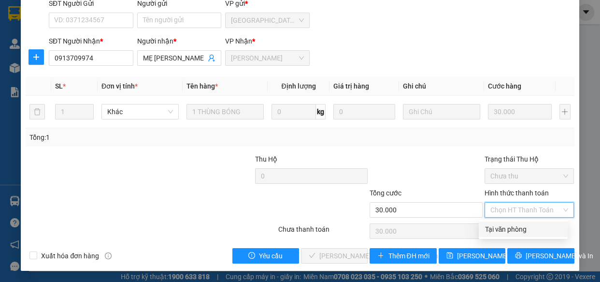
click at [497, 231] on div "Tại văn phòng" at bounding box center [523, 229] width 77 height 11
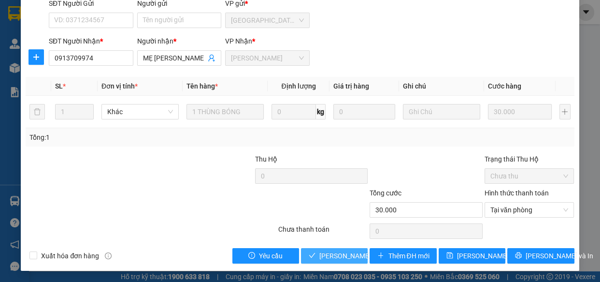
click at [337, 256] on span "[PERSON_NAME] và [PERSON_NAME] hàng" at bounding box center [384, 255] width 130 height 11
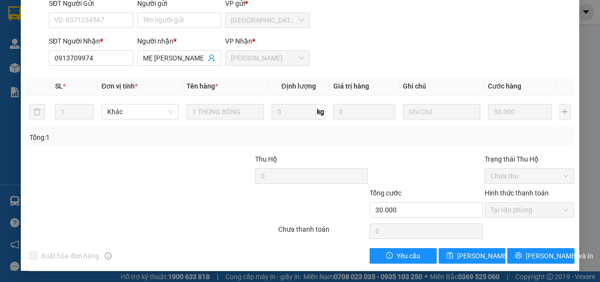
scroll to position [0, 0]
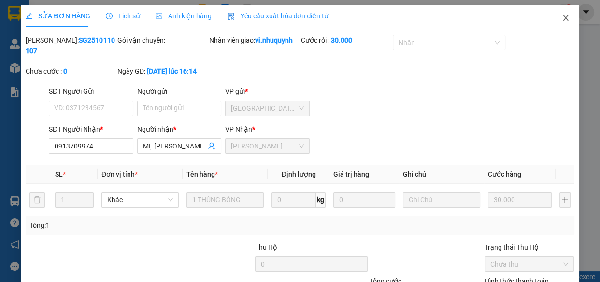
click at [562, 16] on icon "close" at bounding box center [566, 18] width 8 height 8
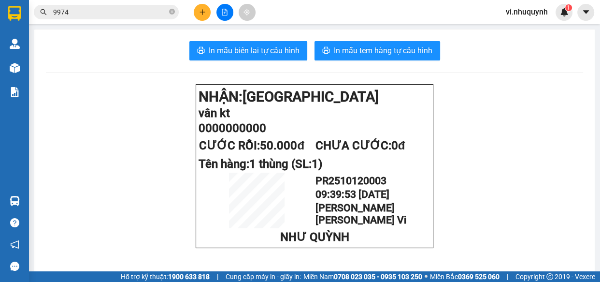
click at [99, 16] on input "9974" at bounding box center [110, 12] width 114 height 11
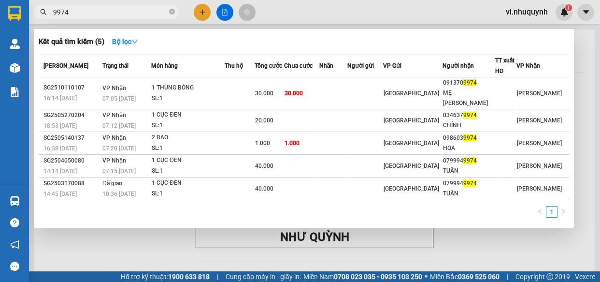
click at [99, 16] on input "9974" at bounding box center [110, 12] width 114 height 11
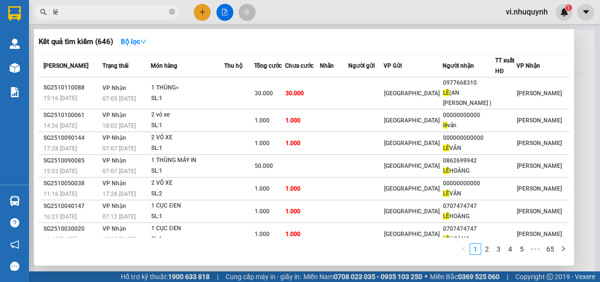
click at [111, 12] on input "lê" at bounding box center [110, 12] width 114 height 11
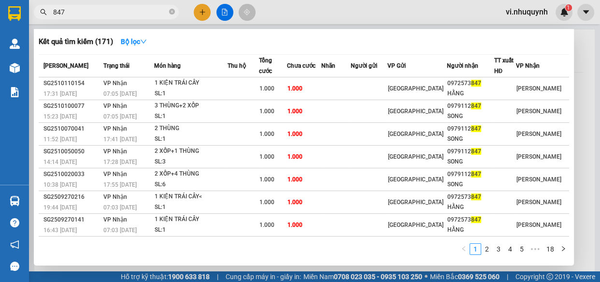
click at [111, 12] on input "847" at bounding box center [110, 12] width 114 height 11
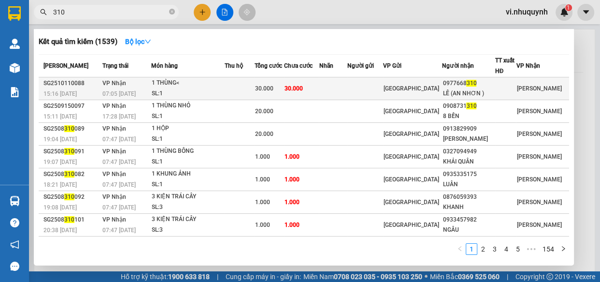
type input "310"
click at [431, 88] on span "[GEOGRAPHIC_DATA]" at bounding box center [412, 88] width 56 height 7
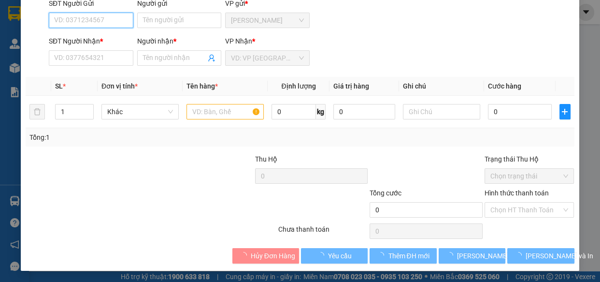
type input "0977668310"
type input "LÊ (AN NHƠN )"
type input "30.000"
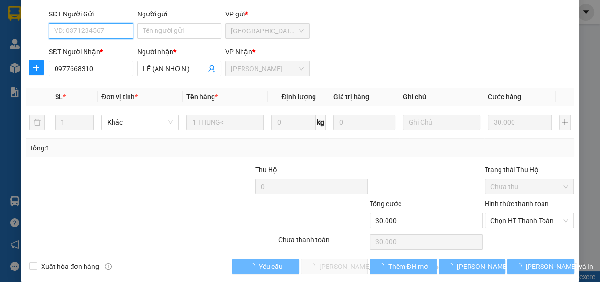
scroll to position [87, 0]
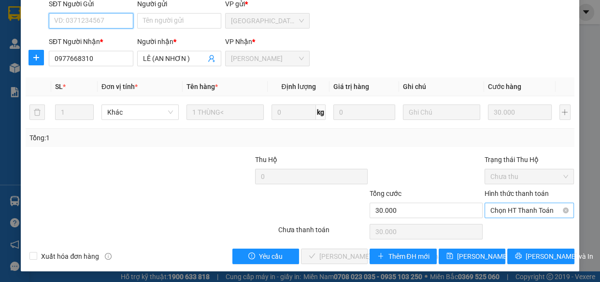
drag, startPoint x: 502, startPoint y: 211, endPoint x: 505, endPoint y: 216, distance: 5.9
click at [502, 211] on span "Chọn HT Thanh Toán" at bounding box center [530, 210] width 78 height 14
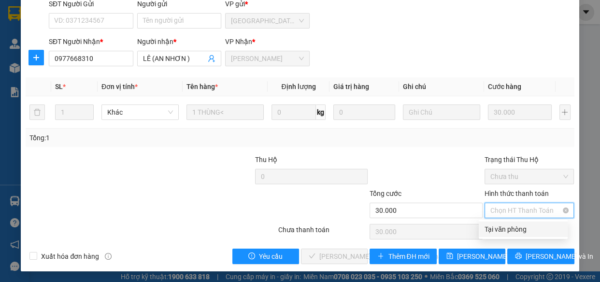
click at [506, 236] on div "Total Paid Fee 0 Total UnPaid Fee 30.000 Cash Collection Total Fee Mã ĐH: SG251…" at bounding box center [300, 105] width 549 height 317
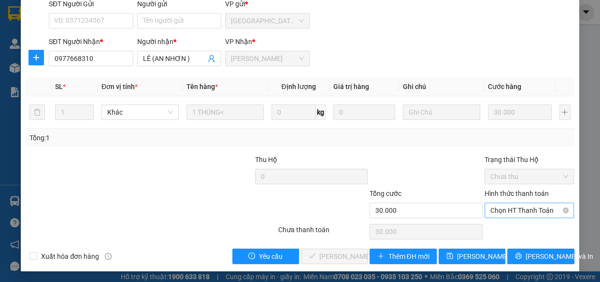
click at [491, 207] on span "Chọn HT Thanh Toán" at bounding box center [530, 210] width 78 height 14
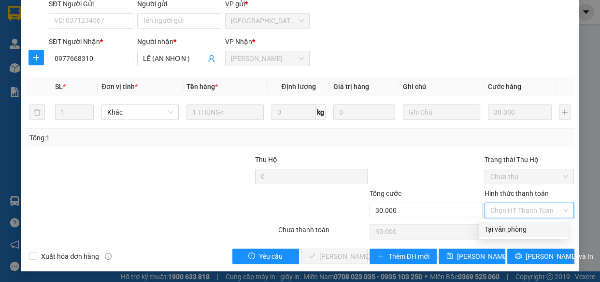
click at [497, 224] on div "Tại văn phòng" at bounding box center [523, 229] width 77 height 11
type input "0"
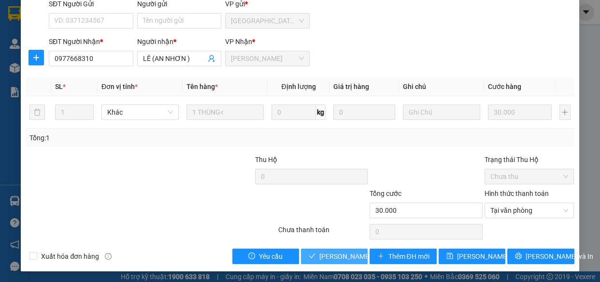
click at [352, 251] on span "[PERSON_NAME] và [PERSON_NAME] hàng" at bounding box center [384, 256] width 130 height 11
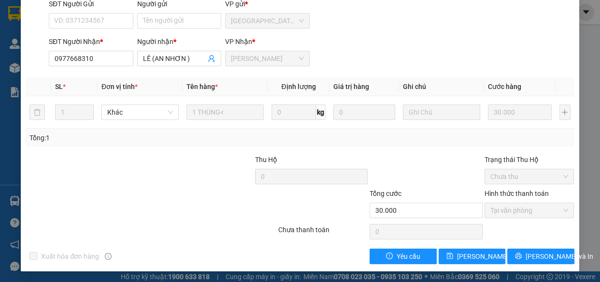
scroll to position [0, 0]
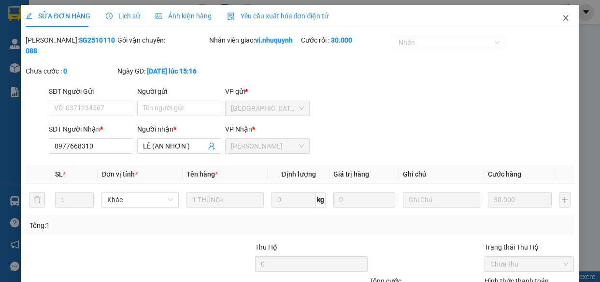
click at [563, 17] on icon "close" at bounding box center [565, 18] width 5 height 6
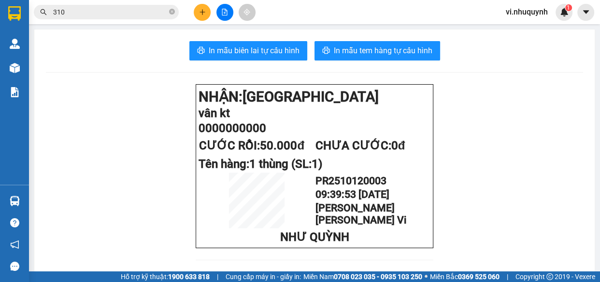
click at [112, 11] on input "310" at bounding box center [110, 12] width 114 height 11
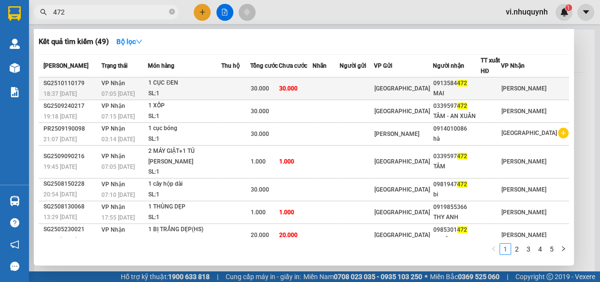
type input "472"
click at [464, 87] on div "0913584 472" at bounding box center [457, 83] width 46 height 10
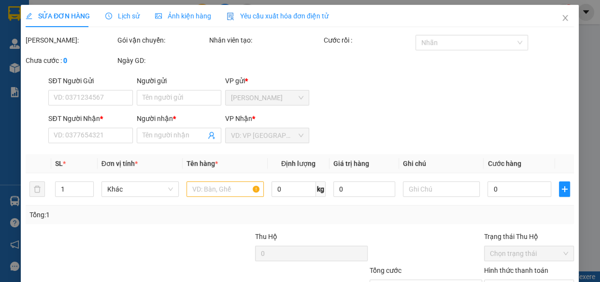
type input "0913584472"
type input "MAI"
type input "30.000"
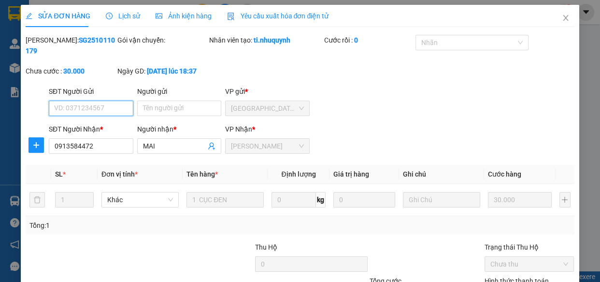
scroll to position [72, 0]
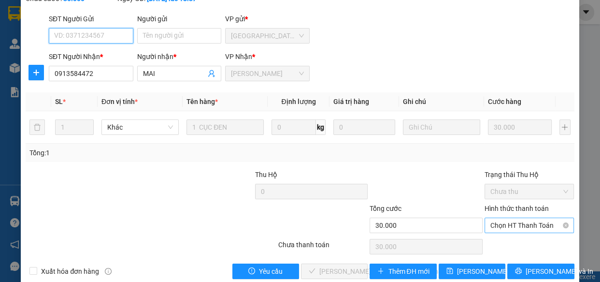
click at [500, 224] on span "Chọn HT Thanh Toán" at bounding box center [530, 225] width 78 height 14
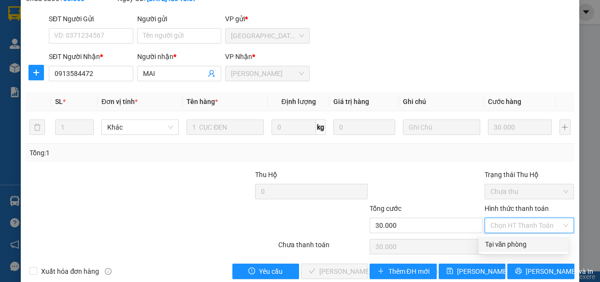
click at [496, 244] on div "Tại văn phòng" at bounding box center [523, 244] width 77 height 11
type input "0"
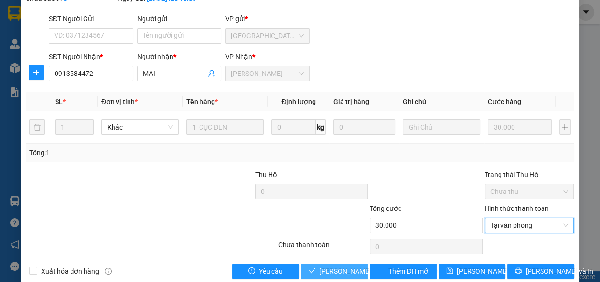
click at [341, 266] on span "[PERSON_NAME] và [PERSON_NAME] hàng" at bounding box center [384, 271] width 130 height 11
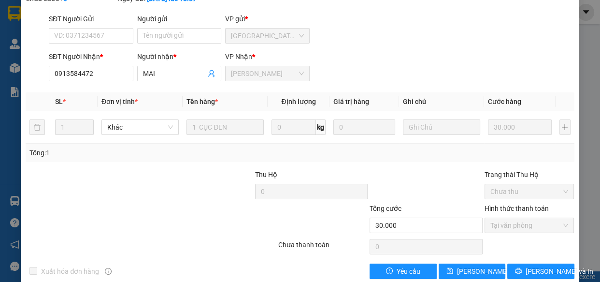
scroll to position [0, 0]
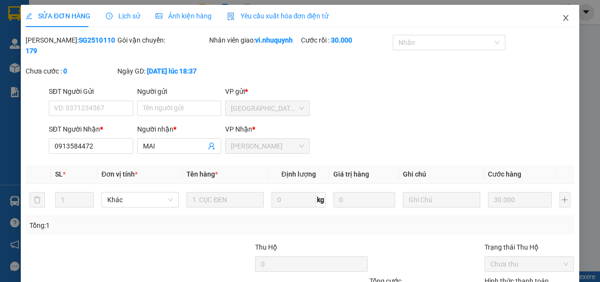
click at [562, 19] on icon "close" at bounding box center [566, 18] width 8 height 8
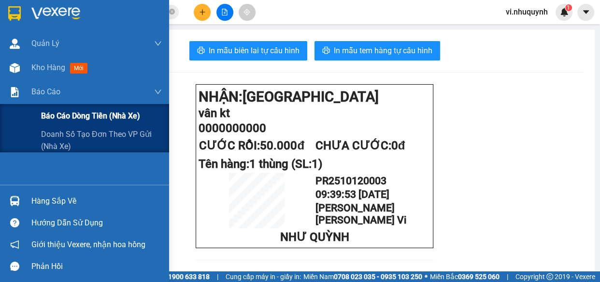
click at [58, 114] on span "Báo cáo dòng tiền (nhà xe)" at bounding box center [90, 116] width 99 height 12
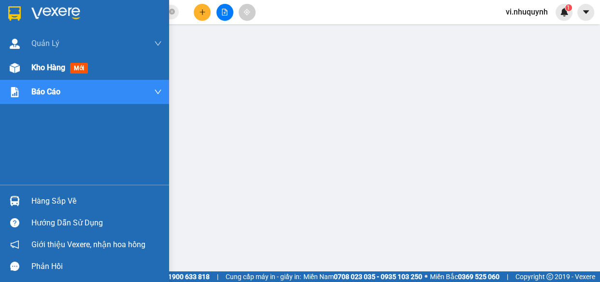
click at [42, 68] on span "Kho hàng" at bounding box center [48, 67] width 34 height 9
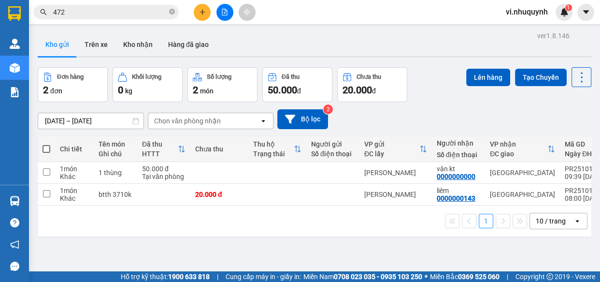
click at [120, 14] on input "472" at bounding box center [110, 12] width 114 height 11
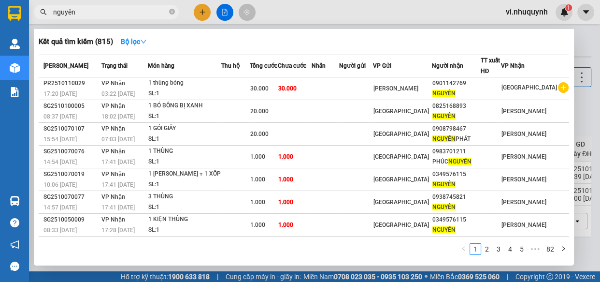
click at [82, 13] on input "nguyên" at bounding box center [110, 12] width 114 height 11
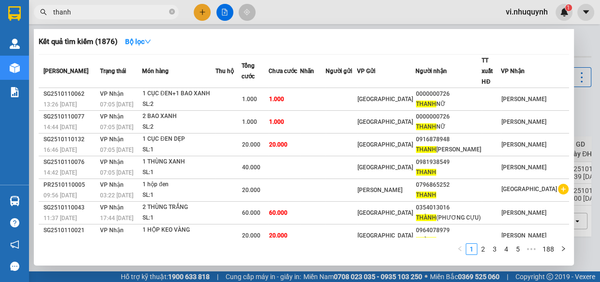
click at [82, 13] on input "thanh" at bounding box center [110, 12] width 114 height 11
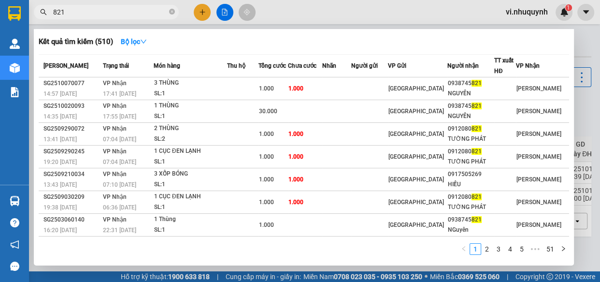
click at [89, 13] on input "821" at bounding box center [110, 12] width 114 height 11
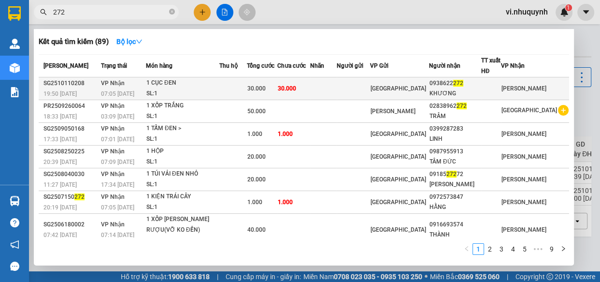
type input "272"
click at [469, 88] on div "KHƯƠNG" at bounding box center [455, 93] width 51 height 10
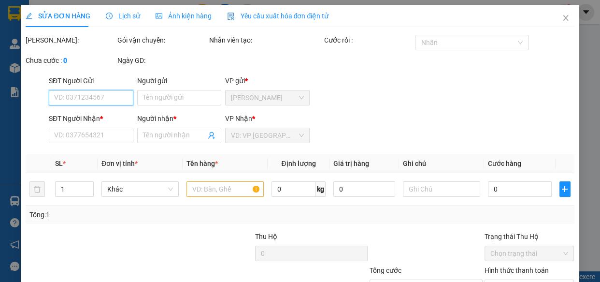
type input "0938622272"
type input "KHƯƠNG"
type input "30.000"
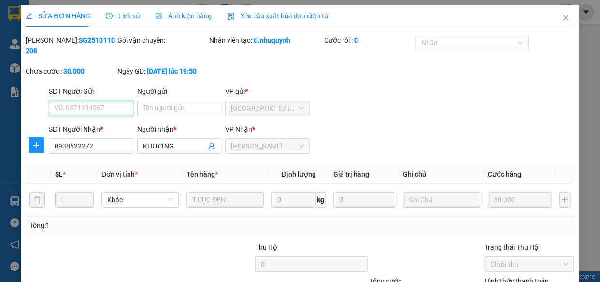
scroll to position [88, 0]
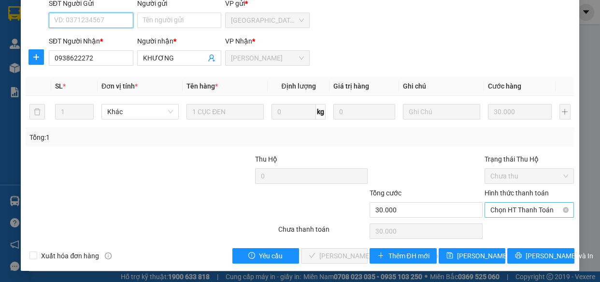
click at [495, 209] on span "Chọn HT Thanh Toán" at bounding box center [530, 210] width 78 height 14
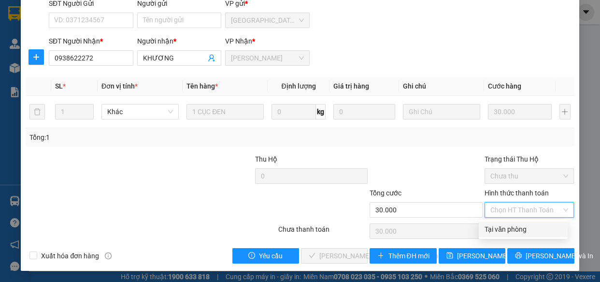
drag, startPoint x: 498, startPoint y: 224, endPoint x: 465, endPoint y: 238, distance: 35.9
click at [498, 225] on div "Tại văn phòng" at bounding box center [523, 229] width 77 height 11
type input "0"
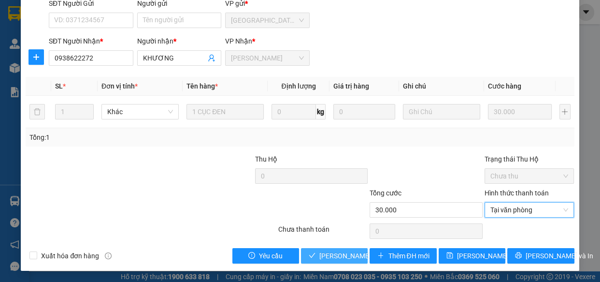
click at [329, 256] on span "[PERSON_NAME] và [PERSON_NAME] hàng" at bounding box center [384, 255] width 130 height 11
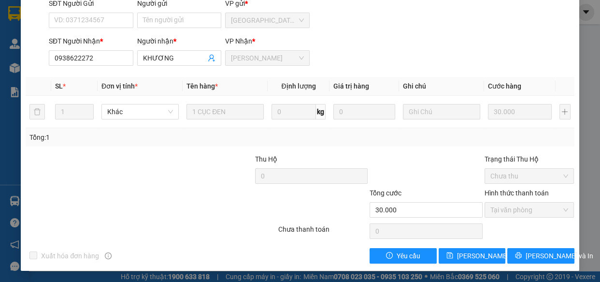
scroll to position [0, 0]
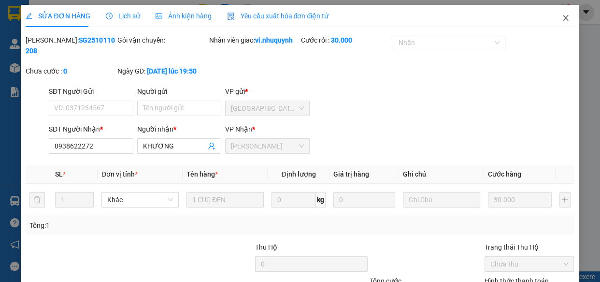
click at [563, 19] on icon "close" at bounding box center [565, 18] width 5 height 6
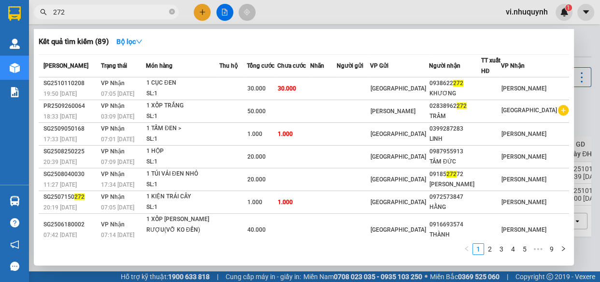
click at [113, 11] on input "272" at bounding box center [110, 12] width 114 height 11
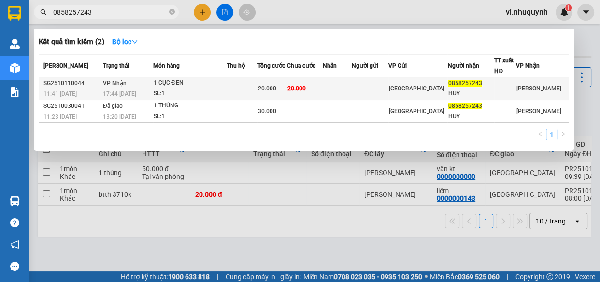
type input "0858257243"
click at [468, 94] on div "HUY" at bounding box center [471, 93] width 46 height 10
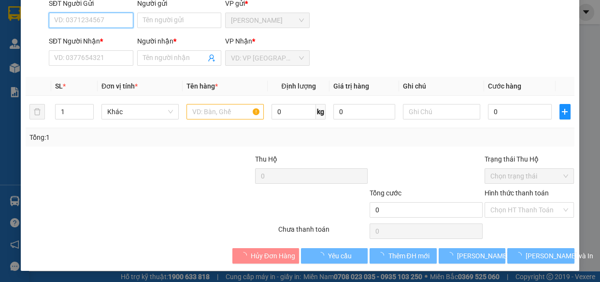
type input "0858257243"
type input "HUY"
type input "20.000"
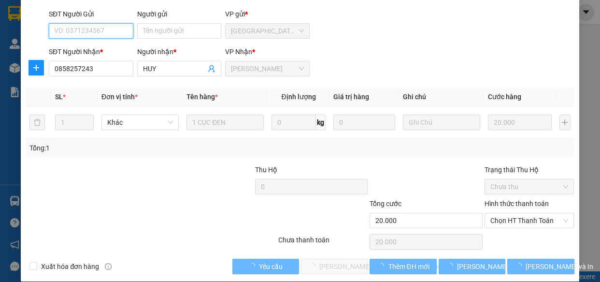
scroll to position [88, 0]
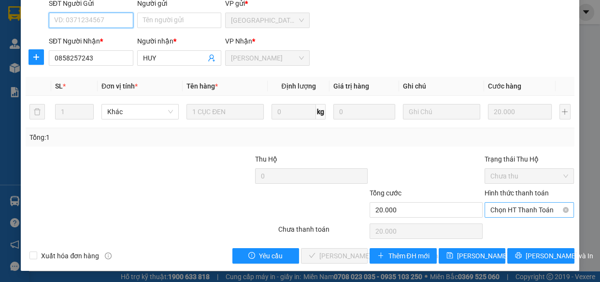
click at [498, 208] on span "Chọn HT Thanh Toán" at bounding box center [530, 210] width 78 height 14
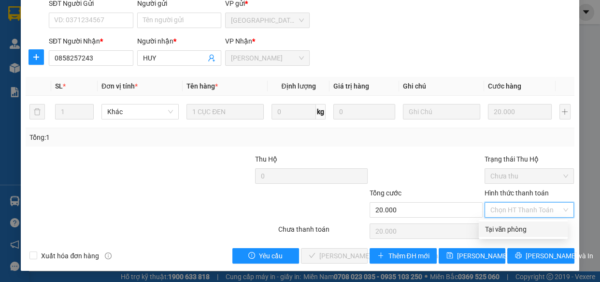
click at [505, 224] on div "Tại văn phòng" at bounding box center [523, 229] width 77 height 11
type input "0"
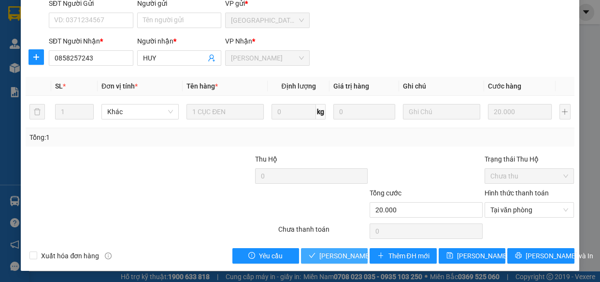
click at [342, 254] on span "[PERSON_NAME] và [PERSON_NAME] hàng" at bounding box center [384, 255] width 130 height 11
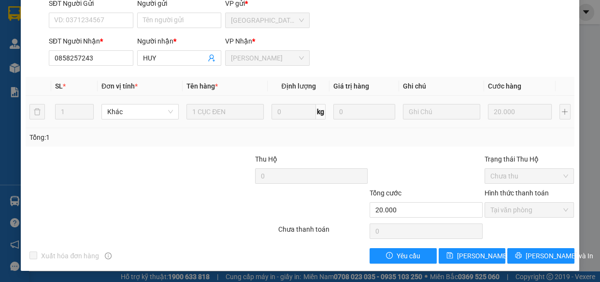
scroll to position [0, 0]
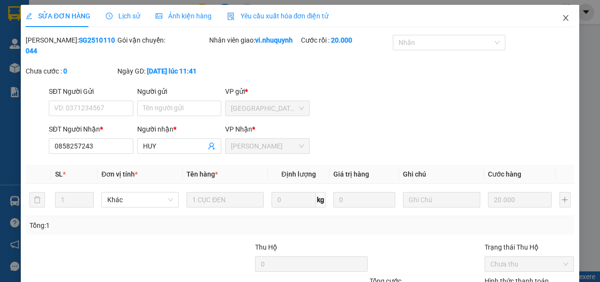
click at [562, 18] on icon "close" at bounding box center [566, 18] width 8 height 8
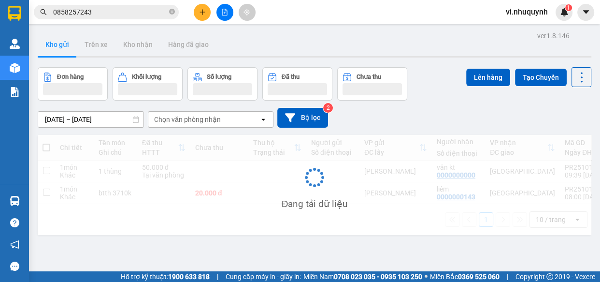
click at [112, 13] on input "0858257243" at bounding box center [110, 12] width 114 height 11
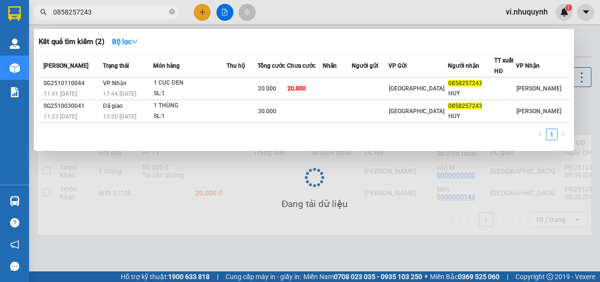
click at [112, 13] on input "0858257243" at bounding box center [110, 12] width 114 height 11
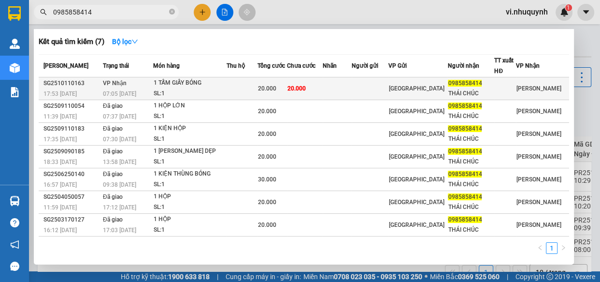
type input "0985858414"
click at [465, 87] on div "0985858414" at bounding box center [471, 83] width 46 height 10
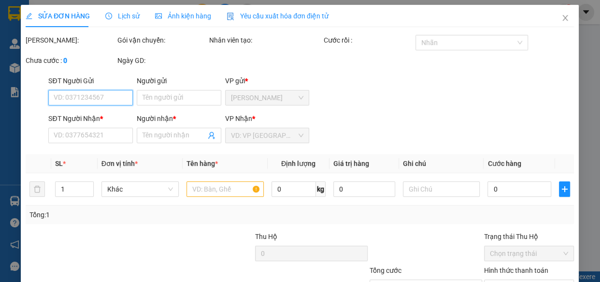
type input "0985858414"
type input "THÁI CHÚC"
type input "20.000"
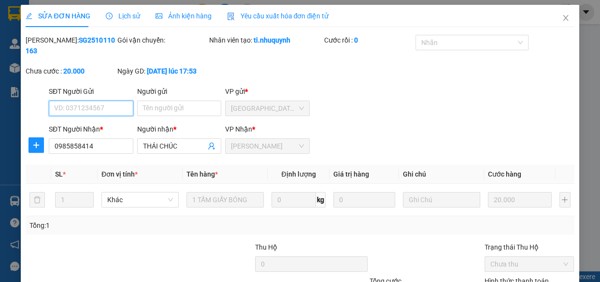
scroll to position [88, 0]
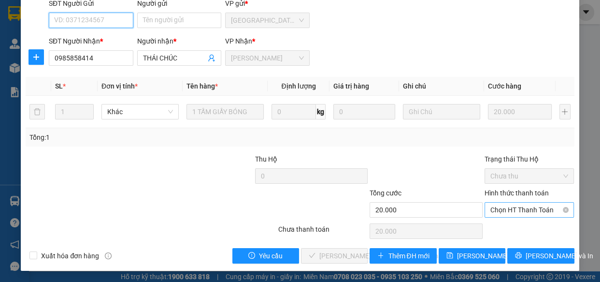
click at [491, 210] on span "Chọn HT Thanh Toán" at bounding box center [530, 210] width 78 height 14
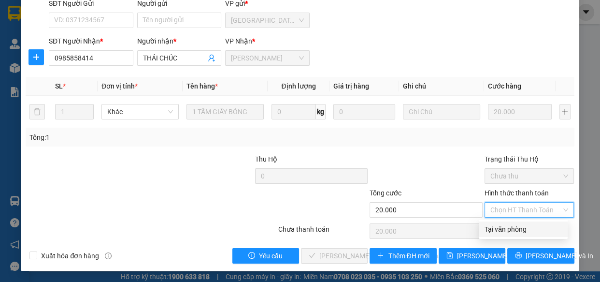
click at [489, 227] on div "Tại văn phòng" at bounding box center [523, 229] width 77 height 11
type input "0"
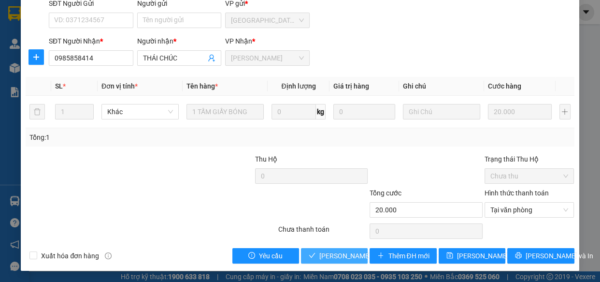
click at [347, 253] on span "[PERSON_NAME] và [PERSON_NAME] hàng" at bounding box center [384, 255] width 130 height 11
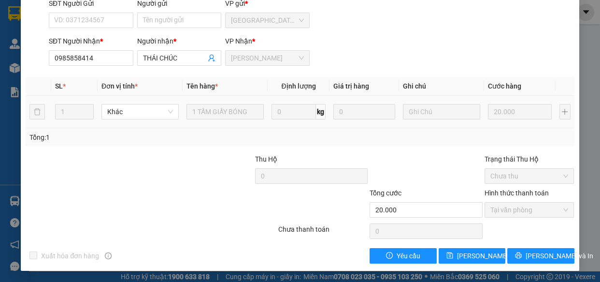
scroll to position [0, 0]
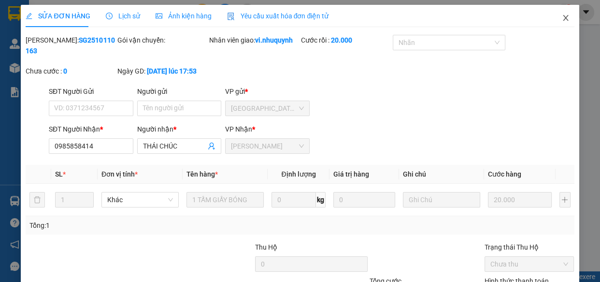
click at [563, 20] on icon "close" at bounding box center [565, 18] width 5 height 6
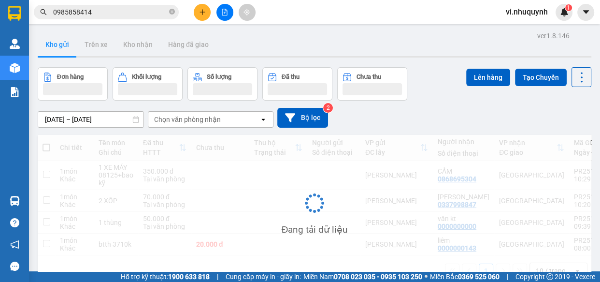
click at [123, 14] on input "0985858414" at bounding box center [110, 12] width 114 height 11
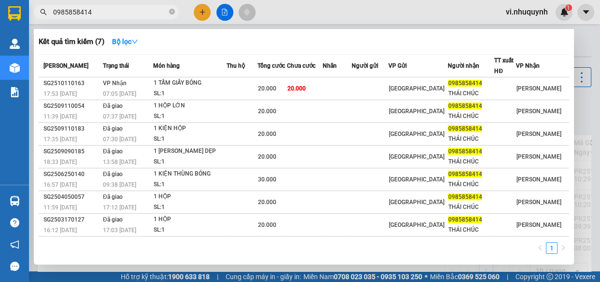
click at [123, 14] on input "0985858414" at bounding box center [110, 12] width 114 height 11
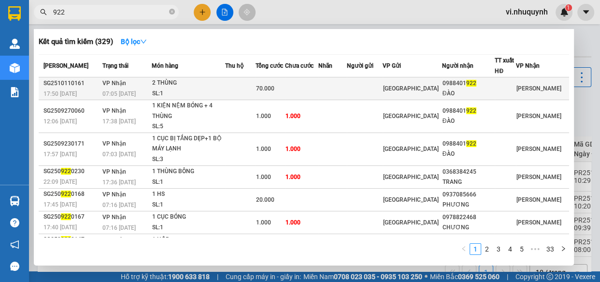
type input "922"
click at [469, 83] on div "0988401 922" at bounding box center [469, 83] width 52 height 10
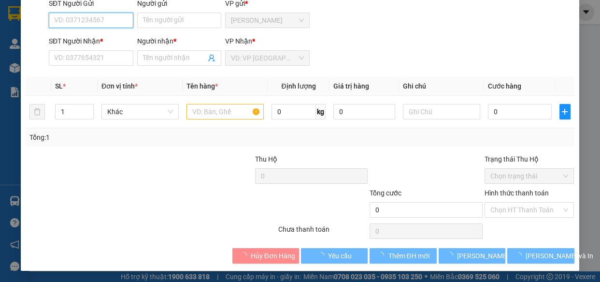
type input "0988401922"
type input "ĐÀO"
type input "70.000"
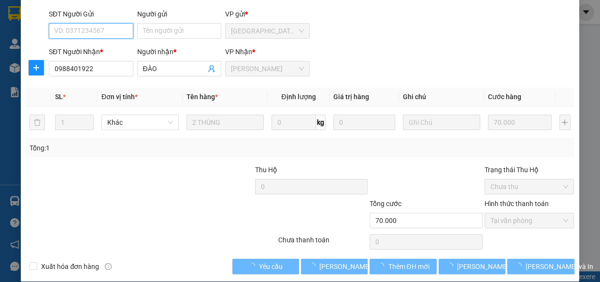
scroll to position [88, 0]
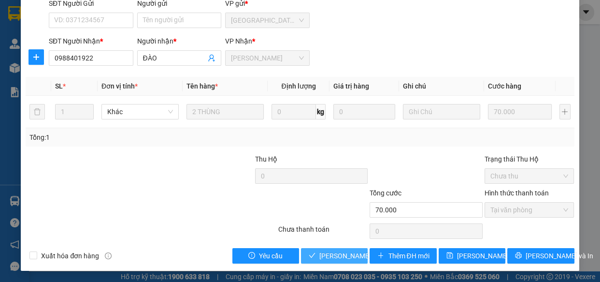
click at [347, 256] on span "[PERSON_NAME] và [PERSON_NAME] hàng" at bounding box center [384, 255] width 130 height 11
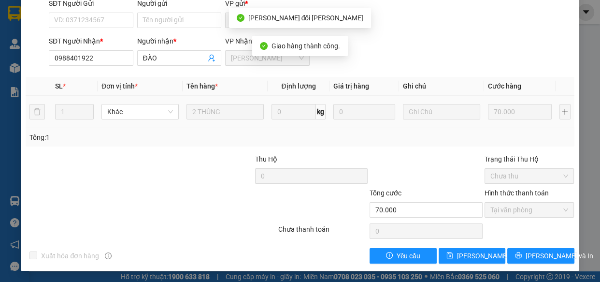
scroll to position [0, 0]
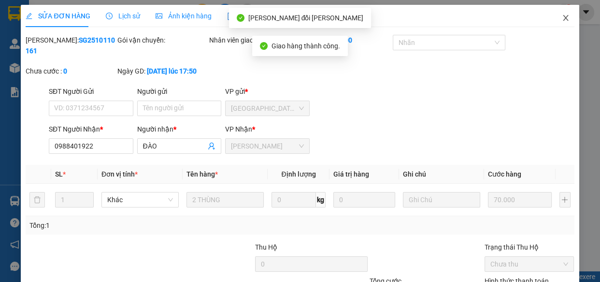
click at [563, 19] on icon "close" at bounding box center [565, 18] width 5 height 6
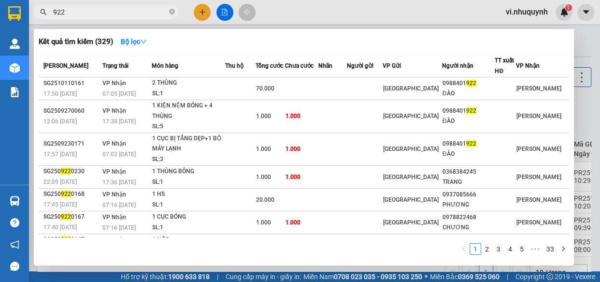
click at [135, 14] on input "922" at bounding box center [110, 12] width 114 height 11
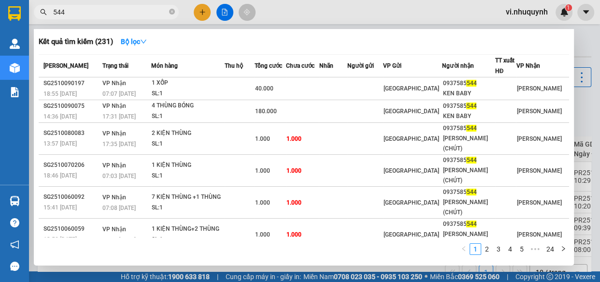
click at [116, 14] on input "544" at bounding box center [110, 12] width 114 height 11
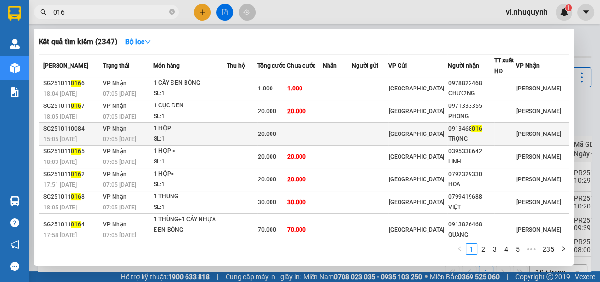
type input "016"
click at [475, 140] on div "TRỌNG" at bounding box center [471, 139] width 46 height 10
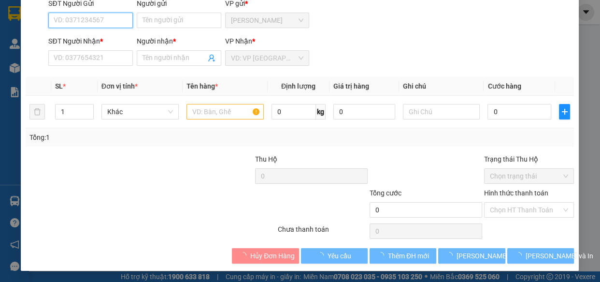
type input "0913468016"
type input "TRỌNG"
type input "20.000"
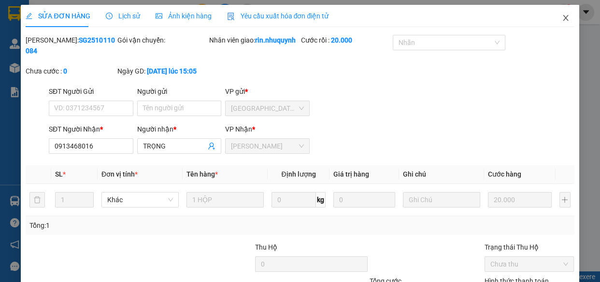
click at [563, 18] on icon "close" at bounding box center [565, 18] width 5 height 6
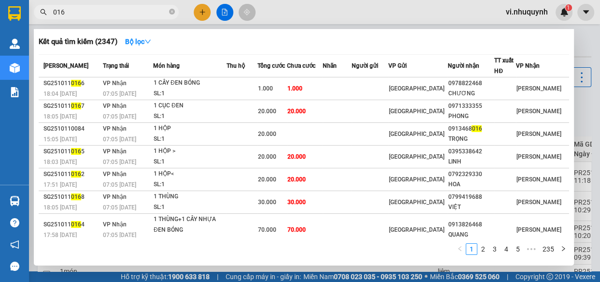
click at [85, 12] on input "016" at bounding box center [110, 12] width 114 height 11
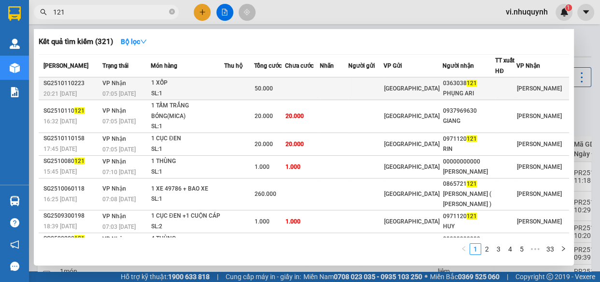
type input "121"
click at [480, 89] on div "PHỤNG ARI" at bounding box center [469, 93] width 52 height 10
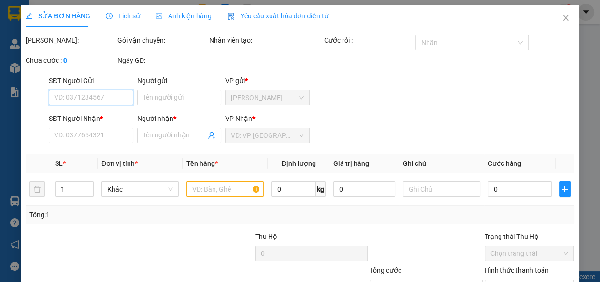
type input "0363038121"
type input "PHỤNG ARI"
type input "50.000"
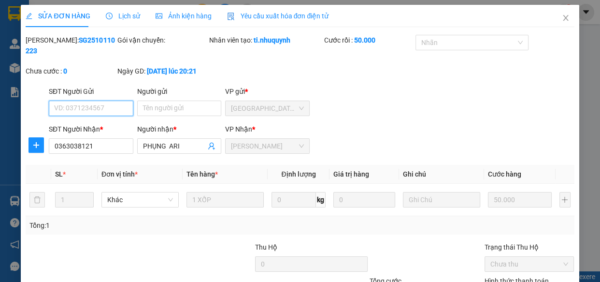
scroll to position [77, 0]
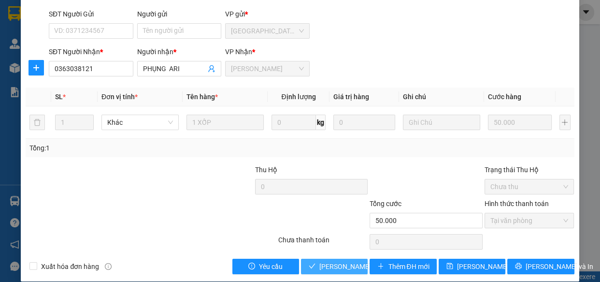
click at [344, 267] on span "[PERSON_NAME] và [PERSON_NAME] hàng" at bounding box center [384, 266] width 130 height 11
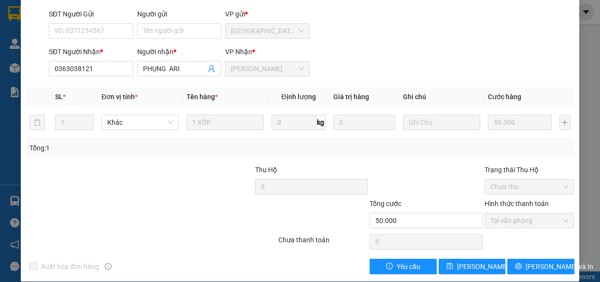
scroll to position [0, 0]
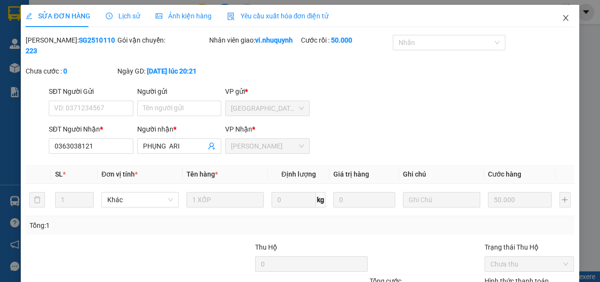
click at [562, 18] on icon "close" at bounding box center [566, 18] width 8 height 8
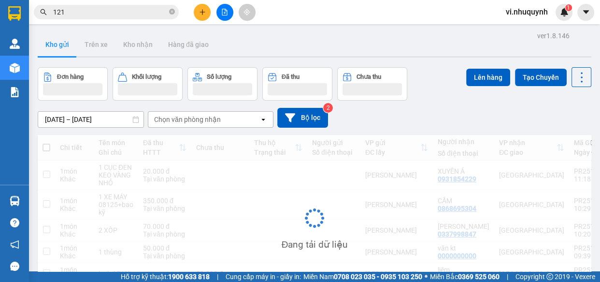
click at [111, 15] on input "121" at bounding box center [110, 12] width 114 height 11
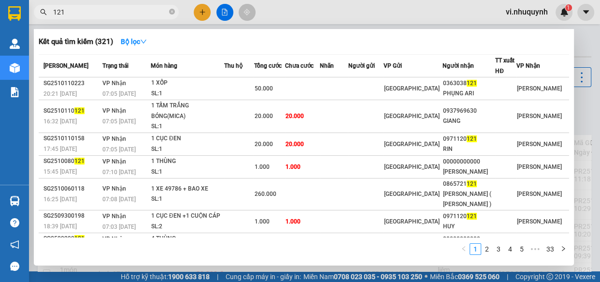
click at [111, 15] on input "121" at bounding box center [110, 12] width 114 height 11
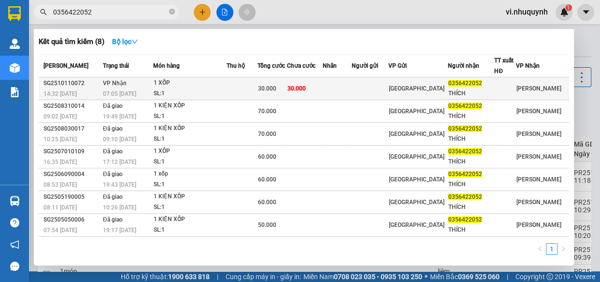
type input "0356422052"
click at [465, 93] on div "THÍCH" at bounding box center [471, 93] width 46 height 10
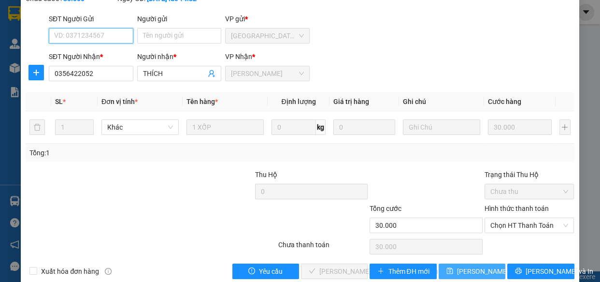
type input "0356422052"
type input "THÍCH"
type input "30.000"
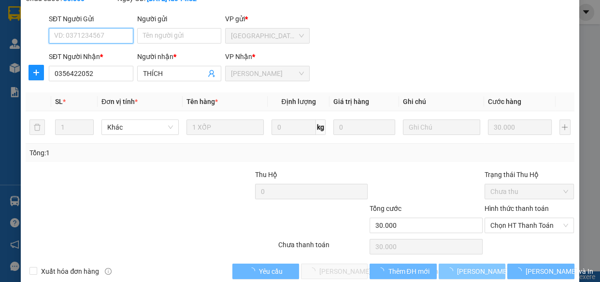
scroll to position [77, 0]
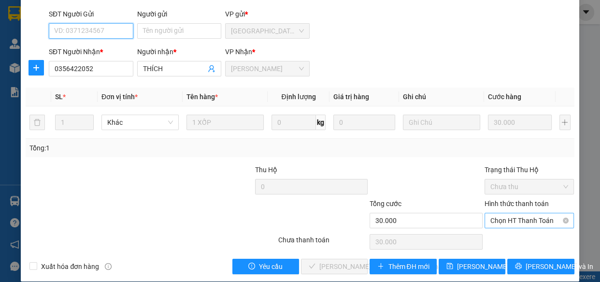
click at [502, 219] on span "Chọn HT Thanh Toán" at bounding box center [530, 220] width 78 height 14
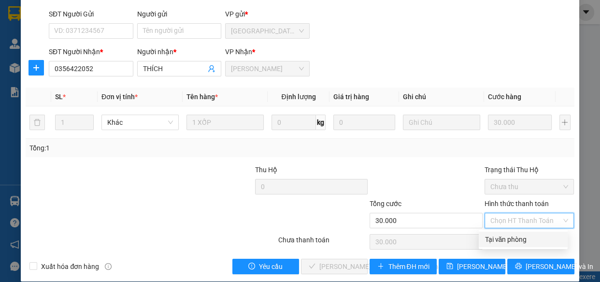
click at [506, 242] on div "Tại văn phòng" at bounding box center [523, 239] width 77 height 11
type input "0"
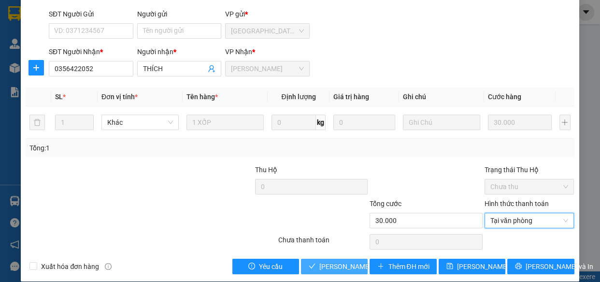
click at [344, 270] on span "[PERSON_NAME] và [PERSON_NAME] hàng" at bounding box center [384, 266] width 130 height 11
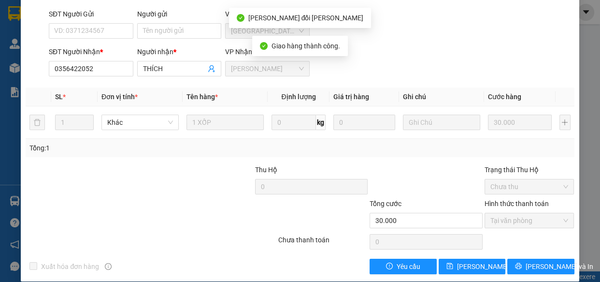
scroll to position [0, 0]
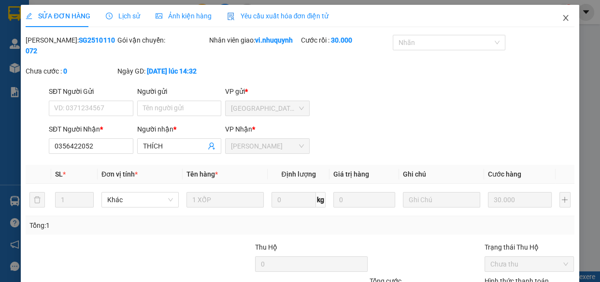
click at [563, 18] on icon "close" at bounding box center [565, 18] width 5 height 6
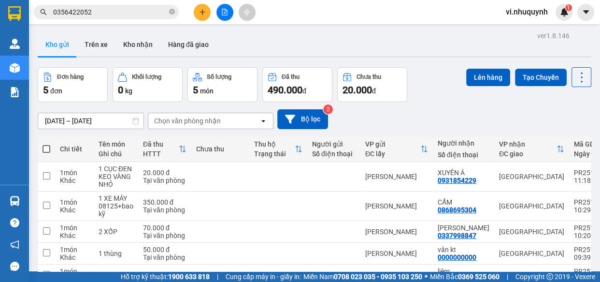
click at [125, 13] on input "0356422052" at bounding box center [110, 12] width 114 height 11
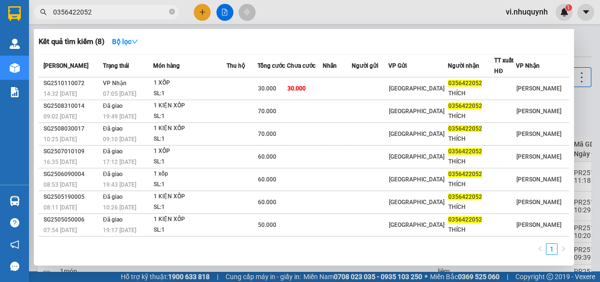
click at [125, 13] on input "0356422052" at bounding box center [110, 12] width 114 height 11
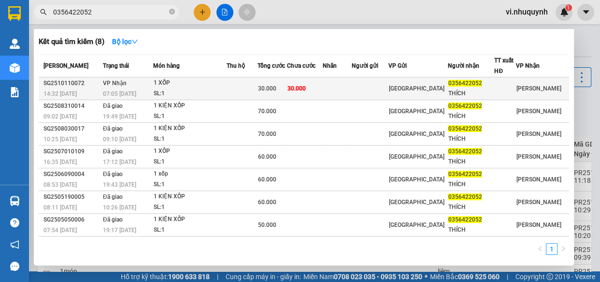
click at [459, 82] on span "0356422052" at bounding box center [465, 83] width 34 height 7
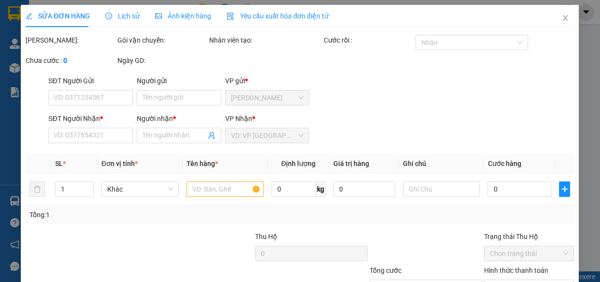
type input "0356422052"
type input "THÍCH"
type input "30.000"
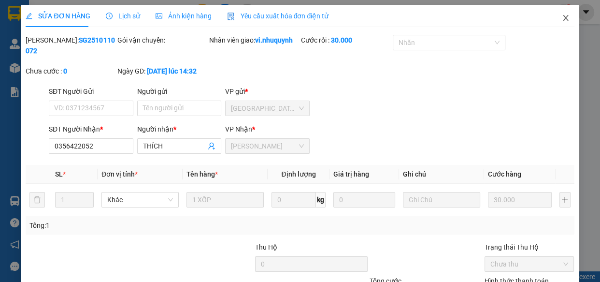
click at [563, 18] on icon "close" at bounding box center [565, 18] width 5 height 6
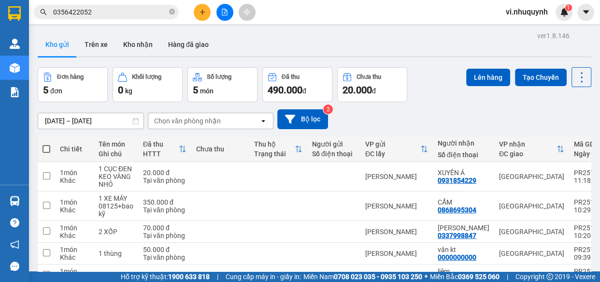
click at [110, 12] on input "0356422052" at bounding box center [110, 12] width 114 height 11
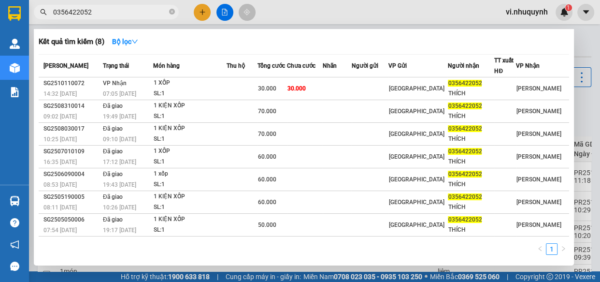
click at [110, 12] on input "0356422052" at bounding box center [110, 12] width 114 height 11
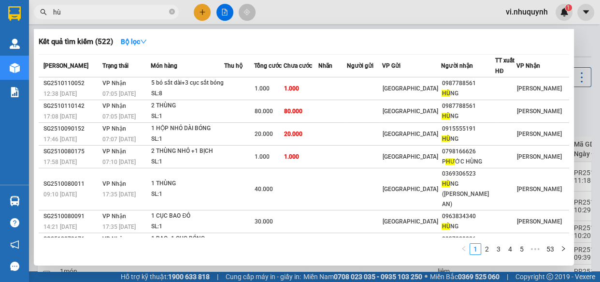
type input "h"
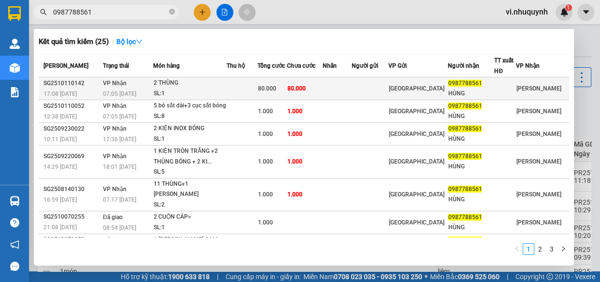
type input "0987788561"
click at [468, 87] on span "0987788561" at bounding box center [465, 83] width 34 height 7
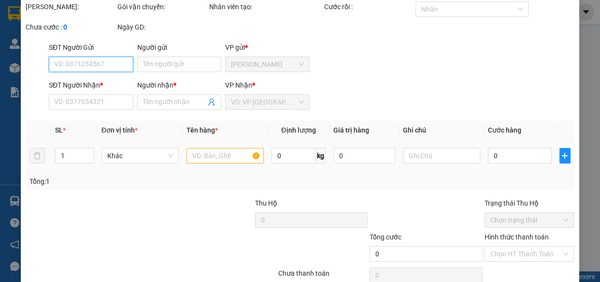
type input "0987788561"
type input "HÙNG"
type input "80.000"
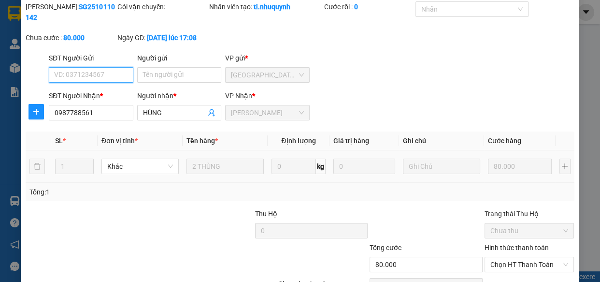
scroll to position [77, 0]
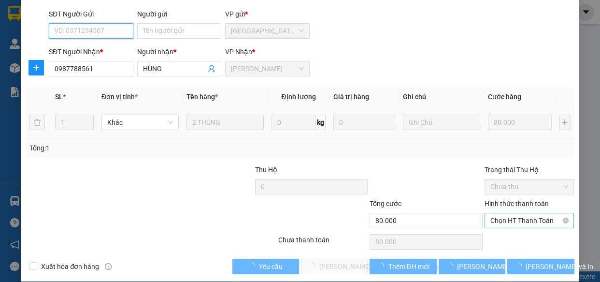
click at [502, 222] on span "Chọn HT Thanh Toán" at bounding box center [530, 220] width 78 height 14
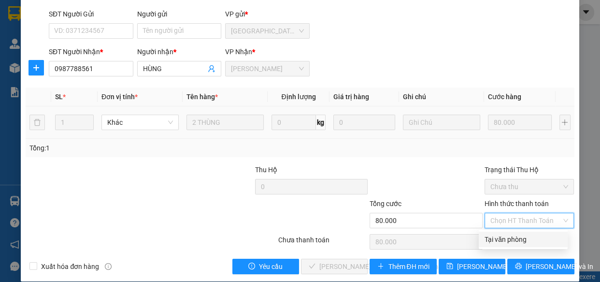
click at [504, 241] on div "Tại văn phòng" at bounding box center [523, 239] width 77 height 11
type input "0"
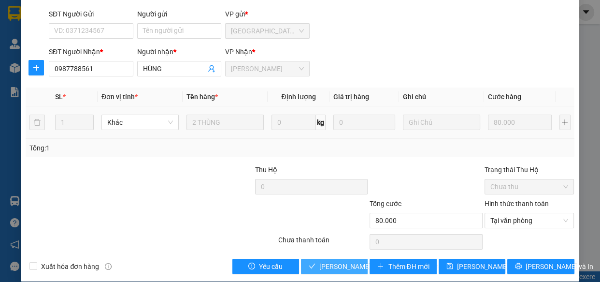
click at [339, 267] on span "[PERSON_NAME] và [PERSON_NAME] hàng" at bounding box center [384, 266] width 130 height 11
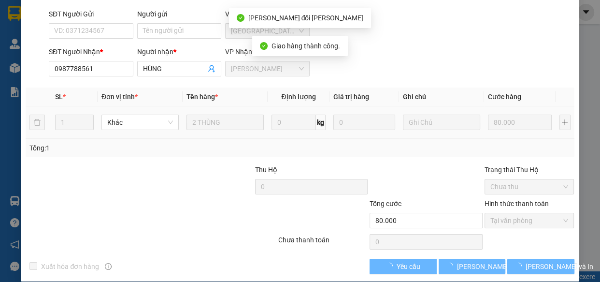
scroll to position [0, 0]
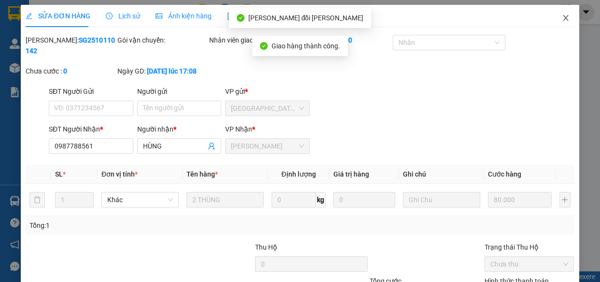
click at [562, 21] on icon "close" at bounding box center [566, 18] width 8 height 8
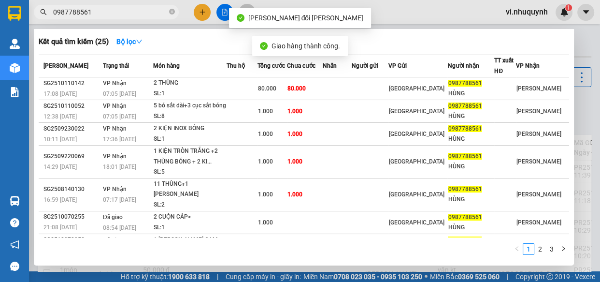
click at [109, 12] on input "0987788561" at bounding box center [110, 12] width 114 height 11
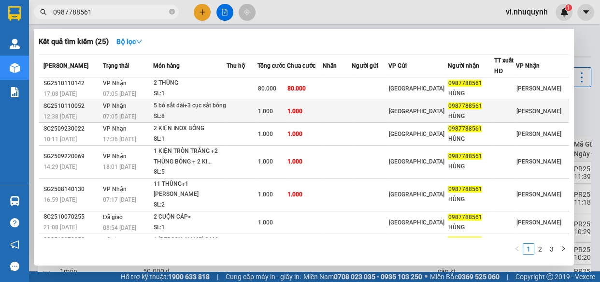
click at [479, 117] on div "HÙNG" at bounding box center [471, 116] width 46 height 10
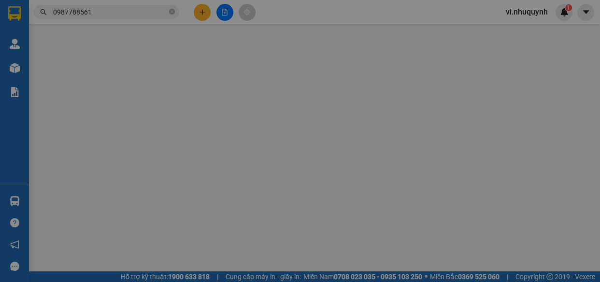
type input "0987788561"
type input "HÙNG"
type input "1.000"
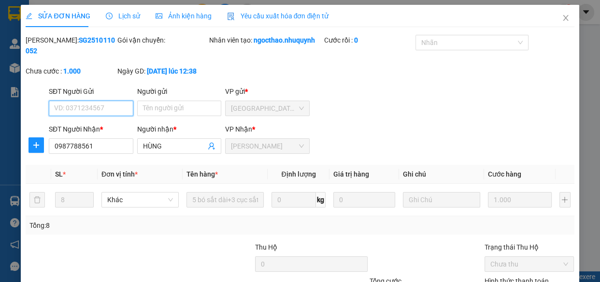
scroll to position [88, 0]
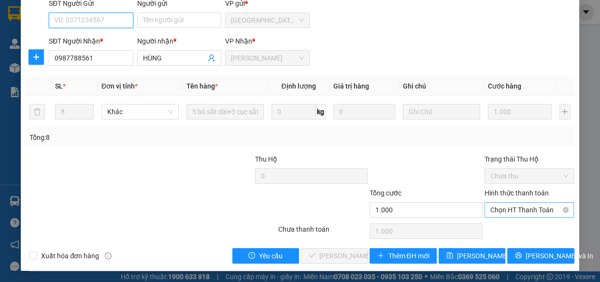
click at [498, 210] on span "Chọn HT Thanh Toán" at bounding box center [530, 210] width 78 height 14
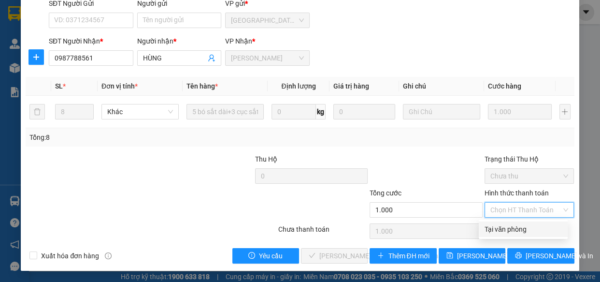
click at [500, 227] on div "Tại văn phòng" at bounding box center [523, 229] width 77 height 11
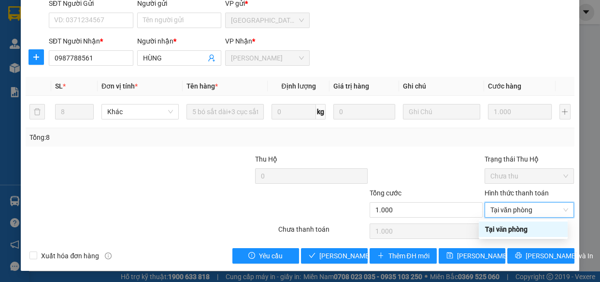
type input "0"
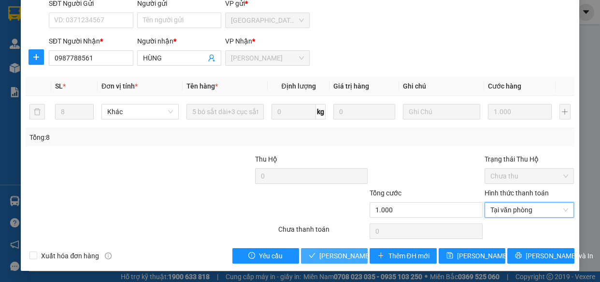
click at [325, 256] on span "[PERSON_NAME] và [PERSON_NAME] hàng" at bounding box center [384, 255] width 130 height 11
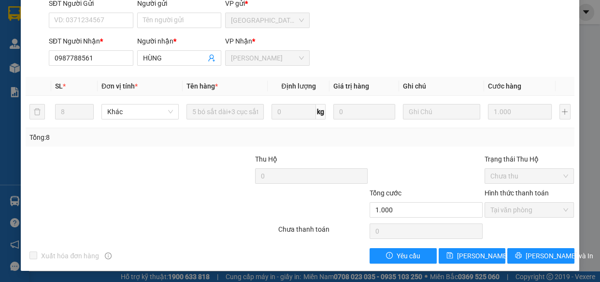
scroll to position [0, 0]
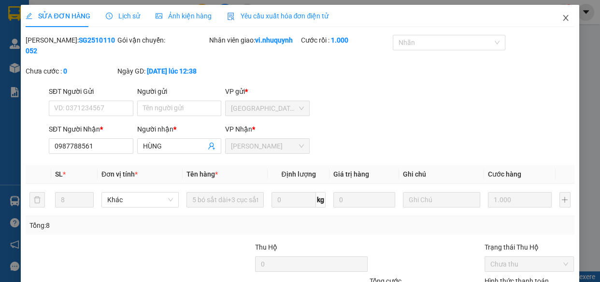
click at [562, 17] on icon "close" at bounding box center [566, 18] width 8 height 8
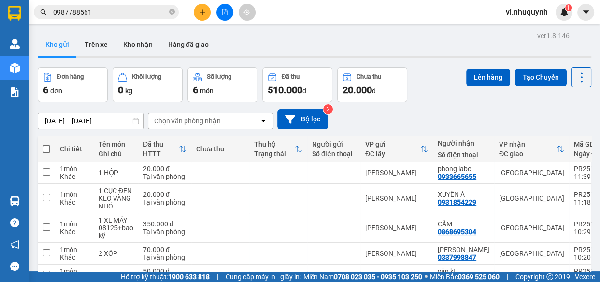
click at [124, 14] on input "0987788561" at bounding box center [110, 12] width 114 height 11
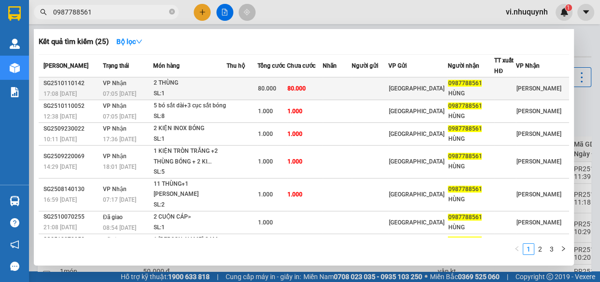
click at [476, 85] on span "0987788561" at bounding box center [465, 83] width 34 height 7
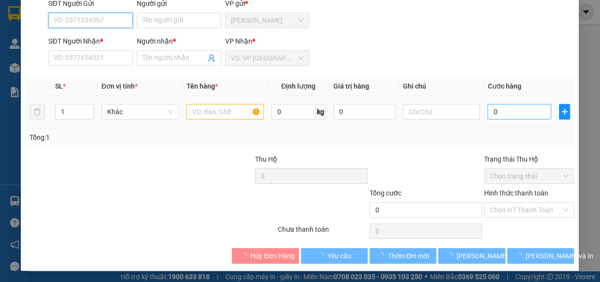
type input "0987788561"
type input "HÙNG"
type input "80.000"
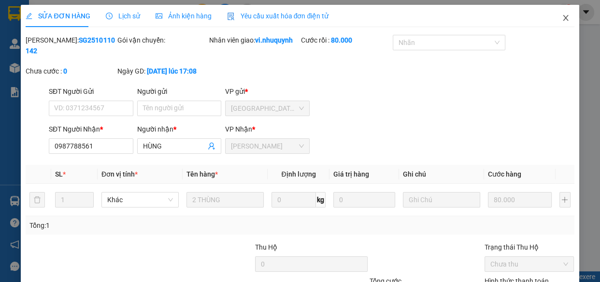
click at [563, 19] on icon "close" at bounding box center [565, 18] width 5 height 6
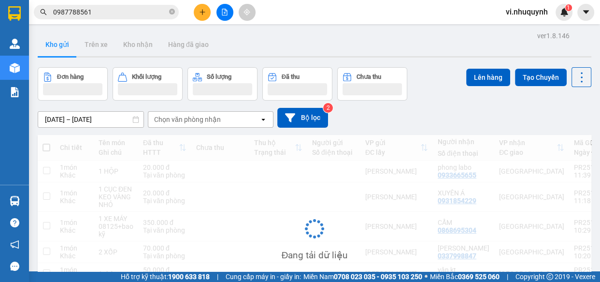
click at [116, 13] on input "0987788561" at bounding box center [110, 12] width 114 height 11
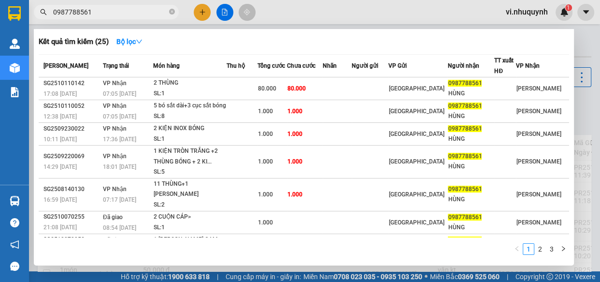
click at [116, 13] on input "0987788561" at bounding box center [110, 12] width 114 height 11
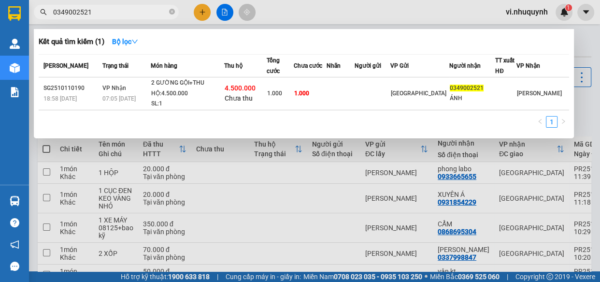
type input "0349002521"
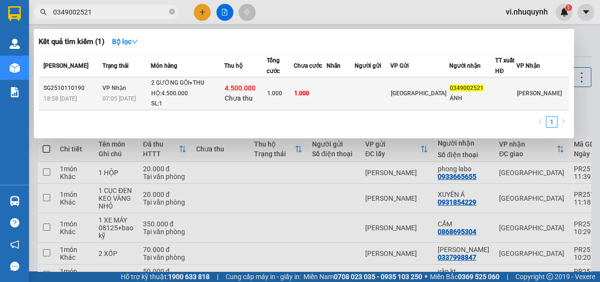
click at [480, 99] on div "ÁNH" at bounding box center [472, 98] width 45 height 10
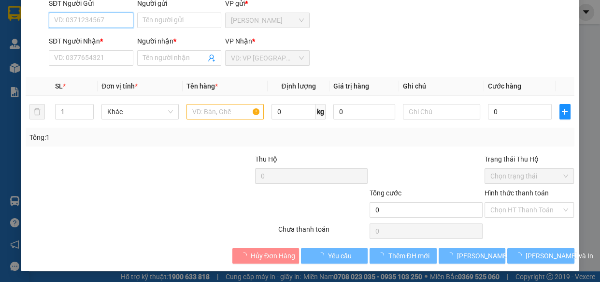
type input "0349002521"
type input "ÁNH"
type input "4.500.000"
type input "1.000"
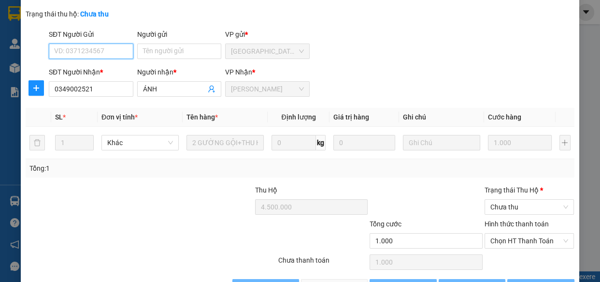
scroll to position [108, 0]
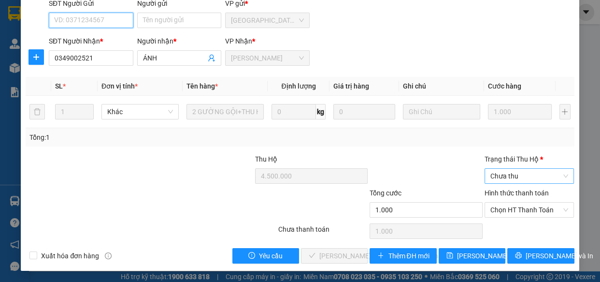
click at [507, 174] on span "Chưa thu" at bounding box center [530, 176] width 78 height 14
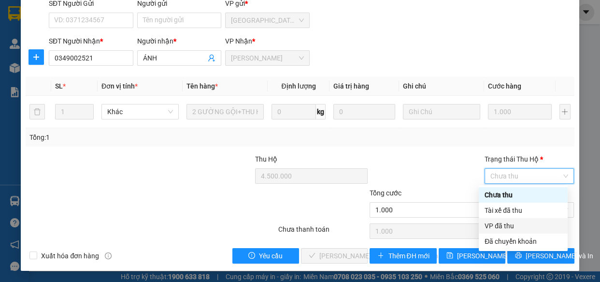
click at [504, 225] on div "VP đã thu" at bounding box center [523, 225] width 77 height 11
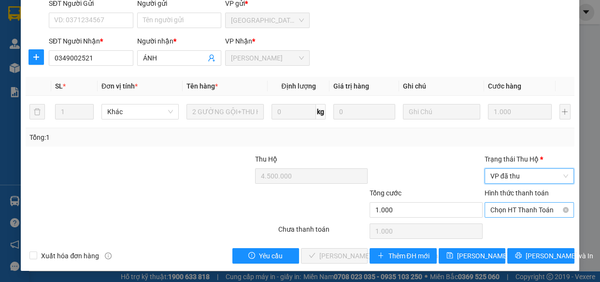
click at [510, 207] on span "Chọn HT Thanh Toán" at bounding box center [530, 210] width 78 height 14
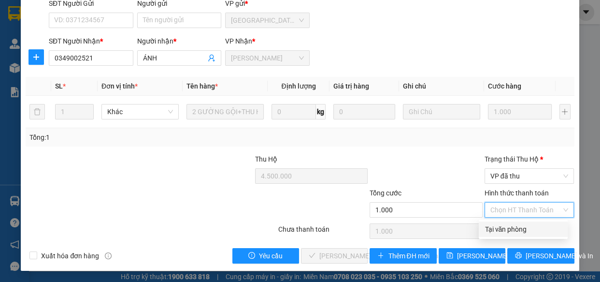
click at [505, 231] on div "Tại văn phòng" at bounding box center [523, 229] width 77 height 11
type input "0"
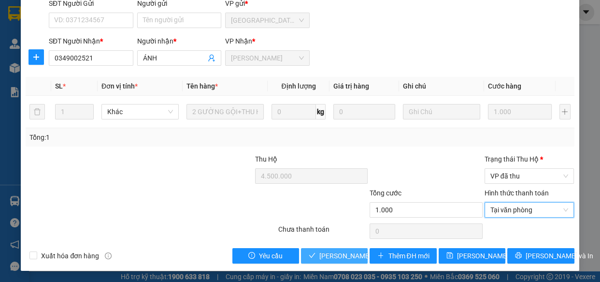
click at [343, 254] on span "[PERSON_NAME] và [PERSON_NAME] hàng" at bounding box center [384, 255] width 130 height 11
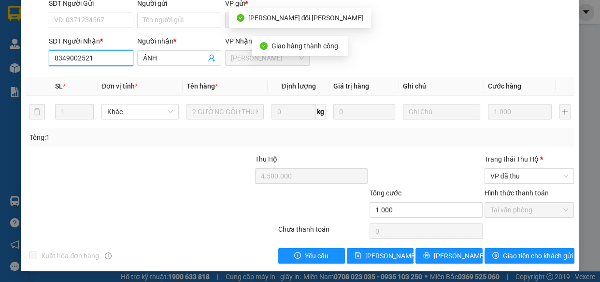
click at [112, 58] on input "0349002521" at bounding box center [91, 57] width 85 height 15
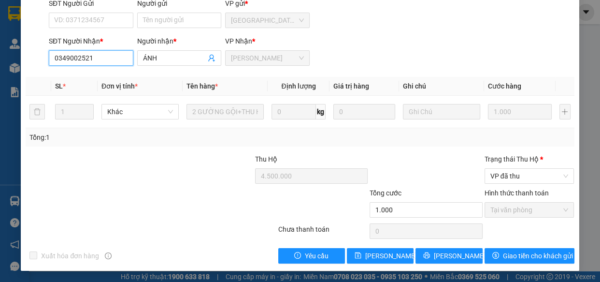
scroll to position [0, 0]
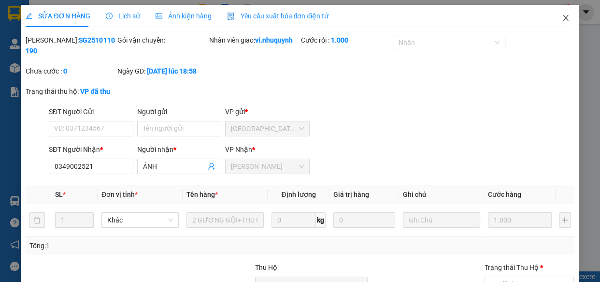
click at [562, 19] on icon "close" at bounding box center [566, 18] width 8 height 8
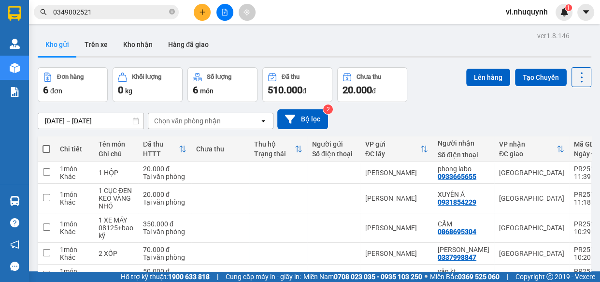
click at [199, 13] on icon "plus" at bounding box center [202, 12] width 7 height 7
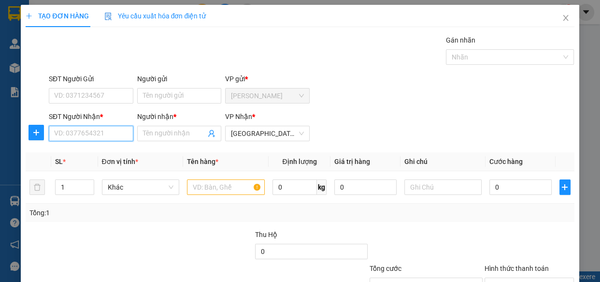
click at [70, 133] on input "SĐT Người Nhận *" at bounding box center [91, 133] width 85 height 15
paste input "0349002521"
type input "0349002521"
click at [155, 132] on input "Người nhận *" at bounding box center [174, 133] width 63 height 11
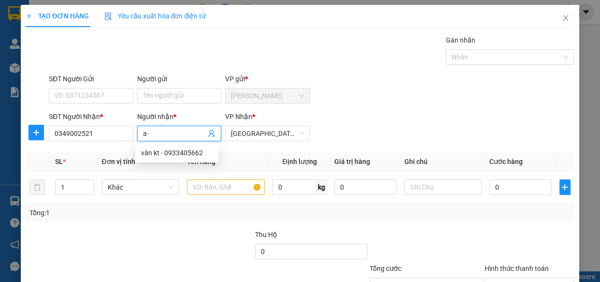
type input "a"
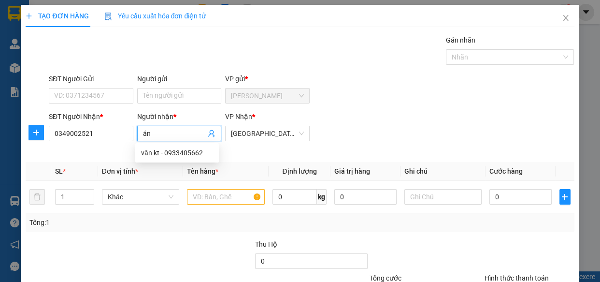
type input "á"
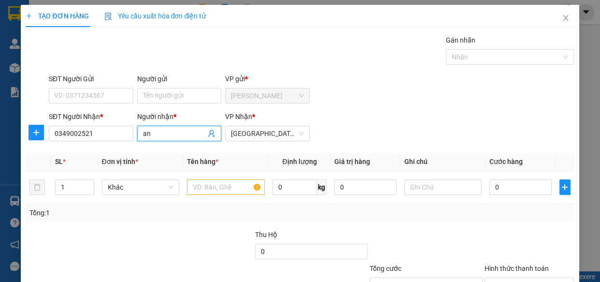
type input "a"
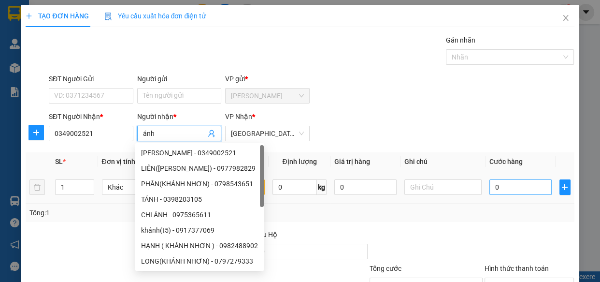
type input "ánh"
click at [512, 191] on input "0" at bounding box center [521, 186] width 62 height 15
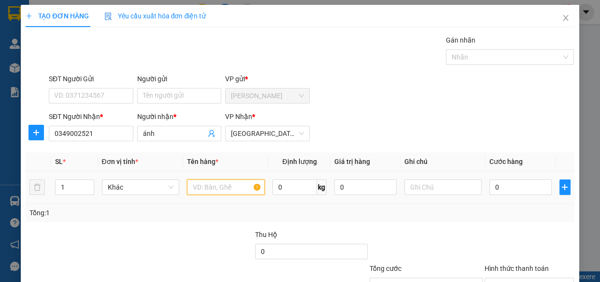
click at [213, 185] on input "text" at bounding box center [226, 186] width 78 height 15
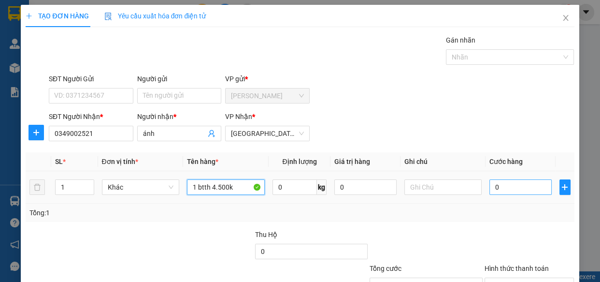
type input "1 btth 4.500k"
click at [500, 184] on input "0" at bounding box center [521, 186] width 62 height 15
type input "2"
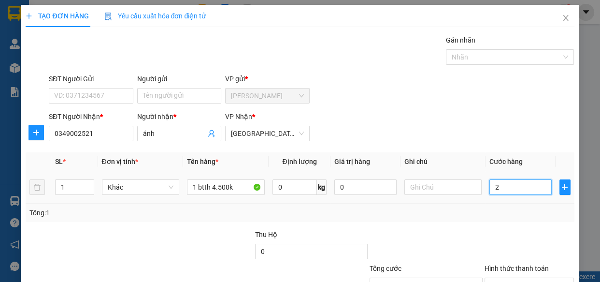
type input "20"
type input "200"
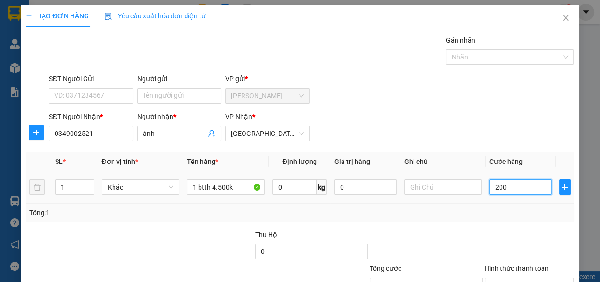
type input "200"
type input "2.000"
type input "20.000"
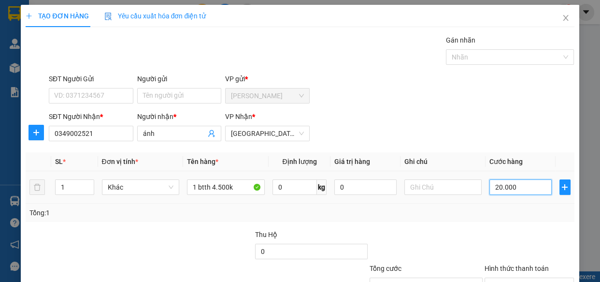
type input "20.000"
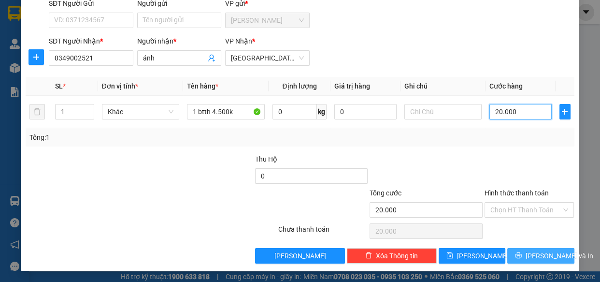
type input "20.000"
click at [524, 252] on button "[PERSON_NAME] và In" at bounding box center [540, 255] width 67 height 15
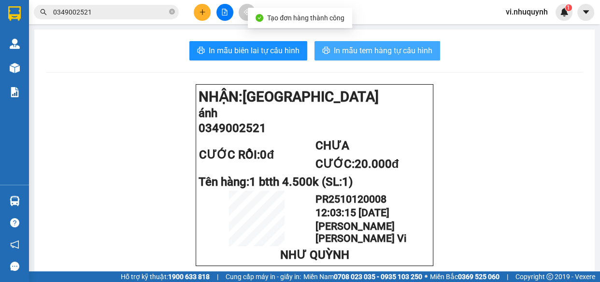
click at [357, 50] on span "In mẫu tem hàng tự cấu hình" at bounding box center [383, 50] width 99 height 12
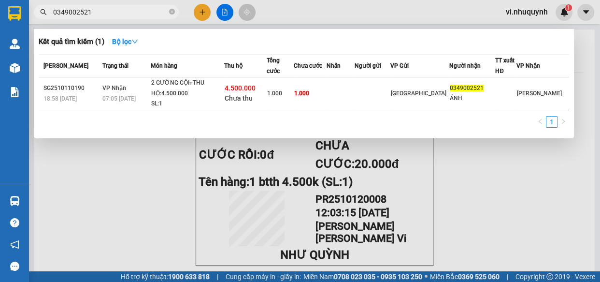
click at [149, 14] on input "0349002521" at bounding box center [110, 12] width 114 height 11
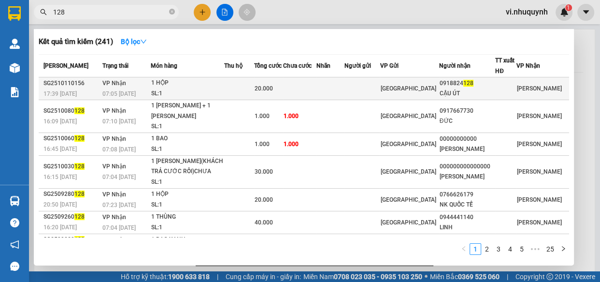
type input "128"
click at [477, 91] on div "CẬU ÚT" at bounding box center [467, 93] width 55 height 10
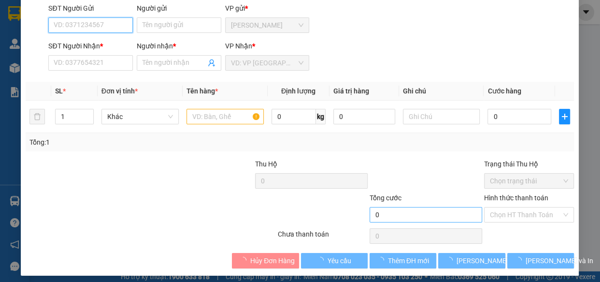
type input "0918824128"
type input "CẬU ÚT"
type input "20.000"
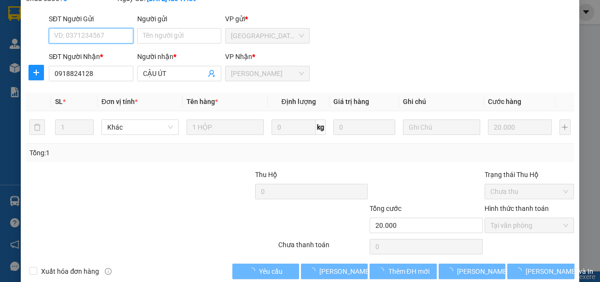
scroll to position [77, 0]
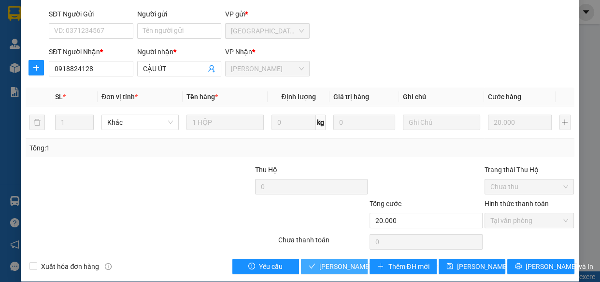
click at [353, 262] on span "[PERSON_NAME] và [PERSON_NAME] hàng" at bounding box center [384, 266] width 130 height 11
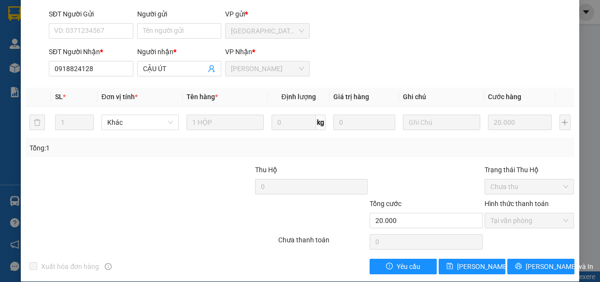
scroll to position [0, 0]
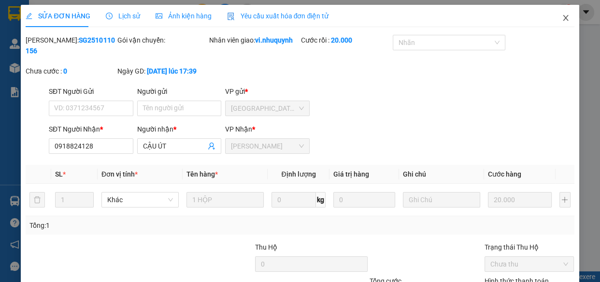
click at [562, 19] on icon "close" at bounding box center [566, 18] width 8 height 8
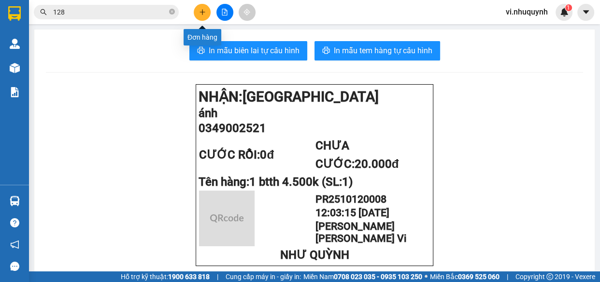
click at [200, 12] on icon "plus" at bounding box center [202, 12] width 5 height 0
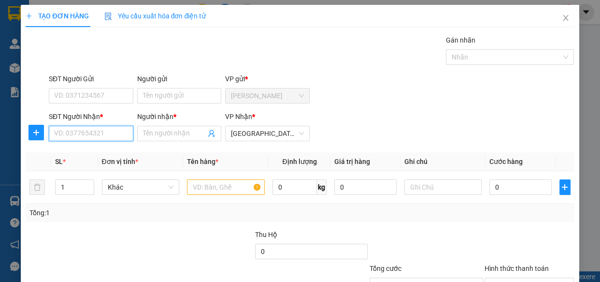
click at [90, 137] on input "SĐT Người Nhận *" at bounding box center [91, 133] width 85 height 15
type input "0931500315"
click at [167, 134] on input "Người nhận *" at bounding box center [174, 133] width 63 height 11
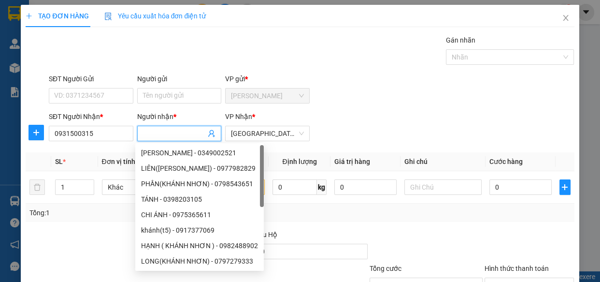
type input "T"
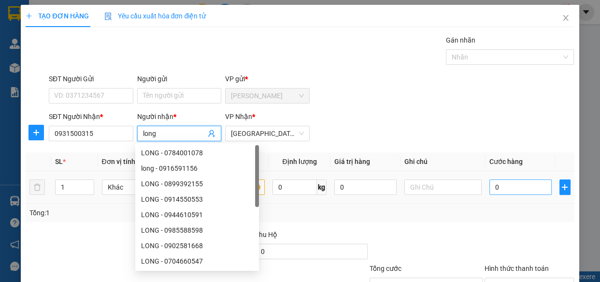
type input "long"
click at [512, 192] on input "0" at bounding box center [521, 186] width 62 height 15
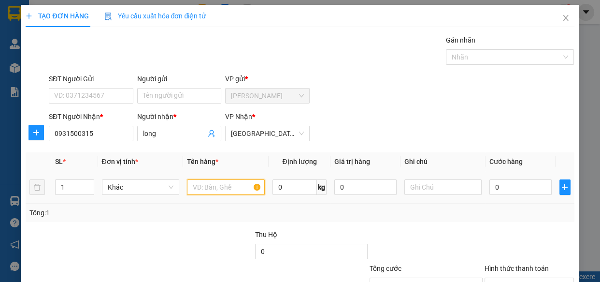
click at [204, 186] on input "text" at bounding box center [226, 186] width 78 height 15
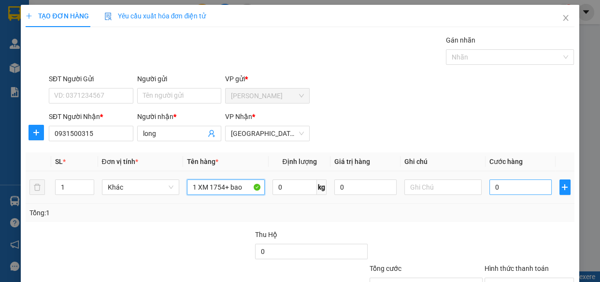
type input "1 XM 1754+ bao"
click at [507, 193] on input "0" at bounding box center [521, 186] width 62 height 15
type input "2"
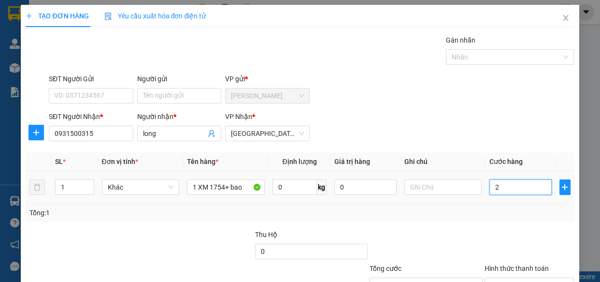
type input "25"
type input "250"
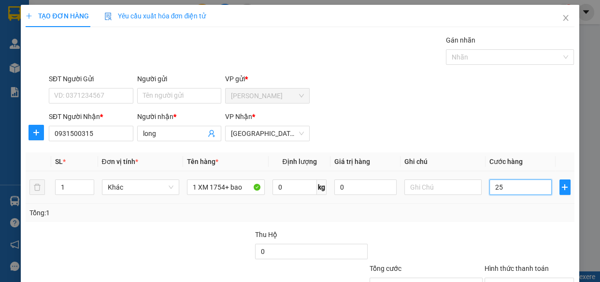
type input "250"
type input "2.500"
type input "25.000"
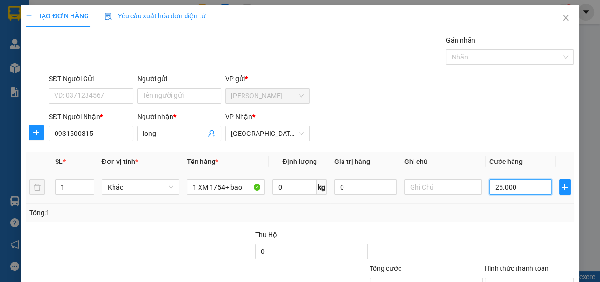
type input "25.000"
type input "250.000"
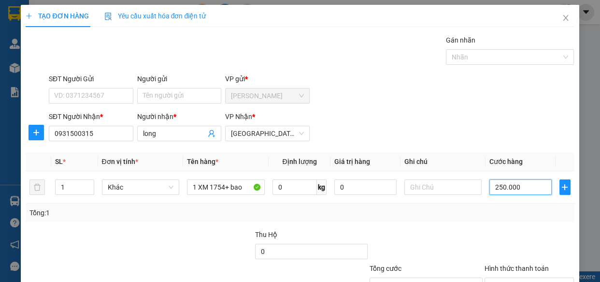
scroll to position [75, 0]
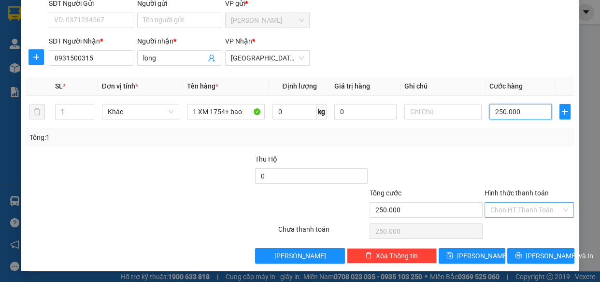
type input "250.000"
click at [504, 212] on input "Hình thức thanh toán" at bounding box center [527, 210] width 72 height 14
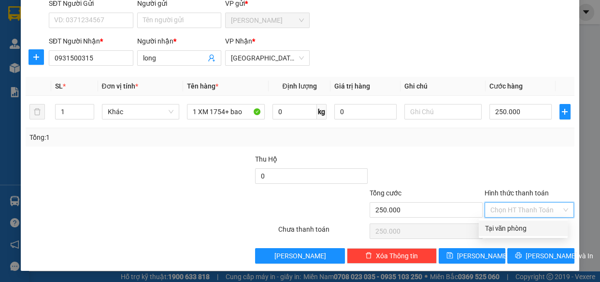
click at [508, 227] on div "Tại văn phòng" at bounding box center [523, 228] width 77 height 11
type input "0"
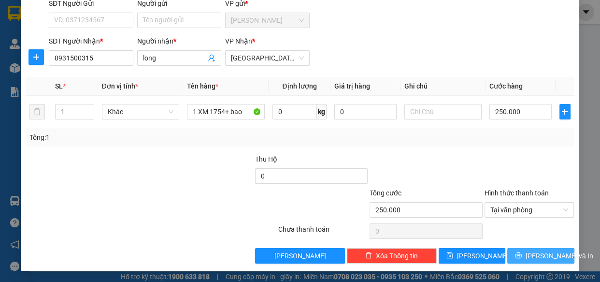
click at [522, 255] on icon "printer" at bounding box center [518, 255] width 7 height 7
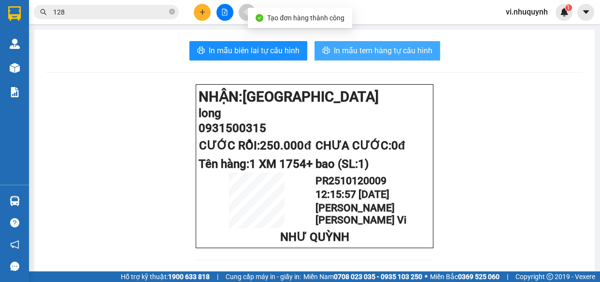
click at [378, 51] on span "In mẫu tem hàng tự cấu hình" at bounding box center [383, 50] width 99 height 12
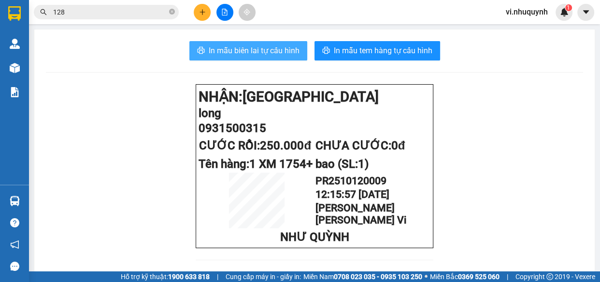
click at [267, 57] on span "In mẫu biên lai tự cấu hình" at bounding box center [254, 50] width 91 height 12
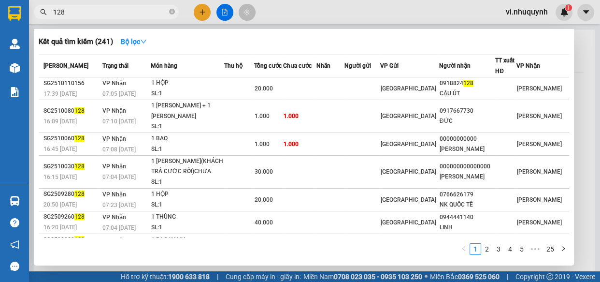
click at [141, 11] on input "128" at bounding box center [110, 12] width 114 height 11
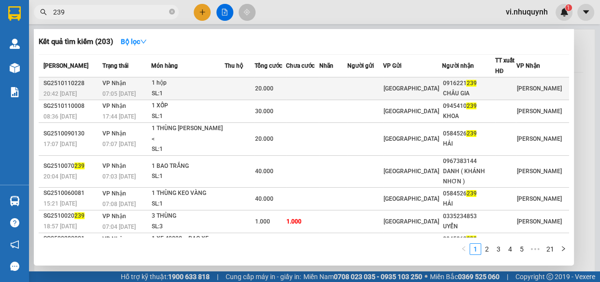
type input "239"
click at [470, 84] on div "0916221 239" at bounding box center [469, 83] width 52 height 10
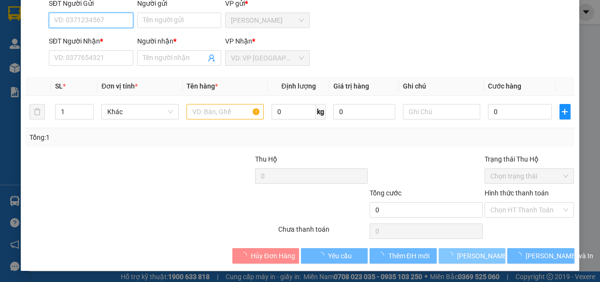
type input "0916221239"
type input "CHÂU GIA"
type input "20.000"
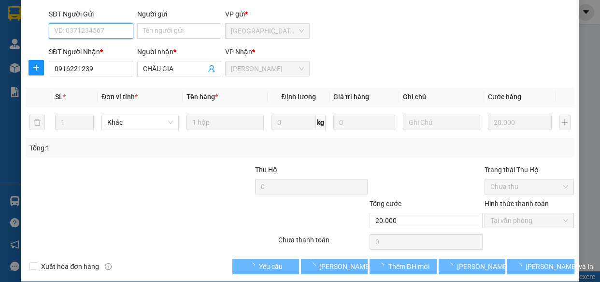
scroll to position [88, 0]
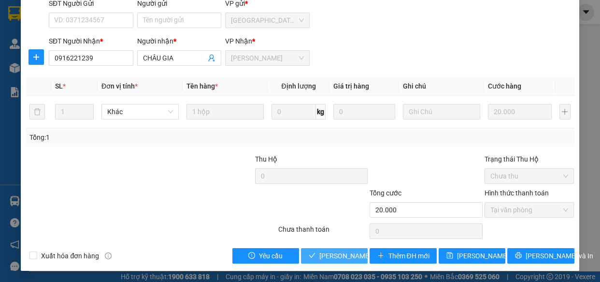
click at [332, 256] on span "[PERSON_NAME] và [PERSON_NAME] hàng" at bounding box center [384, 255] width 130 height 11
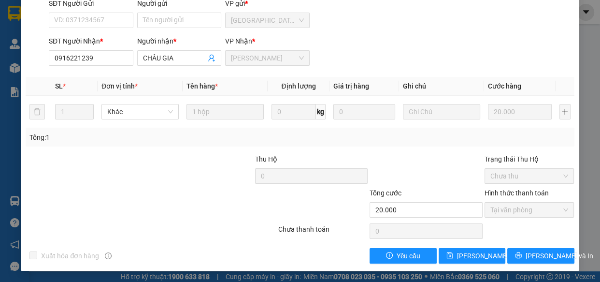
scroll to position [0, 0]
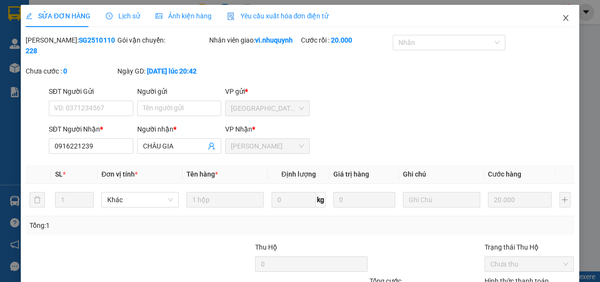
click at [563, 20] on icon "close" at bounding box center [565, 18] width 5 height 6
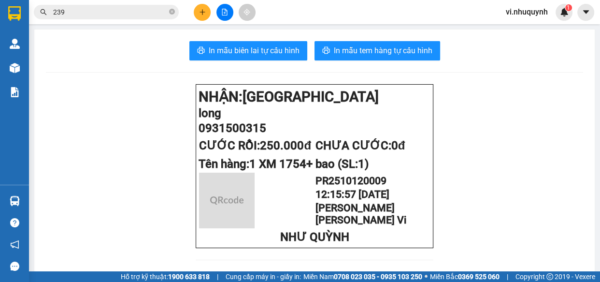
click at [100, 13] on input "239" at bounding box center [110, 12] width 114 height 11
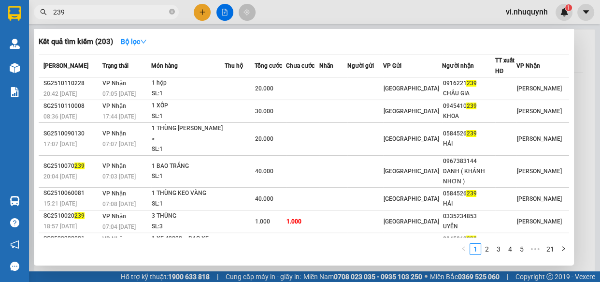
click at [100, 13] on input "239" at bounding box center [110, 12] width 114 height 11
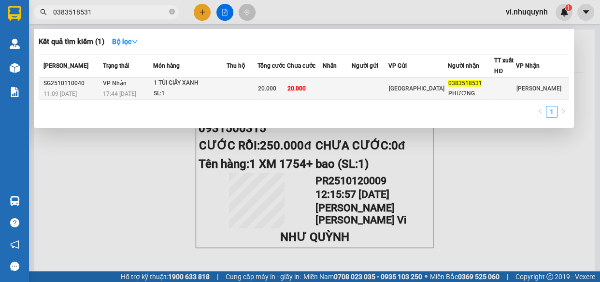
type input "0383518531"
click at [479, 85] on span "0383518531" at bounding box center [465, 83] width 34 height 7
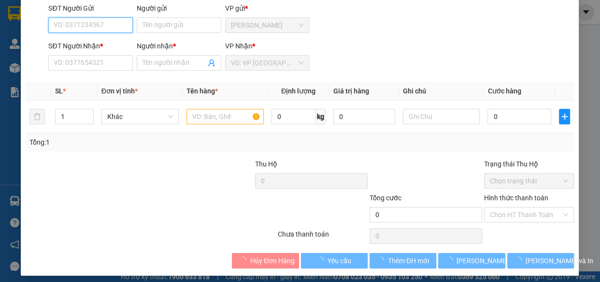
type input "0383518531"
type input "PHƯƠNG"
type input "20.000"
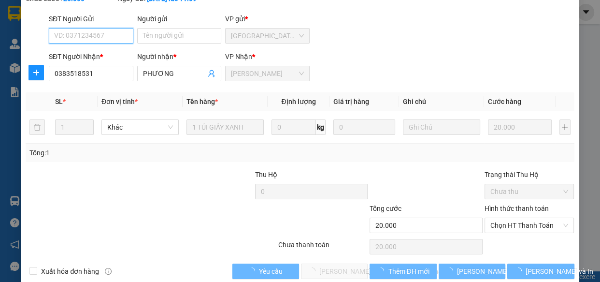
scroll to position [88, 0]
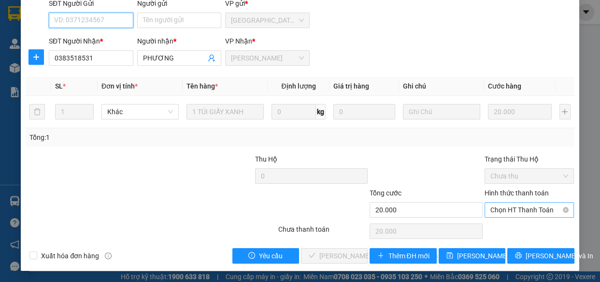
click at [493, 212] on span "Chọn HT Thanh Toán" at bounding box center [530, 210] width 78 height 14
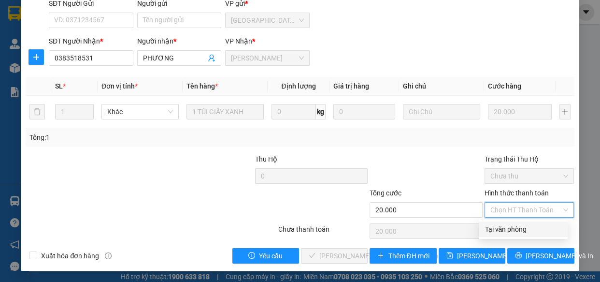
click at [498, 225] on div "Tại văn phòng" at bounding box center [523, 229] width 77 height 11
type input "0"
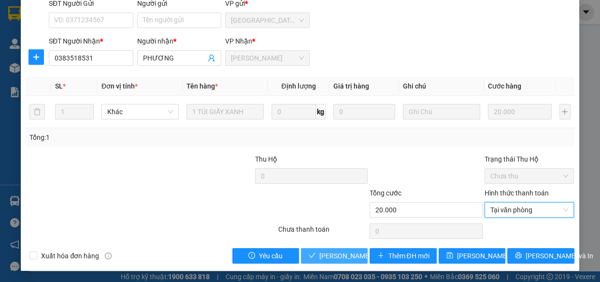
click at [348, 256] on span "[PERSON_NAME] và [PERSON_NAME] hàng" at bounding box center [384, 255] width 130 height 11
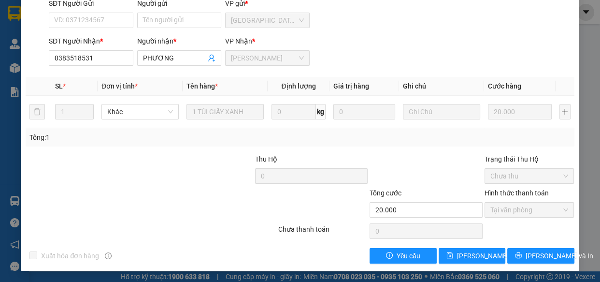
scroll to position [0, 0]
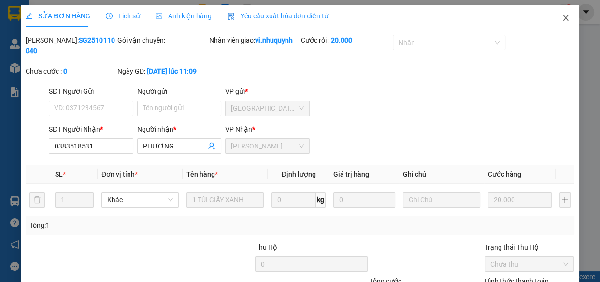
click at [562, 17] on icon "close" at bounding box center [566, 18] width 8 height 8
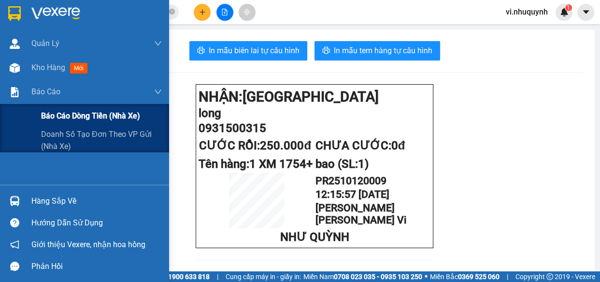
click at [56, 114] on span "Báo cáo dòng tiền (nhà xe)" at bounding box center [90, 116] width 99 height 12
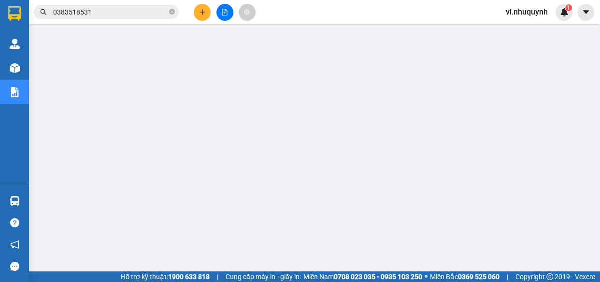
click at [138, 16] on input "0383518531" at bounding box center [110, 12] width 114 height 11
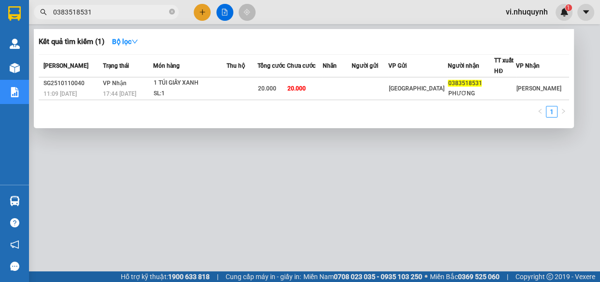
click at [138, 16] on input "0383518531" at bounding box center [110, 12] width 114 height 11
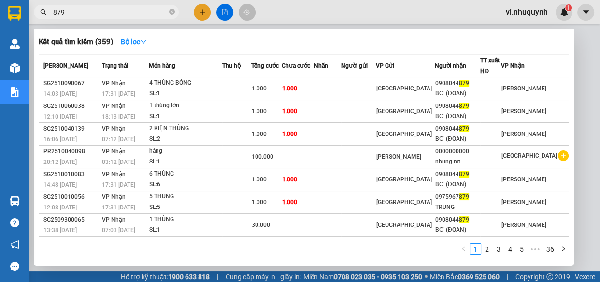
type input "879"
click at [172, 17] on span at bounding box center [172, 12] width 6 height 11
click at [174, 13] on icon "close-circle" at bounding box center [172, 12] width 6 height 6
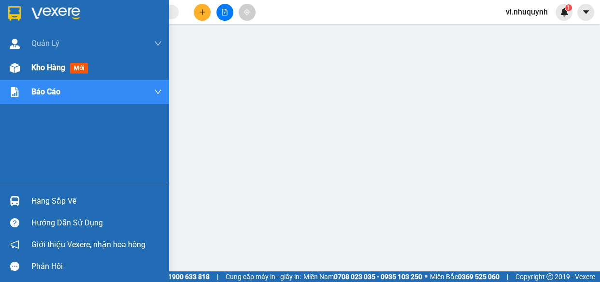
click at [38, 68] on span "Kho hàng" at bounding box center [48, 67] width 34 height 9
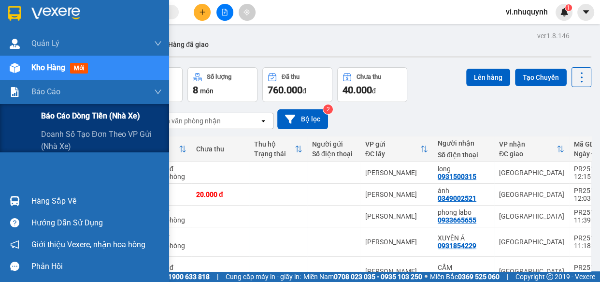
click at [75, 115] on span "Báo cáo dòng tiền (nhà xe)" at bounding box center [90, 116] width 99 height 12
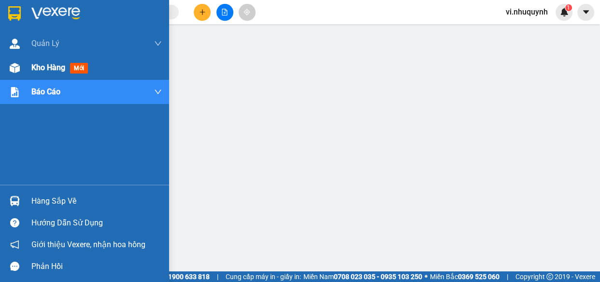
click at [42, 64] on span "Kho hàng" at bounding box center [48, 67] width 34 height 9
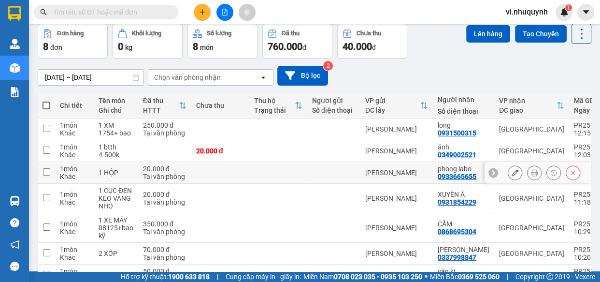
scroll to position [123, 0]
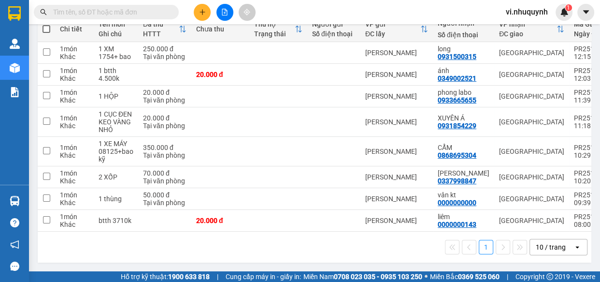
click at [109, 11] on input "text" at bounding box center [110, 12] width 114 height 11
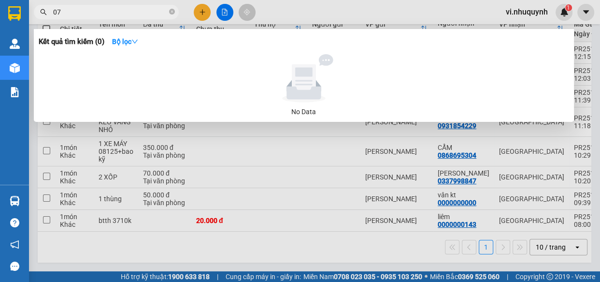
type input "0"
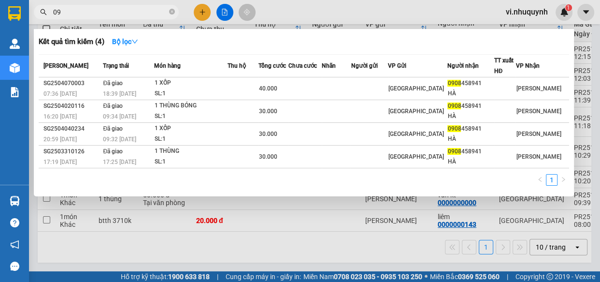
type input "0"
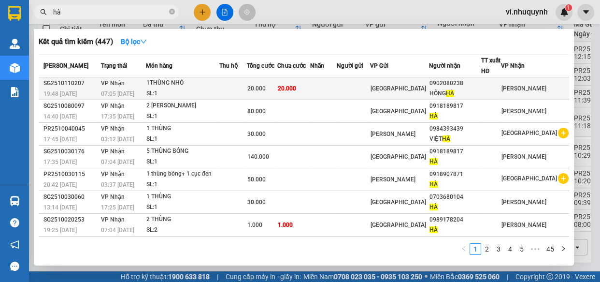
type input "hà"
click at [478, 90] on div "[PERSON_NAME]" at bounding box center [455, 93] width 51 height 10
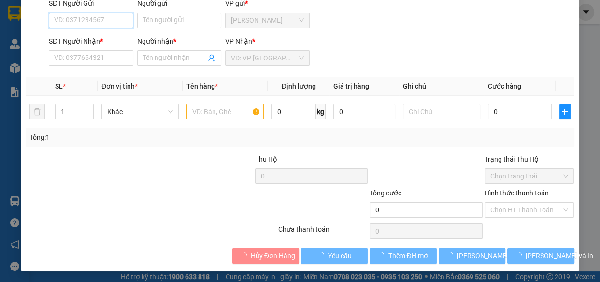
type input "0902080238"
type input "[PERSON_NAME]"
type input "20.000"
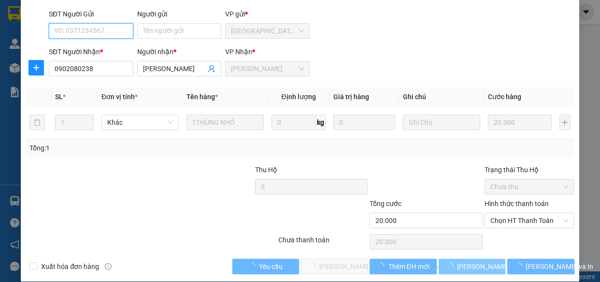
scroll to position [88, 0]
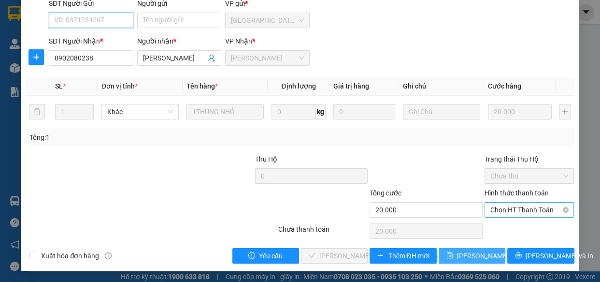
click at [495, 209] on span "Chọn HT Thanh Toán" at bounding box center [530, 210] width 78 height 14
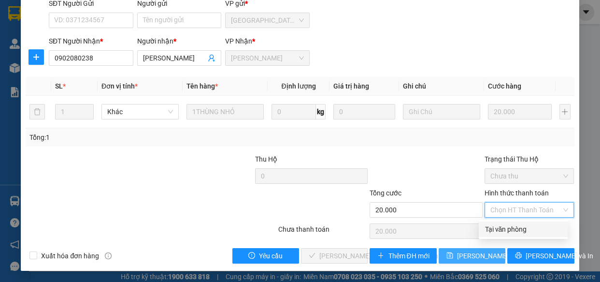
click at [493, 227] on div "Tại văn phòng" at bounding box center [523, 229] width 77 height 11
type input "0"
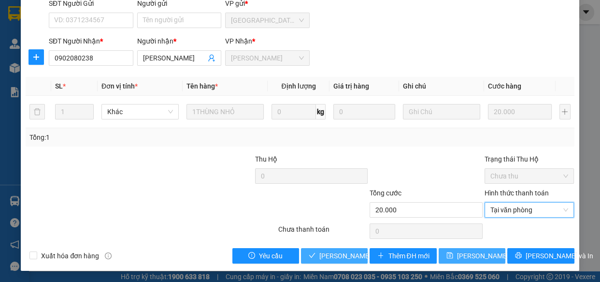
click at [340, 253] on span "[PERSON_NAME] và [PERSON_NAME] hàng" at bounding box center [384, 255] width 130 height 11
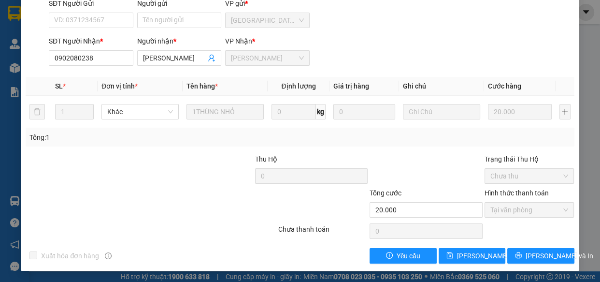
scroll to position [0, 0]
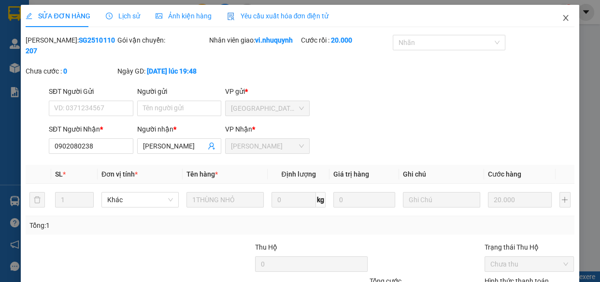
click at [562, 19] on icon "close" at bounding box center [566, 18] width 8 height 8
